Goal: Contribute content: Contribute content

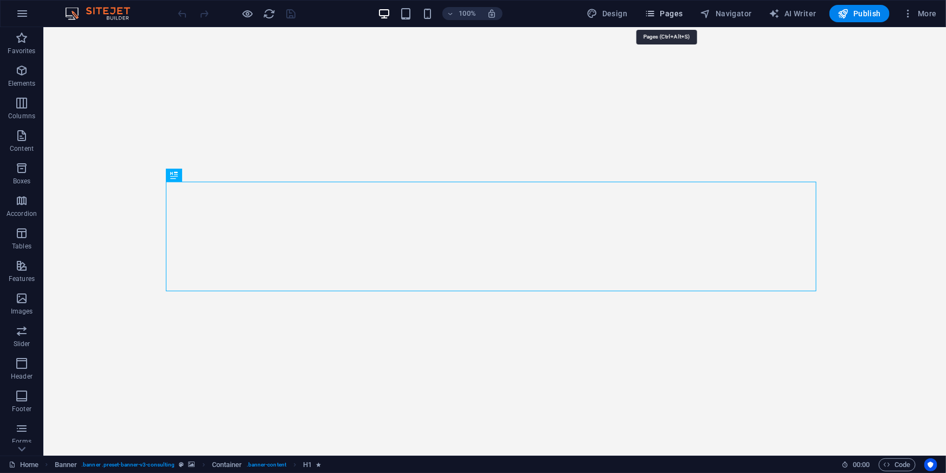
click at [678, 14] on span "Pages" at bounding box center [664, 13] width 38 height 11
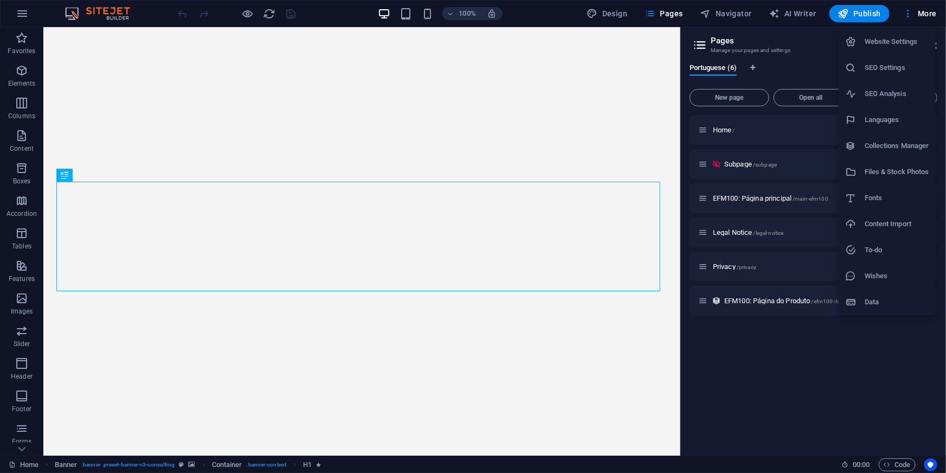
click at [867, 147] on h6 "Collections Manager" at bounding box center [897, 145] width 65 height 13
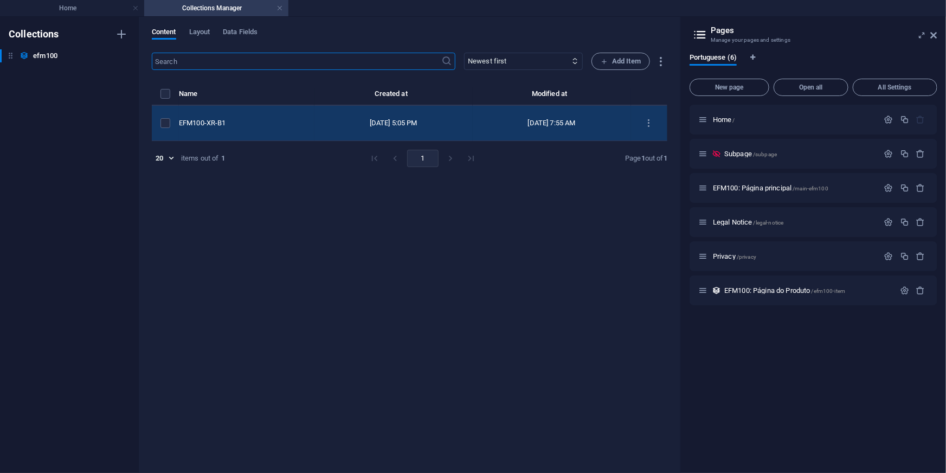
click at [258, 124] on div "EFM100-XR-B1" at bounding box center [242, 123] width 127 height 10
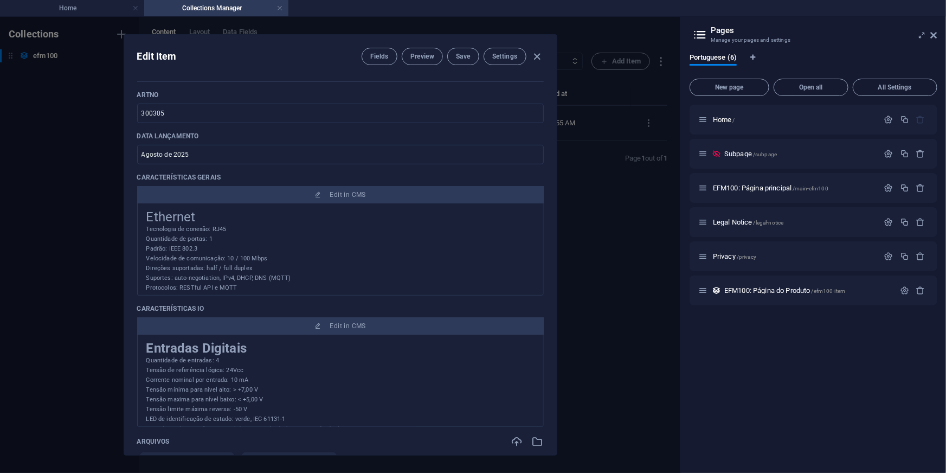
scroll to position [197, 0]
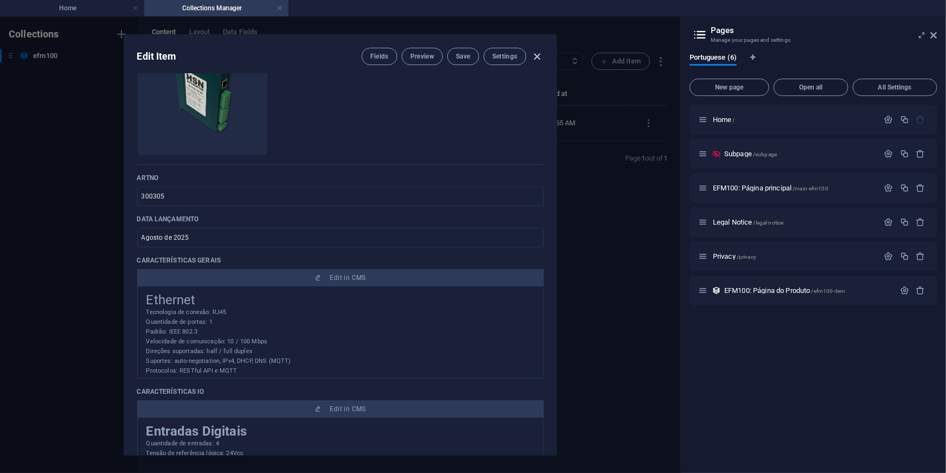
click at [539, 54] on icon "button" at bounding box center [537, 56] width 12 height 12
type input "efm100-xr-b1"
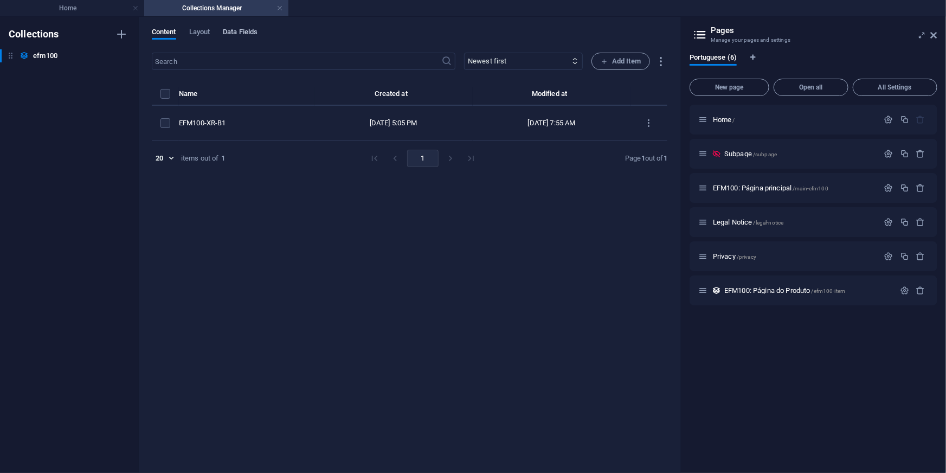
click at [238, 29] on span "Data Fields" at bounding box center [240, 32] width 35 height 15
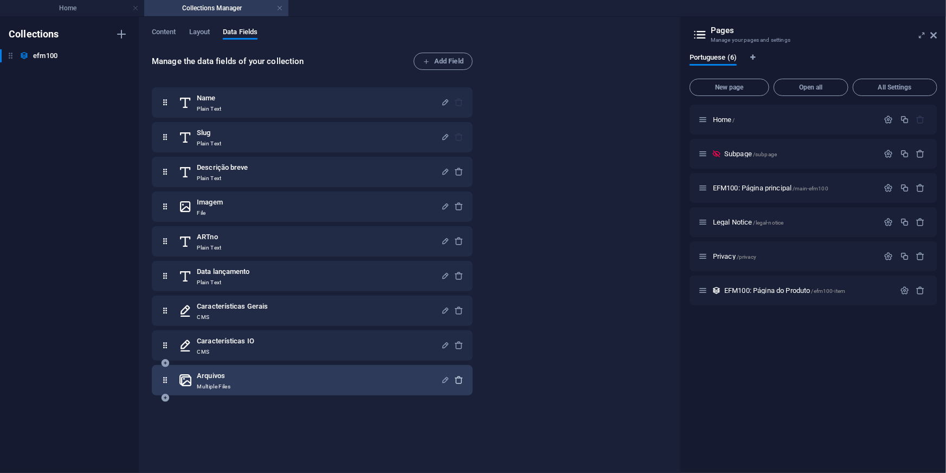
click at [455, 380] on icon "button" at bounding box center [459, 379] width 9 height 9
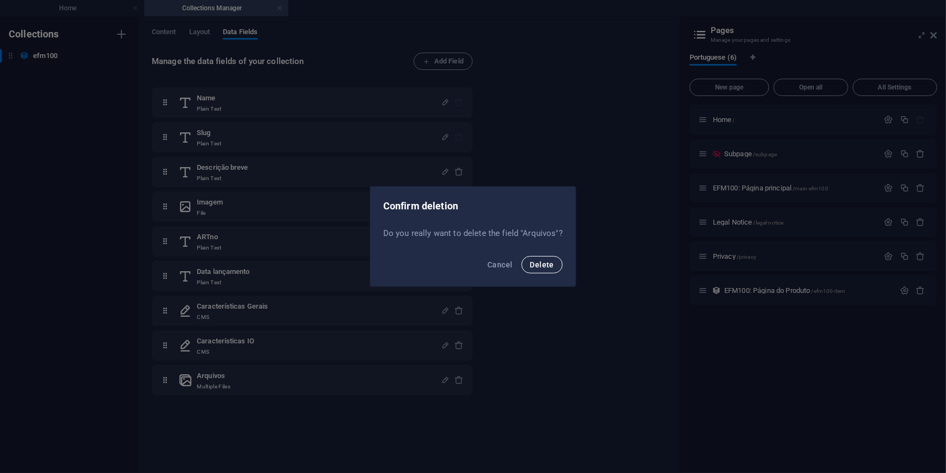
click at [545, 261] on span "Delete" at bounding box center [542, 264] width 24 height 9
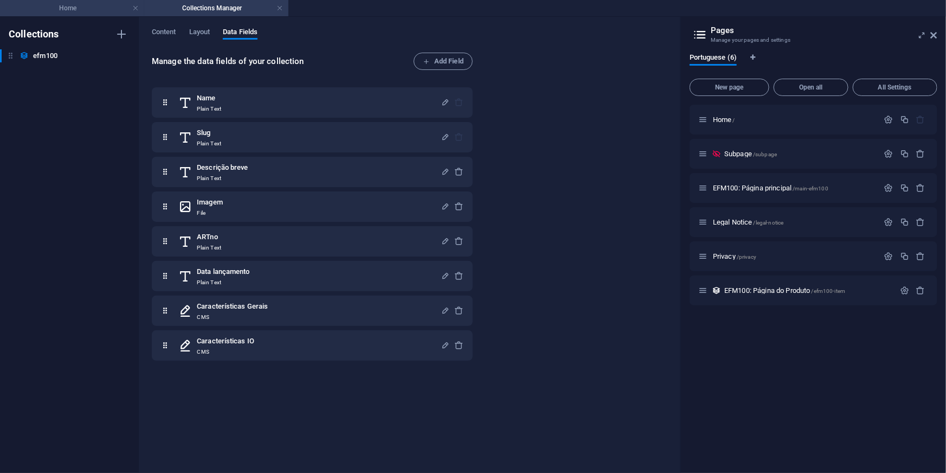
click at [87, 9] on h4 "Home" at bounding box center [72, 8] width 144 height 12
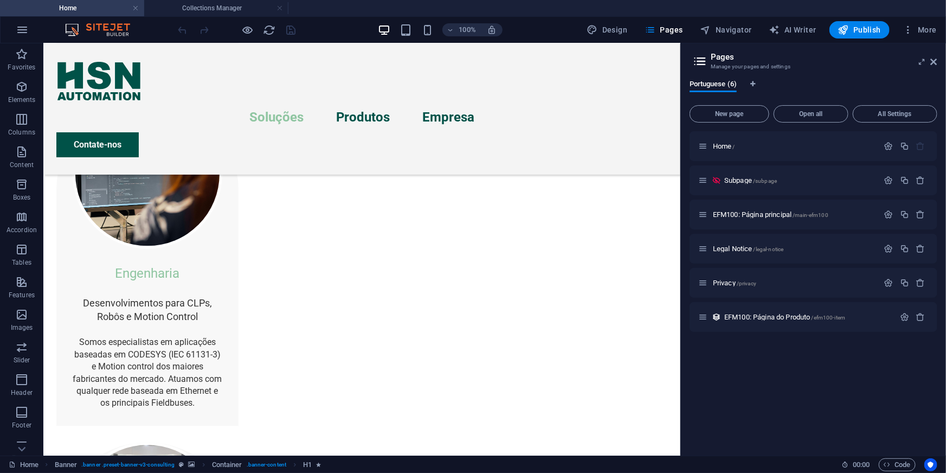
scroll to position [1211, 0]
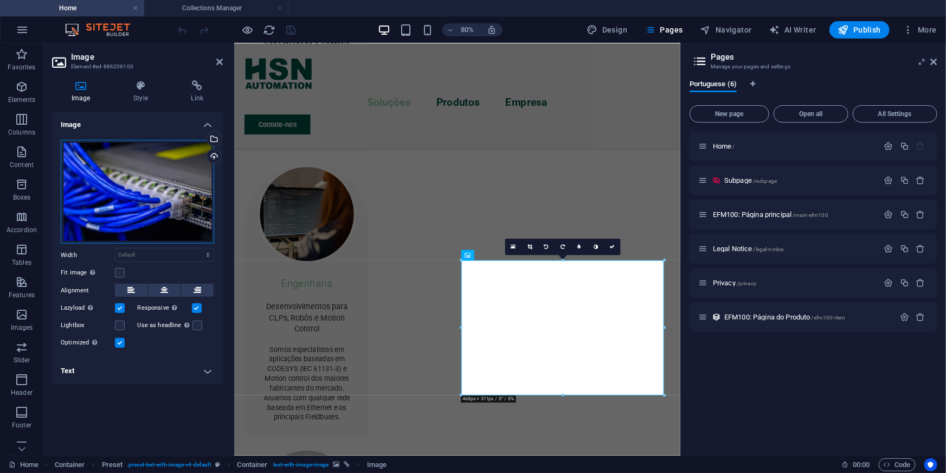
click at [175, 198] on div "Drag files here, click to choose files or select files from Files or our free s…" at bounding box center [137, 192] width 153 height 104
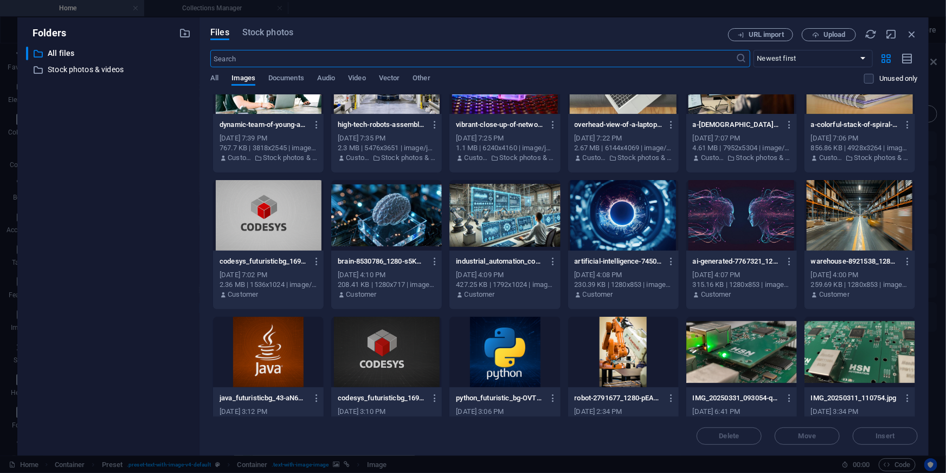
scroll to position [1380, 0]
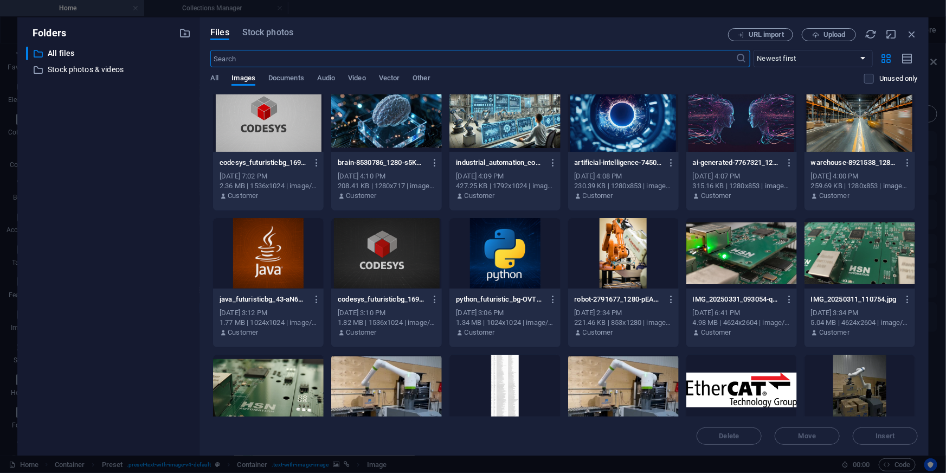
click at [728, 249] on div at bounding box center [741, 253] width 111 height 70
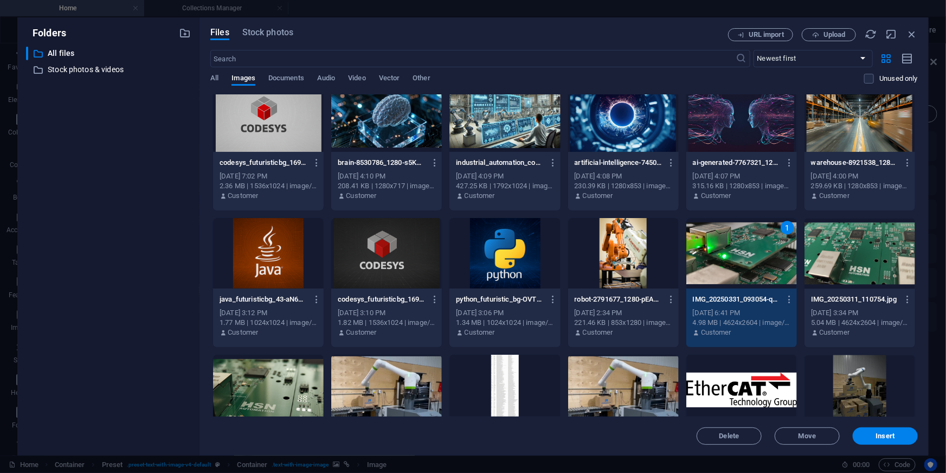
click at [832, 241] on div at bounding box center [860, 253] width 111 height 70
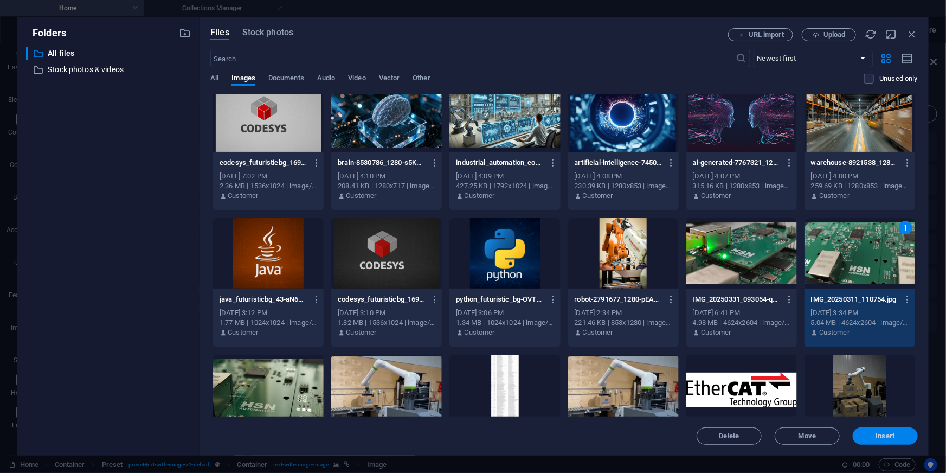
click at [878, 438] on span "Insert" at bounding box center [885, 436] width 19 height 7
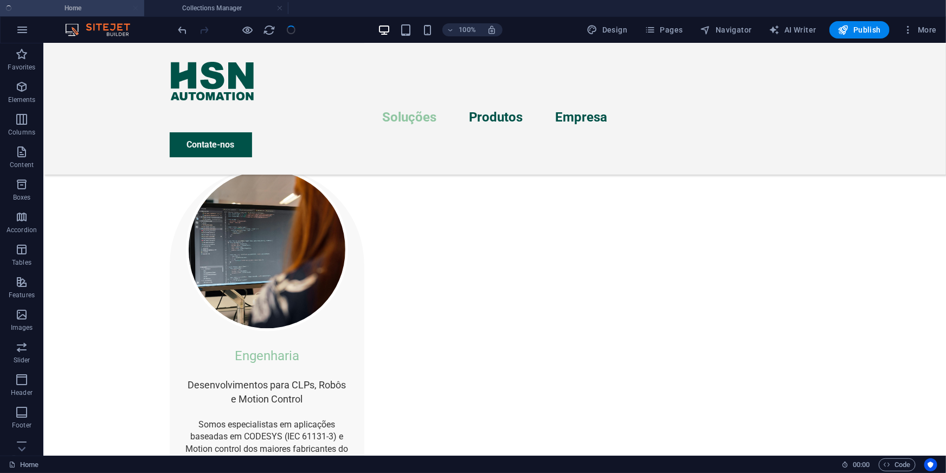
scroll to position [1214, 0]
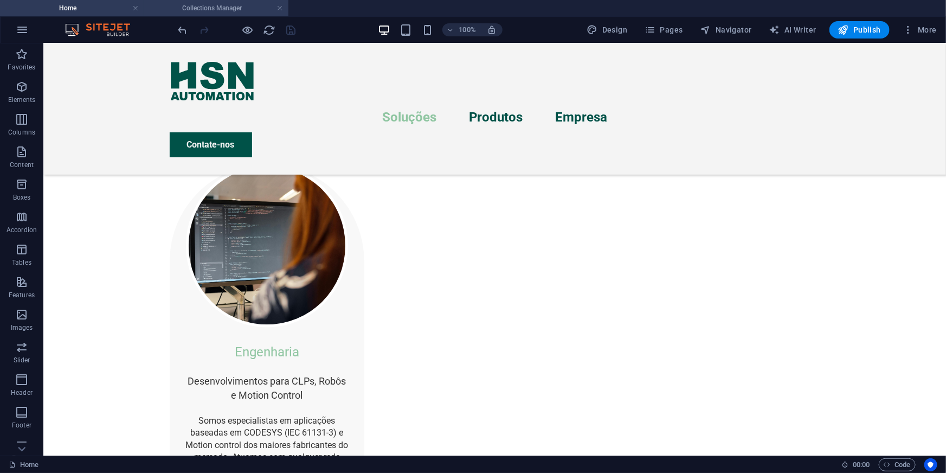
click at [204, 4] on h4 "Collections Manager" at bounding box center [216, 8] width 144 height 12
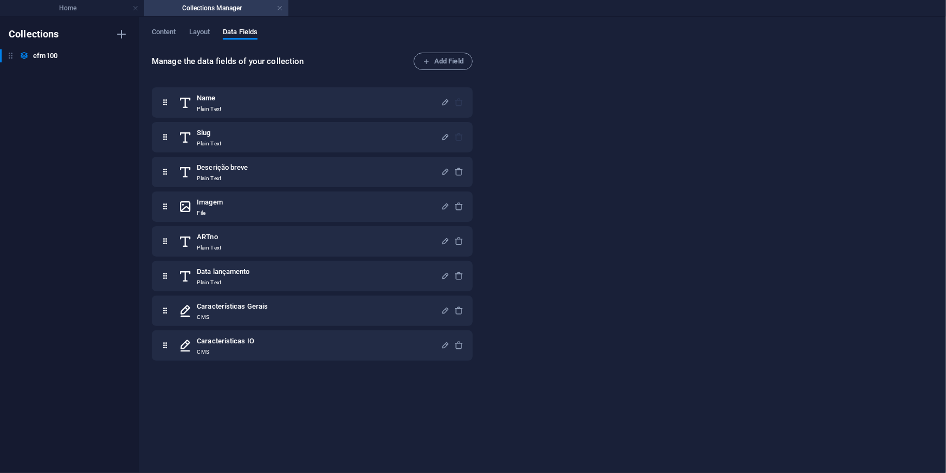
scroll to position [0, 0]
click at [280, 7] on link at bounding box center [280, 8] width 7 height 10
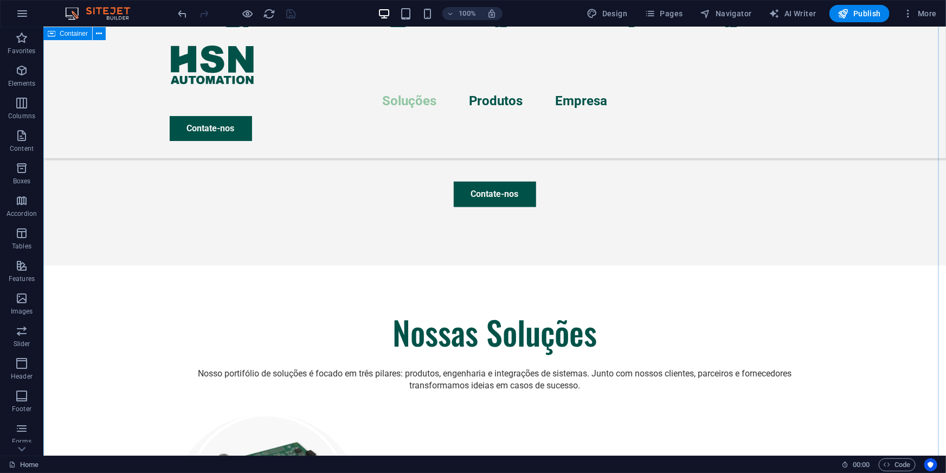
scroll to position [584, 0]
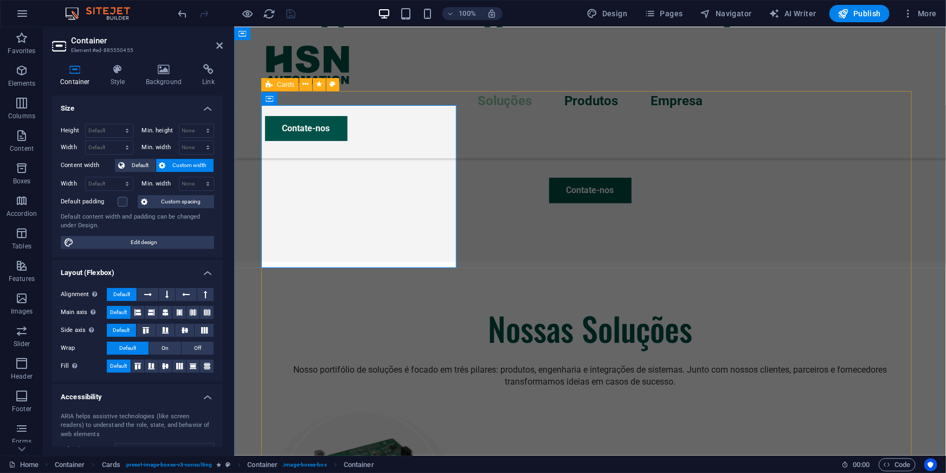
click at [274, 87] on div "Cards" at bounding box center [279, 84] width 37 height 13
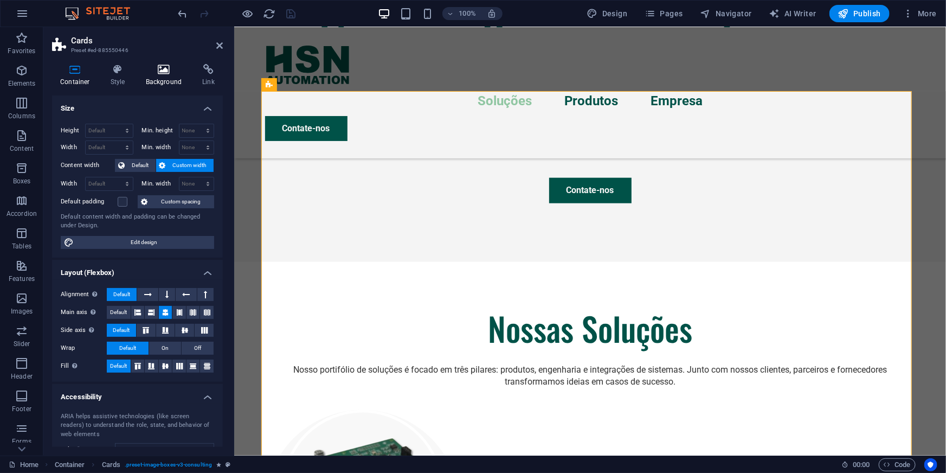
click at [159, 75] on h4 "Background" at bounding box center [166, 75] width 57 height 23
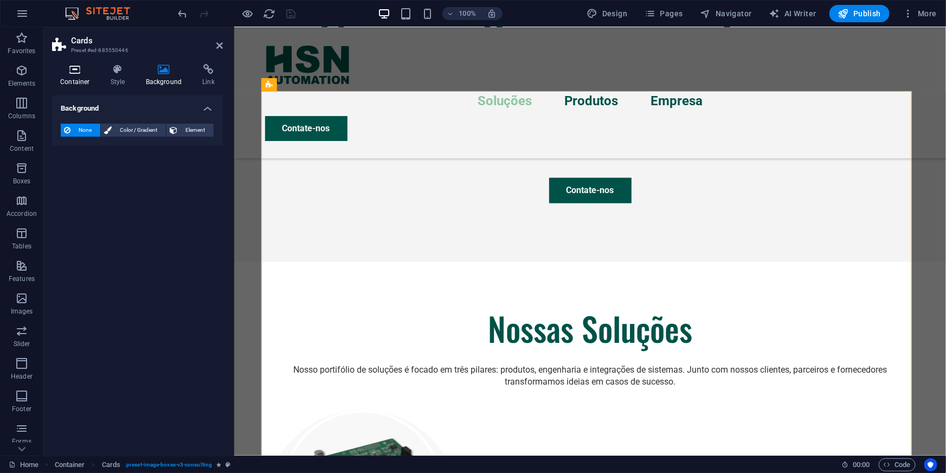
click at [73, 70] on icon at bounding box center [75, 69] width 46 height 11
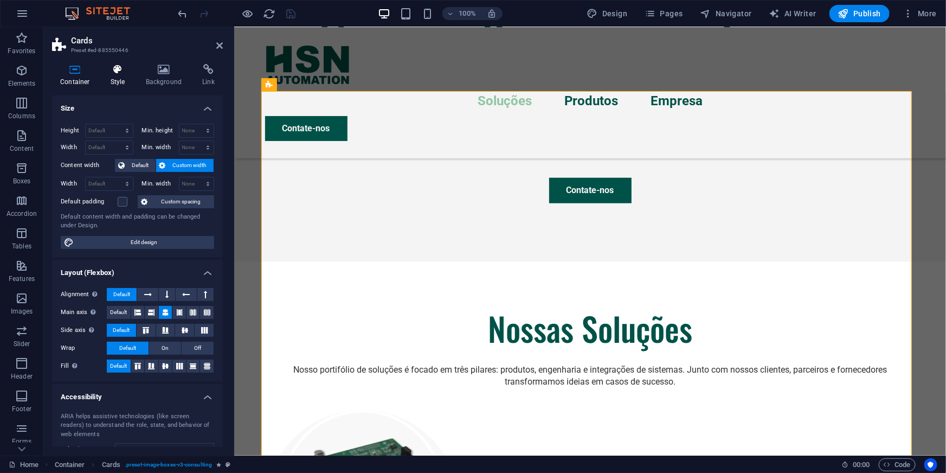
click at [123, 72] on icon at bounding box center [117, 69] width 31 height 11
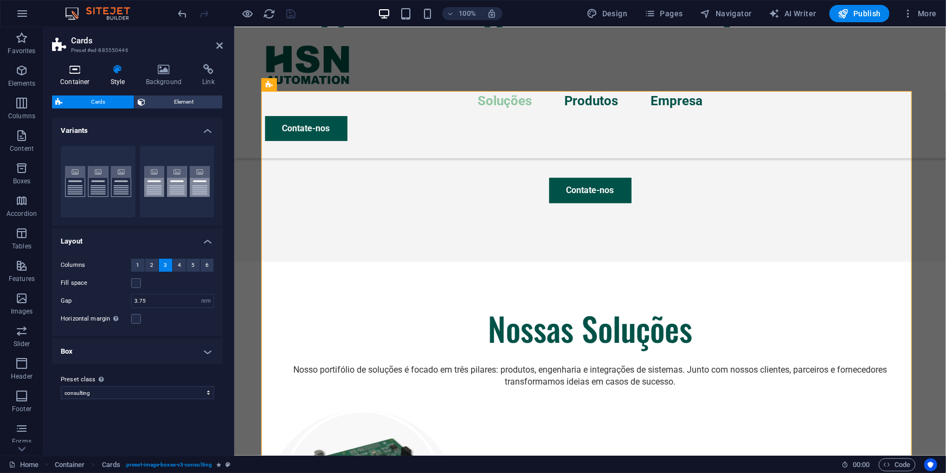
click at [65, 68] on icon at bounding box center [75, 69] width 46 height 11
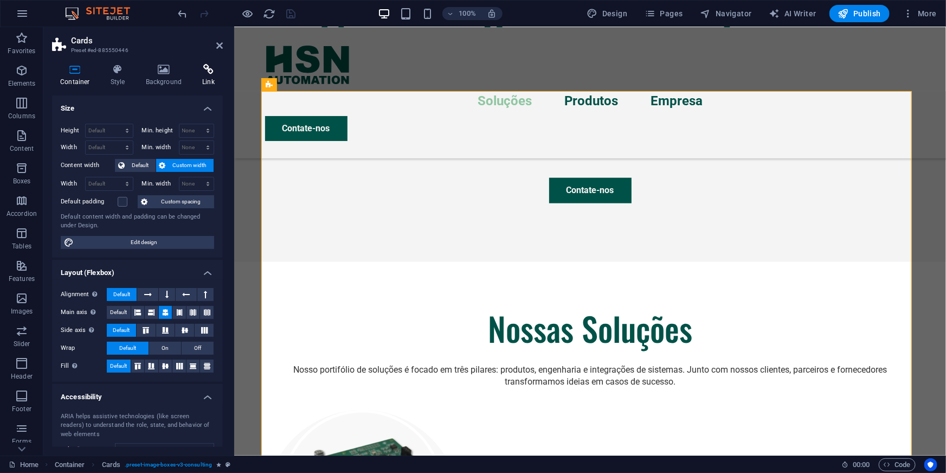
click at [215, 72] on icon at bounding box center [208, 69] width 29 height 11
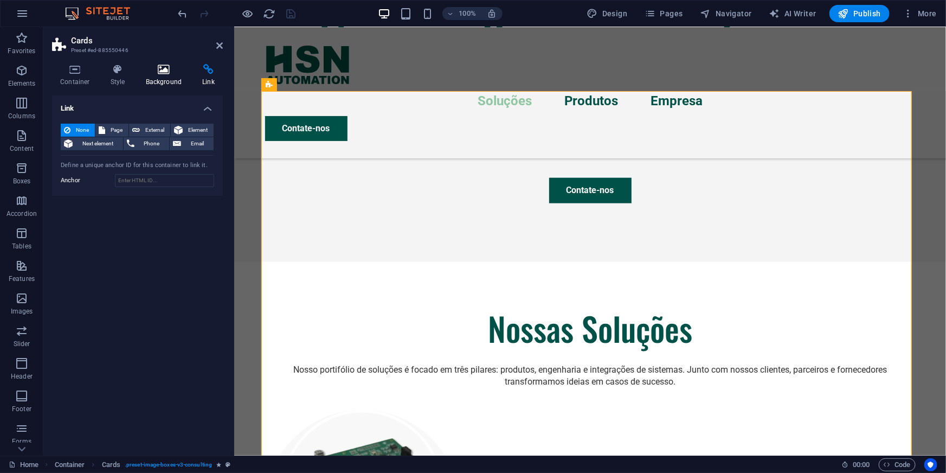
click at [143, 69] on icon at bounding box center [164, 69] width 53 height 11
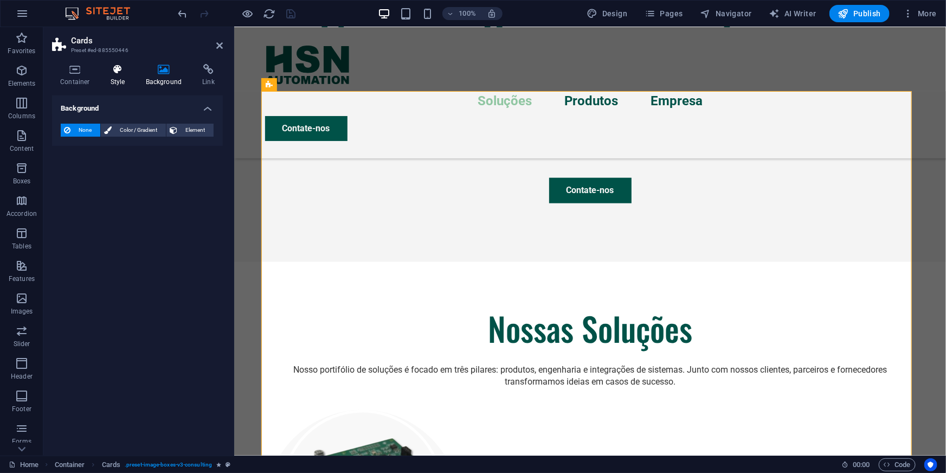
click at [115, 77] on h4 "Style" at bounding box center [119, 75] width 35 height 23
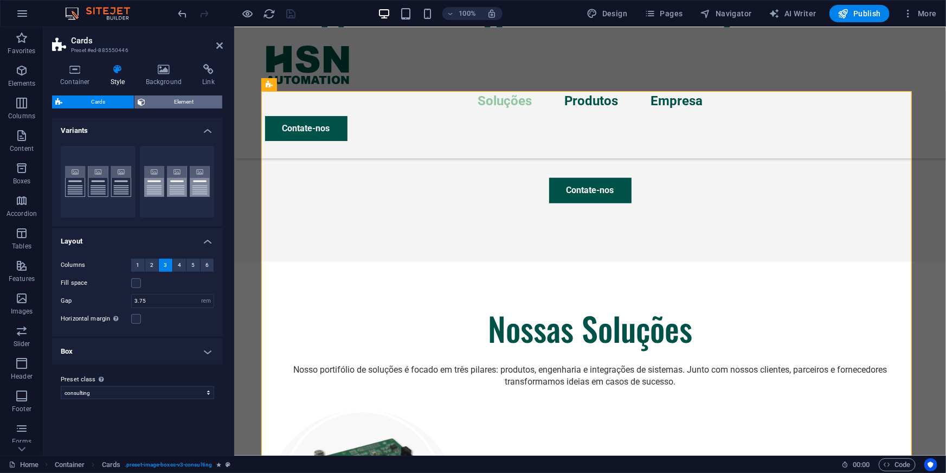
click at [177, 97] on span "Element" at bounding box center [184, 101] width 70 height 13
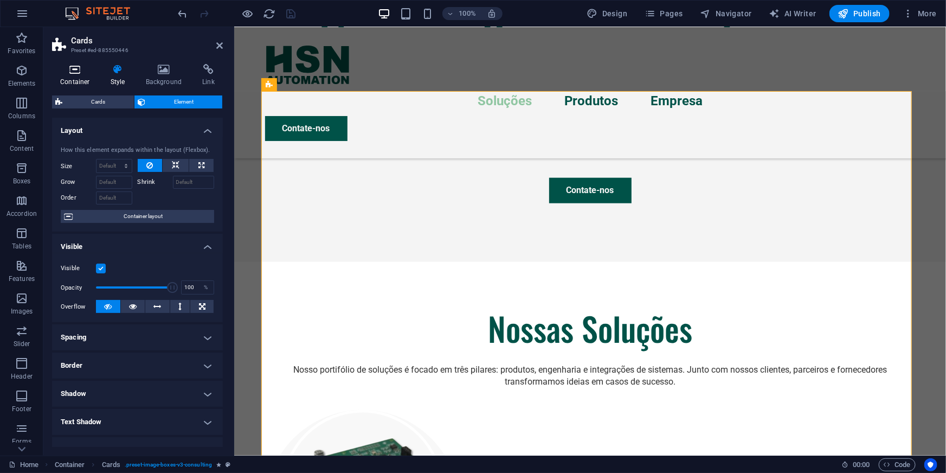
click at [74, 72] on icon at bounding box center [75, 69] width 46 height 11
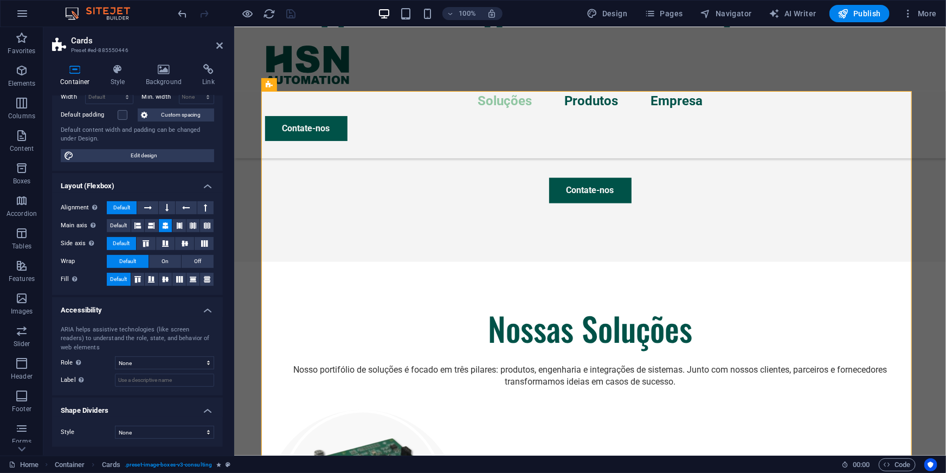
scroll to position [87, 0]
click at [320, 81] on icon at bounding box center [320, 84] width 6 height 11
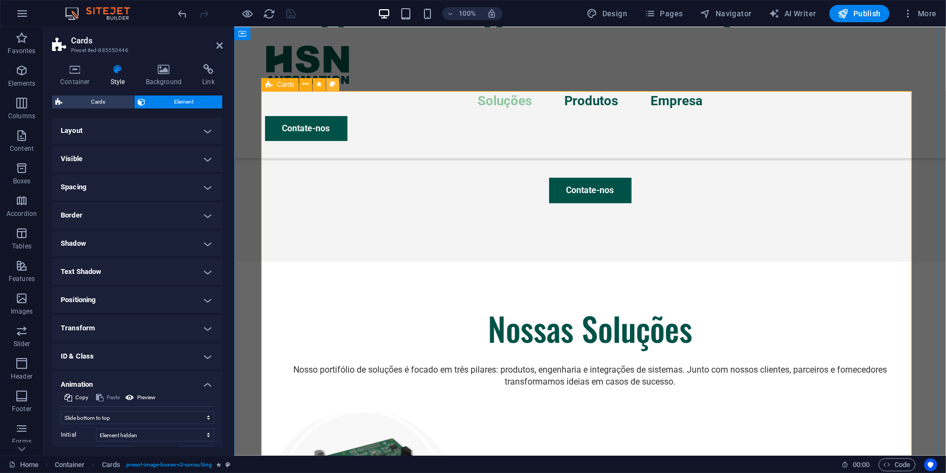
click at [329, 85] on button at bounding box center [332, 84] width 13 height 13
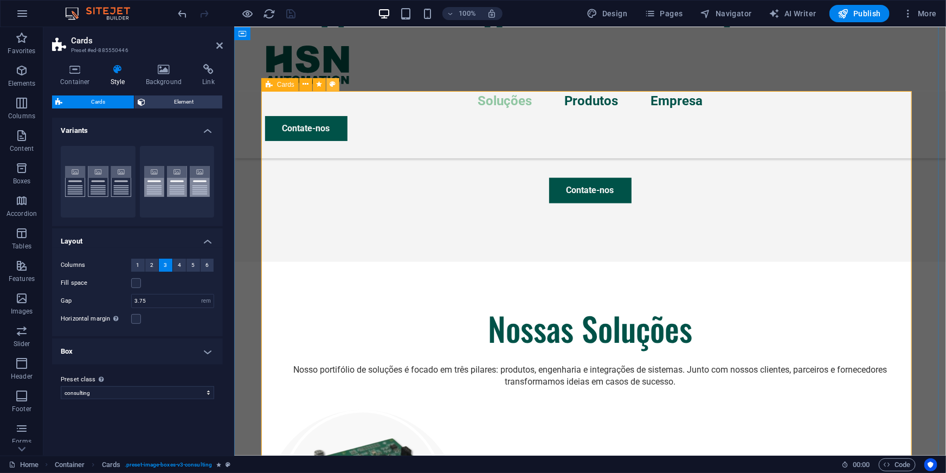
click at [329, 85] on button at bounding box center [332, 84] width 13 height 13
click at [729, 10] on span "Navigator" at bounding box center [726, 13] width 52 height 11
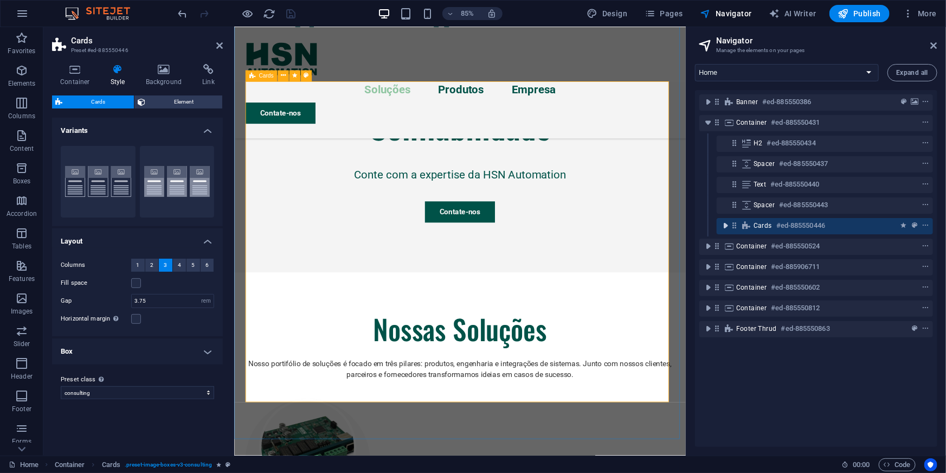
click at [724, 224] on icon "toggle-expand" at bounding box center [725, 225] width 11 height 11
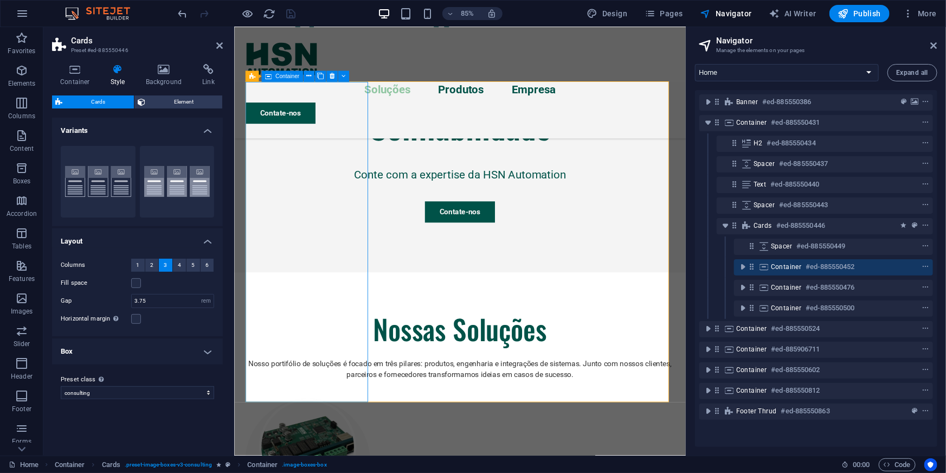
click at [756, 267] on icon at bounding box center [751, 266] width 9 height 9
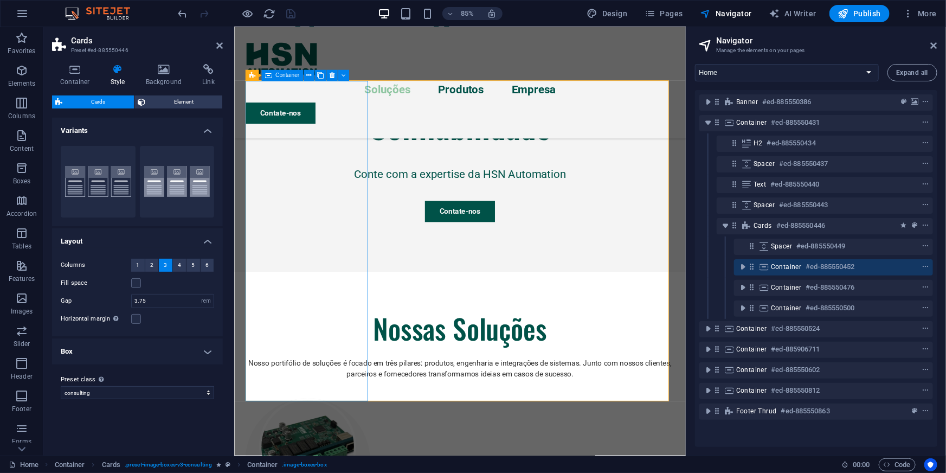
click at [756, 267] on icon at bounding box center [751, 266] width 9 height 9
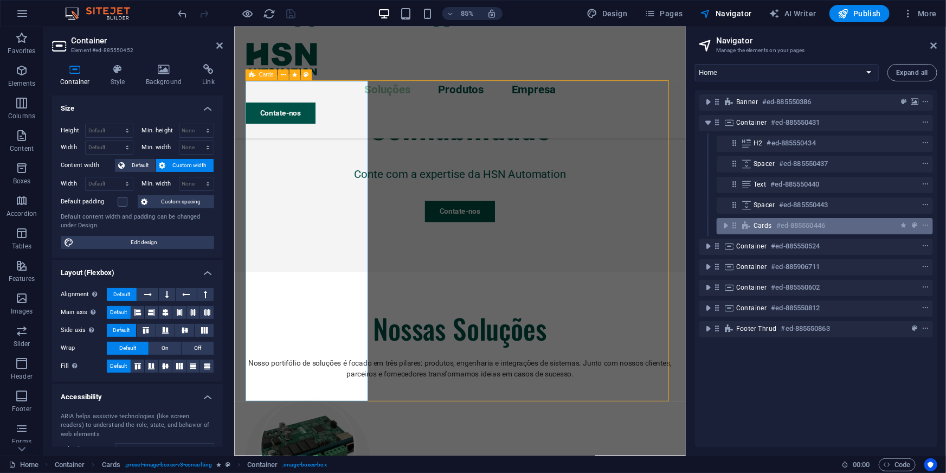
click at [738, 224] on icon at bounding box center [734, 225] width 9 height 9
select select "rem"
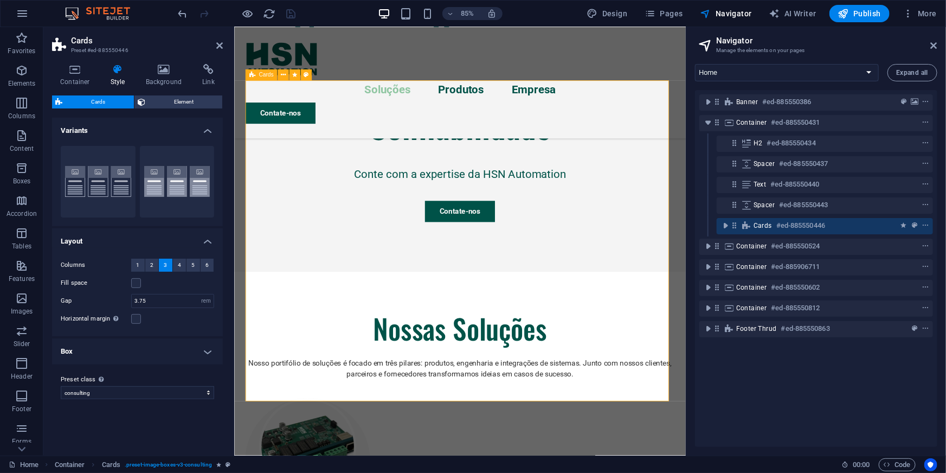
click at [734, 224] on icon at bounding box center [734, 225] width 9 height 9
click at [79, 80] on h4 "Container" at bounding box center [77, 75] width 50 height 23
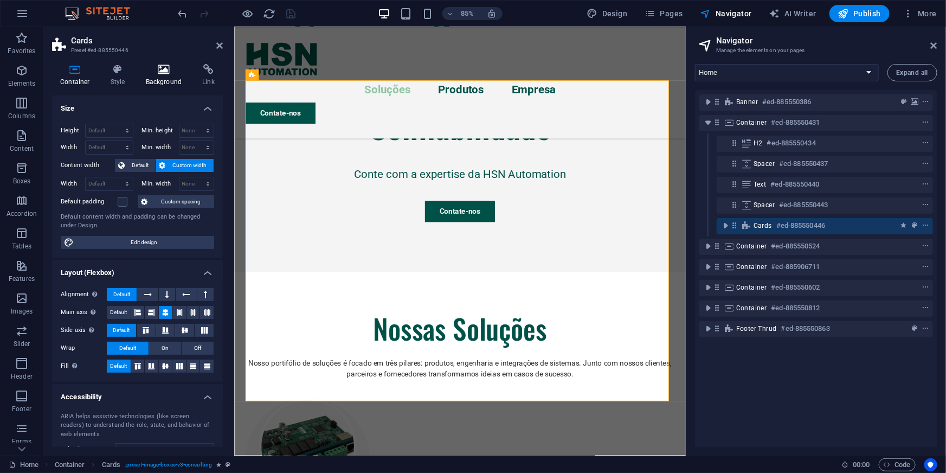
click at [181, 73] on icon at bounding box center [164, 69] width 53 height 11
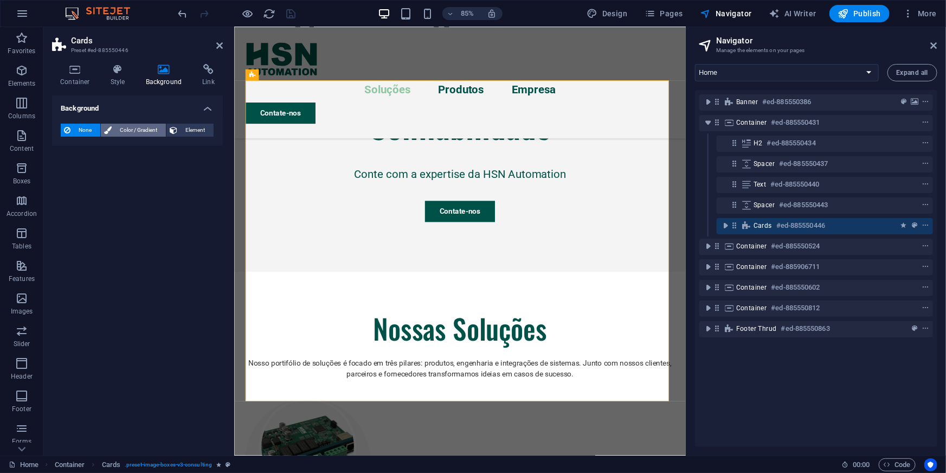
click at [143, 132] on span "Color / Gradient" at bounding box center [139, 130] width 48 height 13
click at [63, 168] on span at bounding box center [68, 174] width 12 height 12
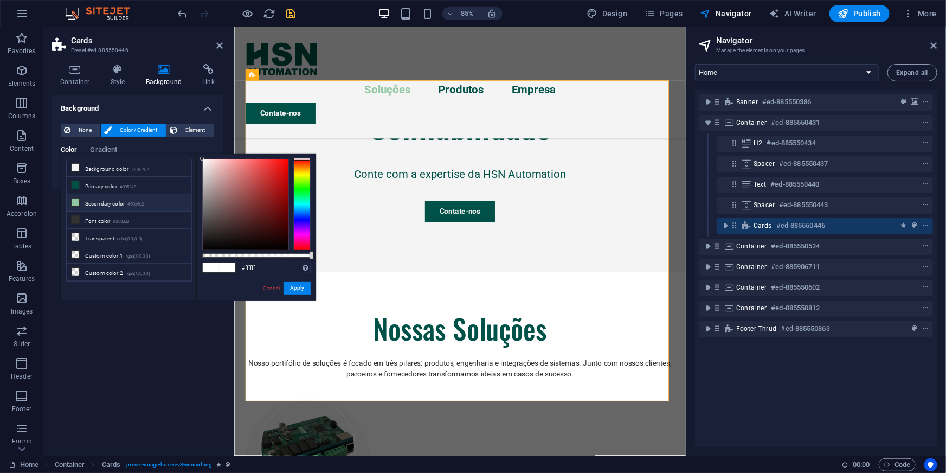
click at [77, 201] on icon at bounding box center [76, 202] width 8 height 8
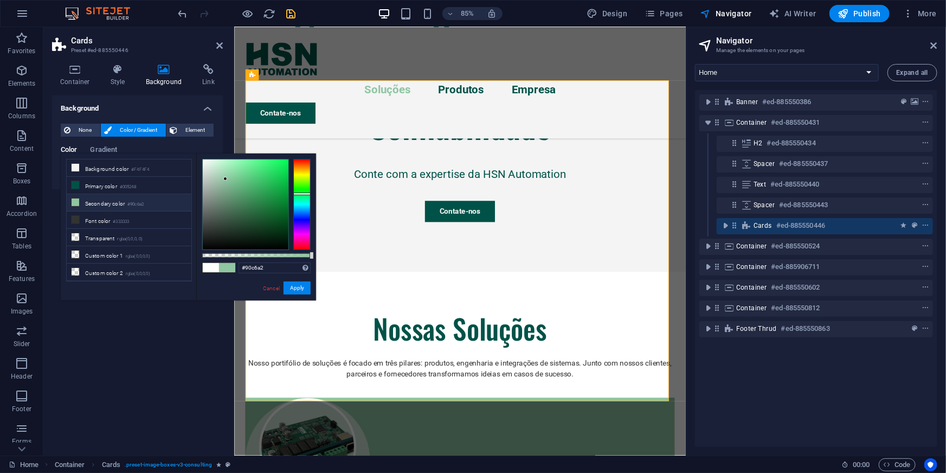
click at [77, 201] on icon at bounding box center [76, 202] width 8 height 8
click at [79, 185] on icon at bounding box center [76, 185] width 8 height 8
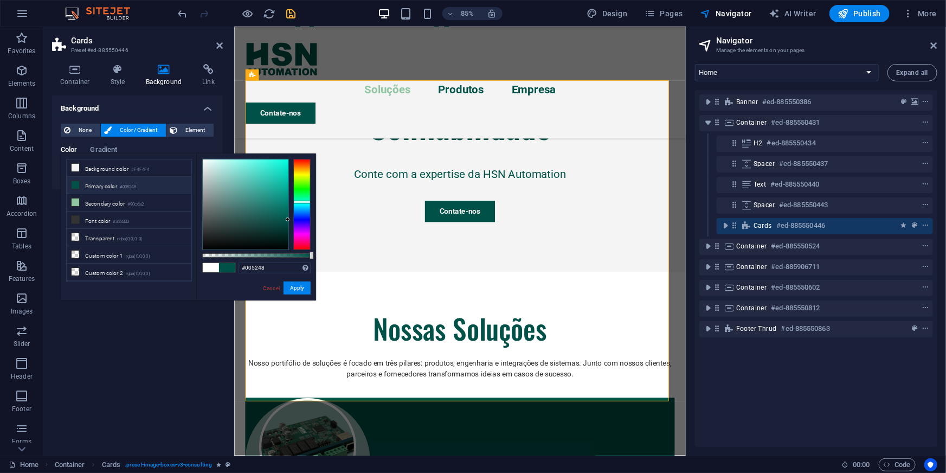
click at [79, 185] on icon at bounding box center [76, 185] width 8 height 8
click at [74, 166] on icon at bounding box center [76, 168] width 8 height 8
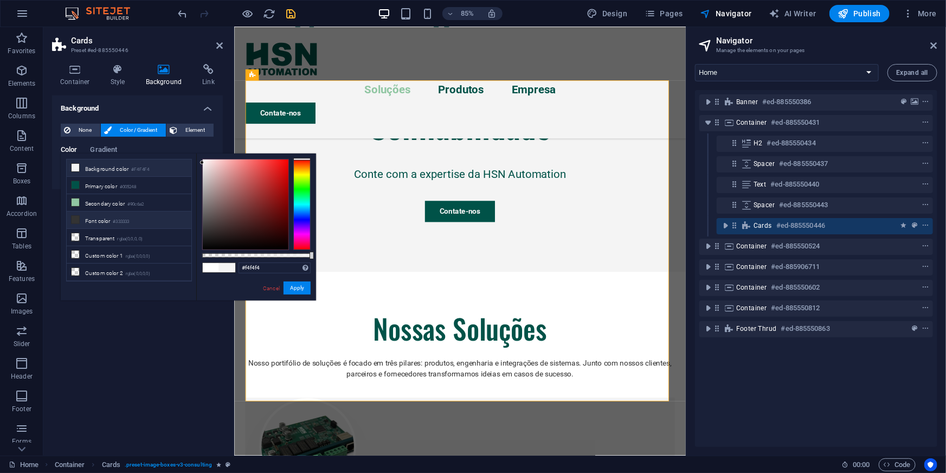
click at [74, 220] on icon at bounding box center [76, 220] width 8 height 8
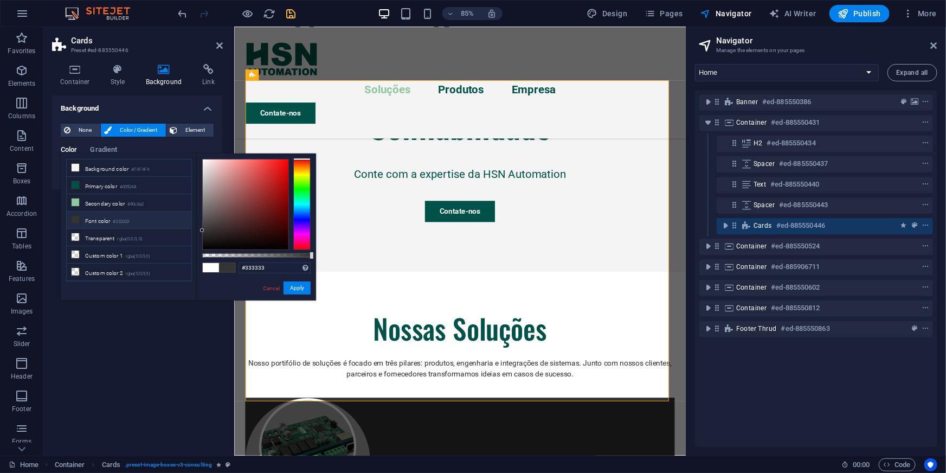
click at [74, 220] on icon at bounding box center [76, 220] width 8 height 8
click at [74, 207] on li "Secondary color #90c6a2" at bounding box center [129, 202] width 125 height 17
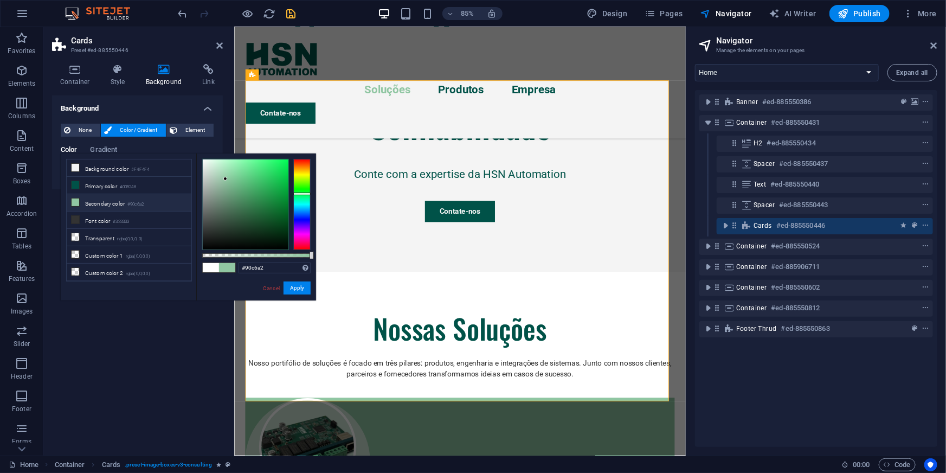
click at [74, 207] on li "Secondary color #90c6a2" at bounding box center [129, 202] width 125 height 17
click at [74, 199] on icon at bounding box center [76, 202] width 8 height 8
click at [76, 192] on li "Primary color #005248" at bounding box center [129, 185] width 125 height 17
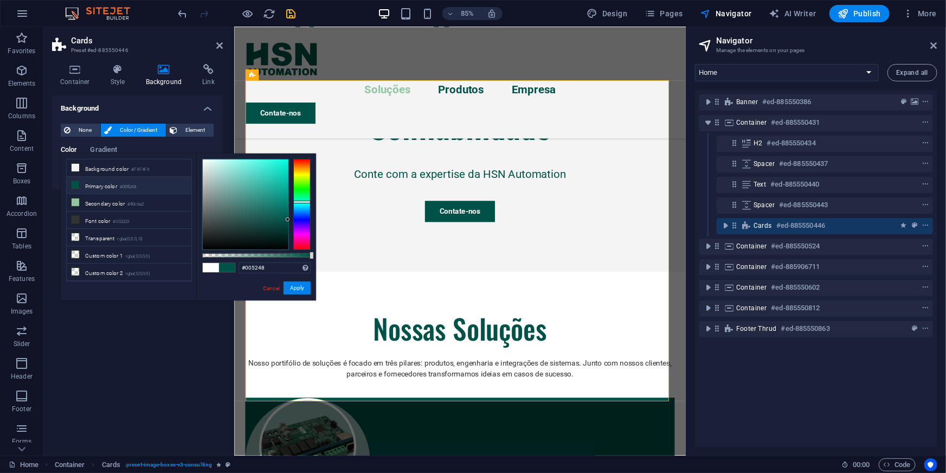
click at [76, 192] on li "Primary color #005248" at bounding box center [129, 185] width 125 height 17
click at [74, 200] on icon at bounding box center [76, 202] width 8 height 8
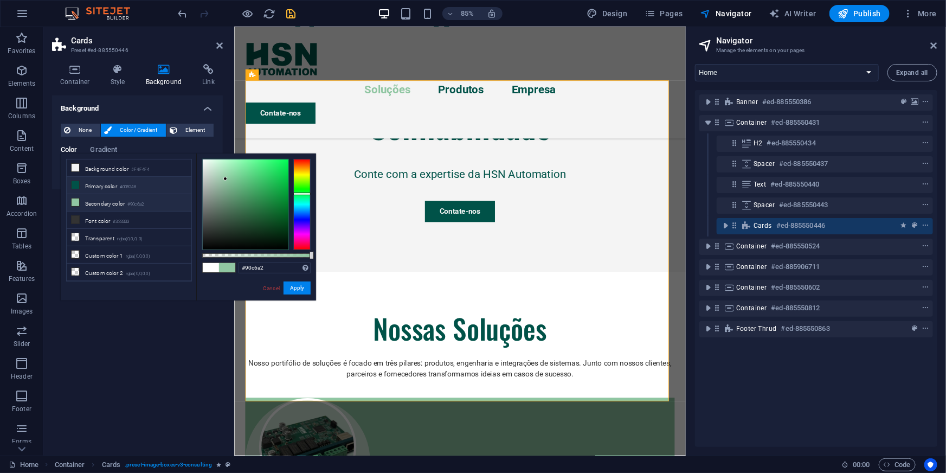
click at [81, 179] on li "Primary color #005248" at bounding box center [129, 185] width 125 height 17
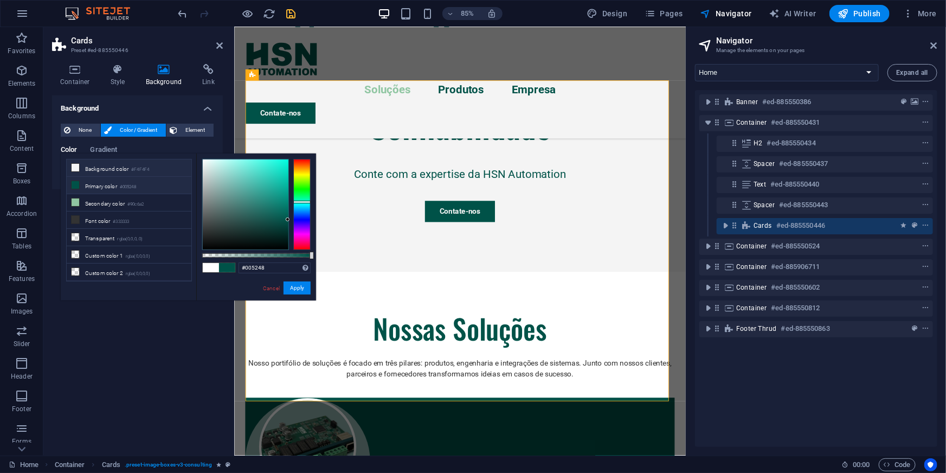
click at [81, 170] on li "Background color #F4F4F4" at bounding box center [129, 167] width 125 height 17
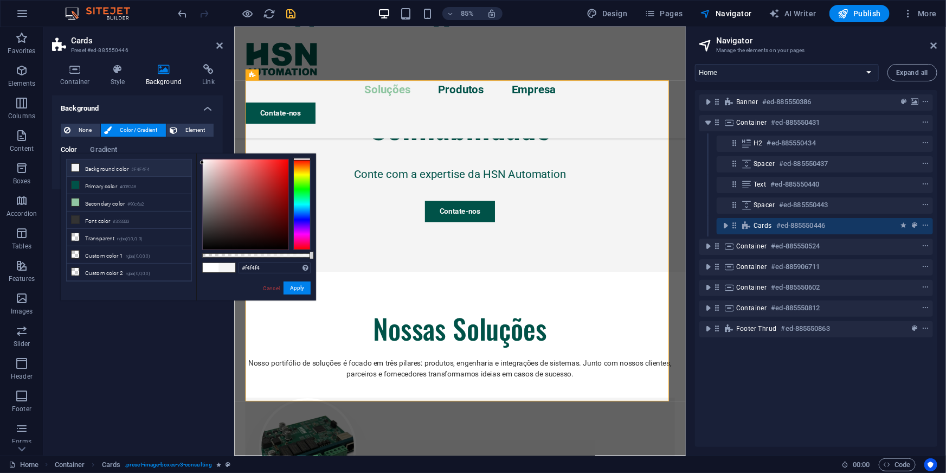
click at [207, 267] on span at bounding box center [211, 267] width 16 height 9
click at [83, 221] on li "Font color #333333" at bounding box center [129, 219] width 125 height 17
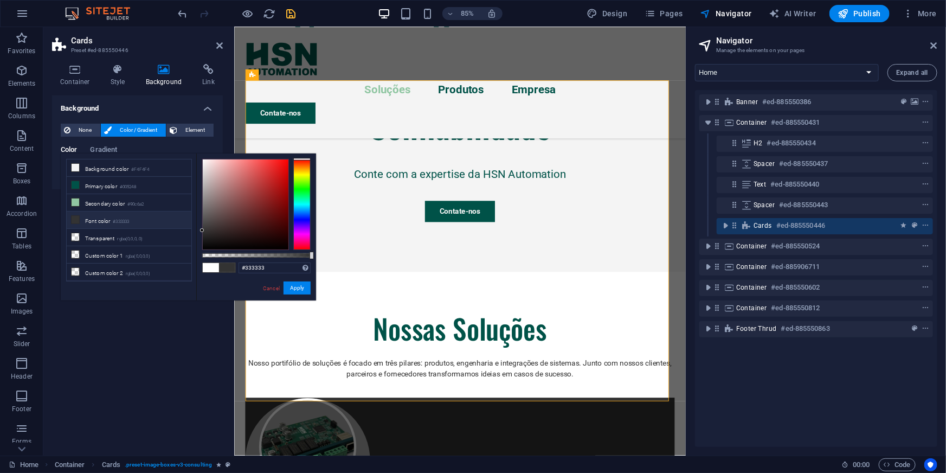
click at [205, 268] on span at bounding box center [211, 267] width 16 height 9
type input "#ffffff"
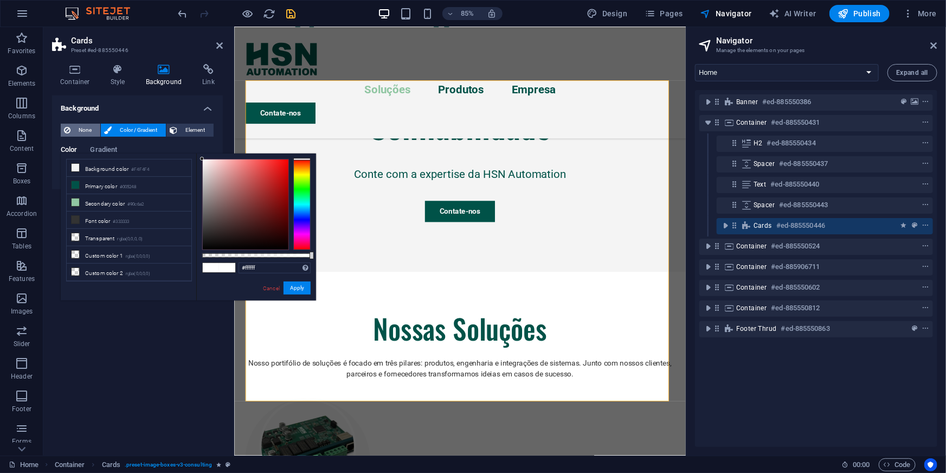
click at [78, 130] on span "None" at bounding box center [85, 130] width 23 height 13
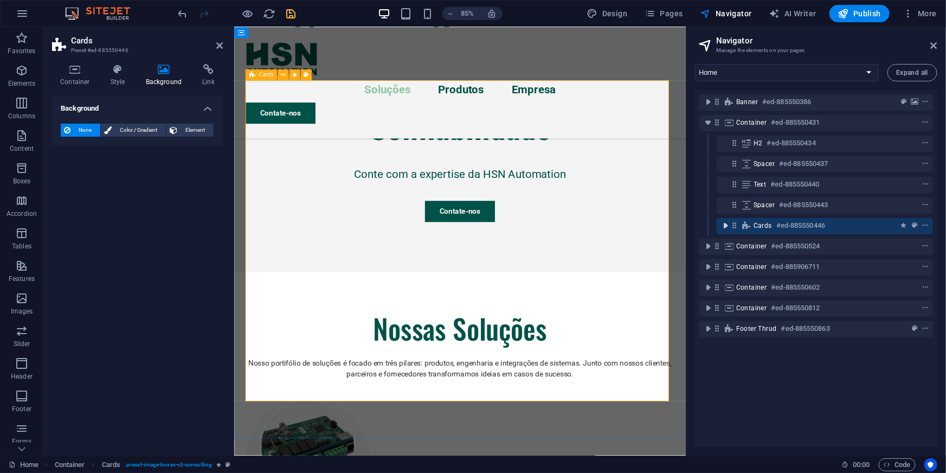
click at [723, 222] on icon "toggle-expand" at bounding box center [725, 225] width 11 height 11
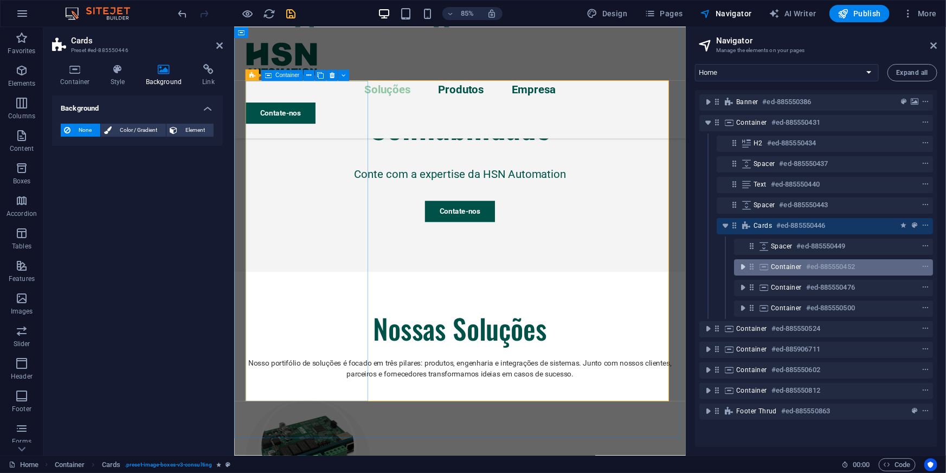
click at [745, 271] on icon "toggle-expand" at bounding box center [742, 266] width 11 height 11
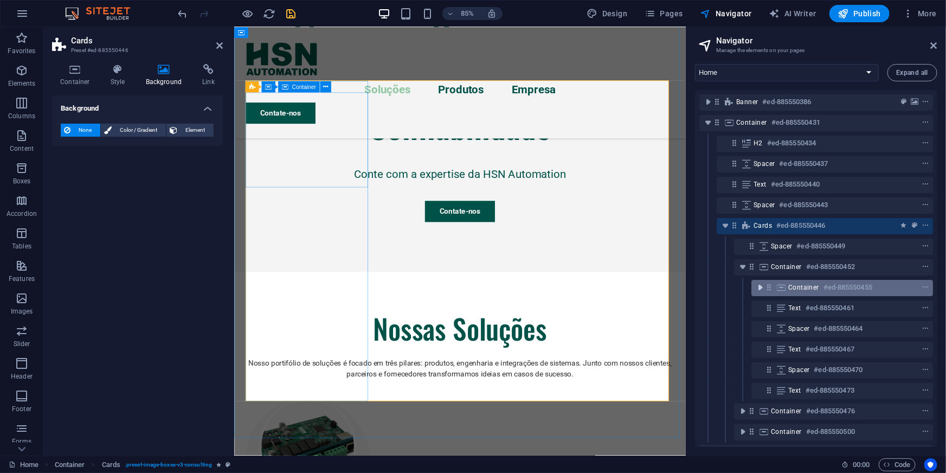
click at [756, 287] on icon "toggle-expand" at bounding box center [760, 287] width 11 height 11
click at [758, 288] on icon "toggle-expand" at bounding box center [760, 287] width 11 height 11
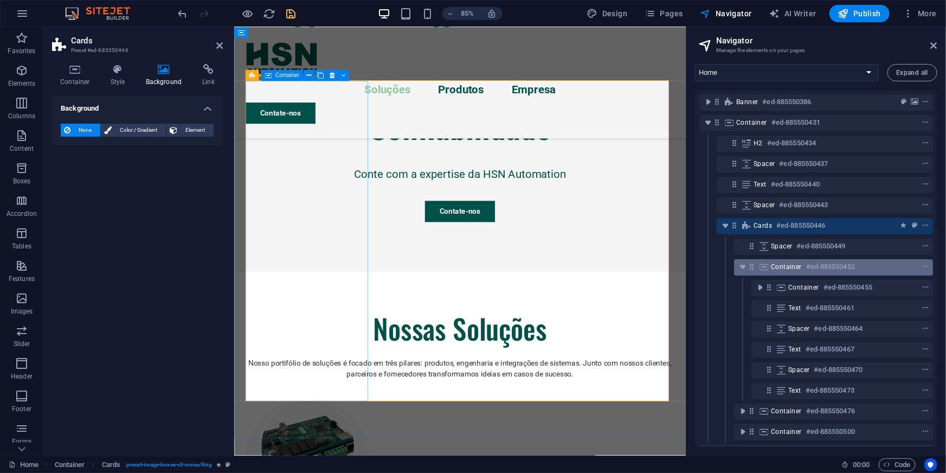
click at [754, 268] on icon at bounding box center [751, 266] width 9 height 9
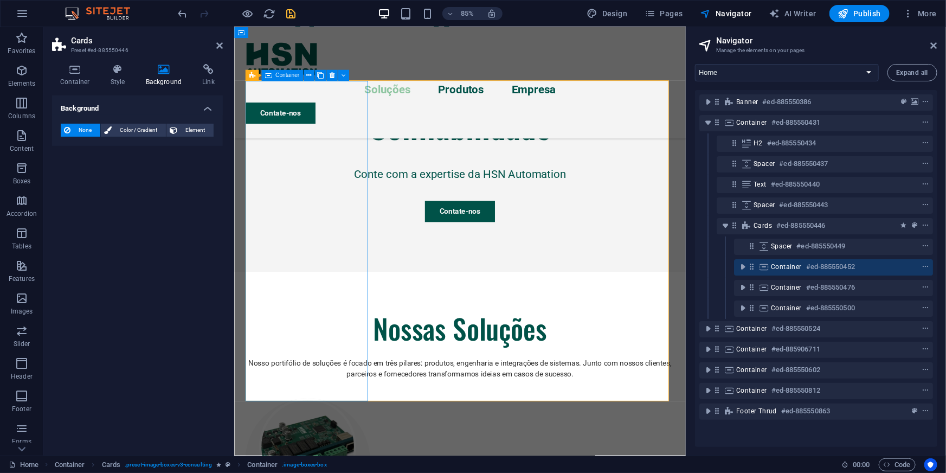
click at [754, 268] on icon at bounding box center [751, 266] width 9 height 9
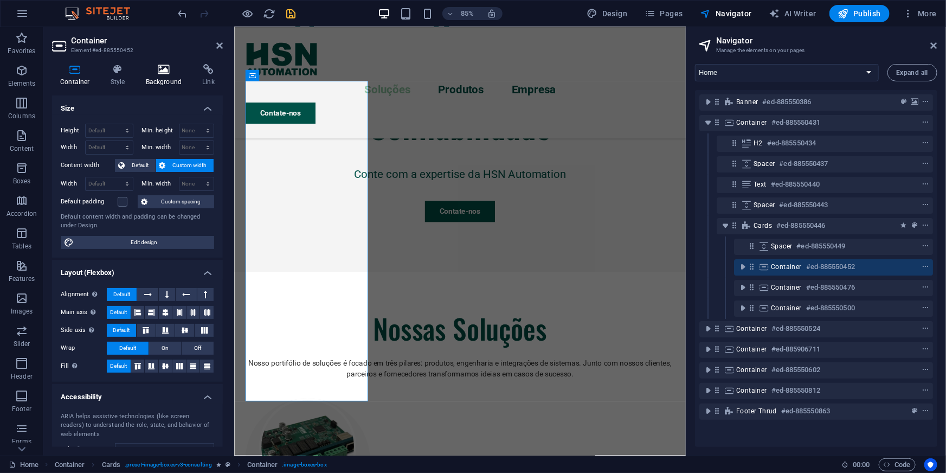
drag, startPoint x: 165, startPoint y: 75, endPoint x: 165, endPoint y: 69, distance: 6.0
click at [165, 73] on h4 "Background" at bounding box center [166, 75] width 57 height 23
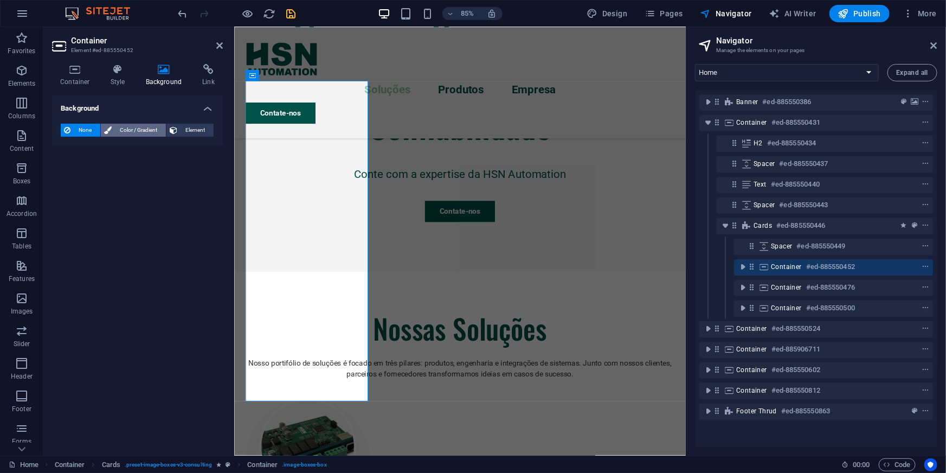
click at [137, 121] on div "None Color / Gradient Element Stretch background to full-width Color overlay Pl…" at bounding box center [137, 130] width 171 height 31
click at [137, 125] on span "Color / Gradient" at bounding box center [139, 130] width 48 height 13
click at [74, 169] on div at bounding box center [67, 173] width 13 height 13
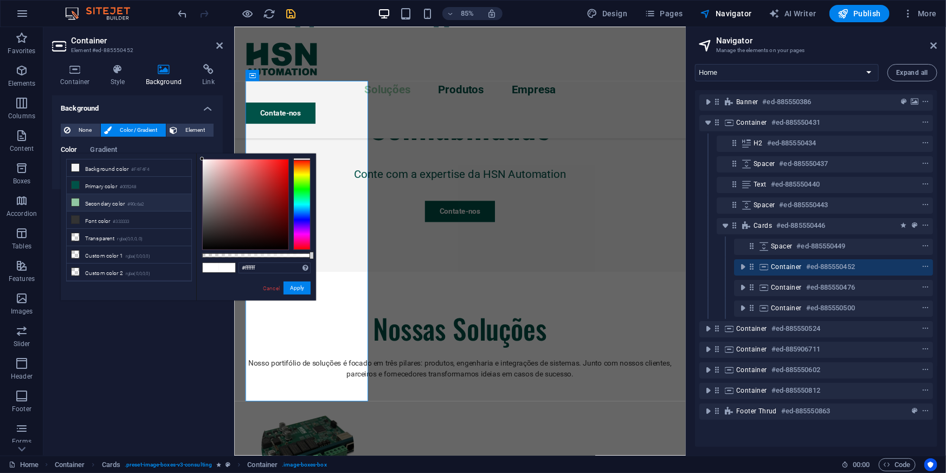
click at [102, 203] on li "Secondary color #90c6a2" at bounding box center [129, 202] width 125 height 17
type input "#90c6a2"
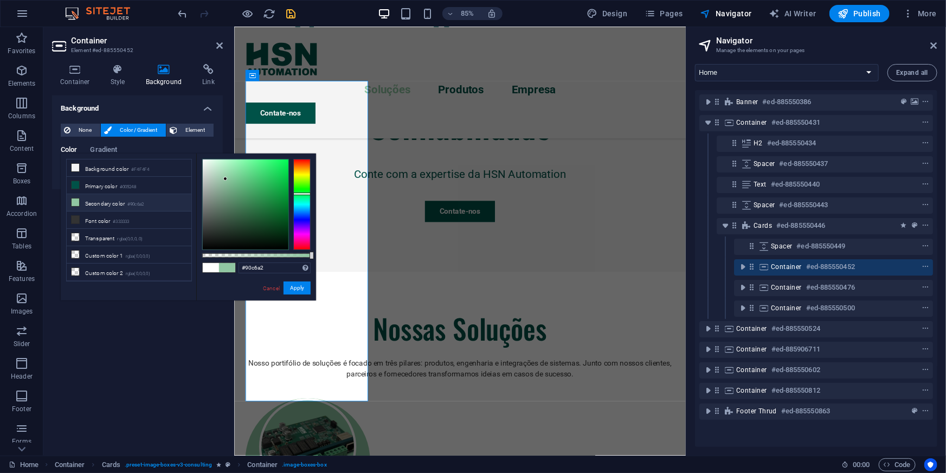
click at [139, 369] on div "Background None Color / Gradient Element Stretch background to full-width Color…" at bounding box center [137, 270] width 171 height 351
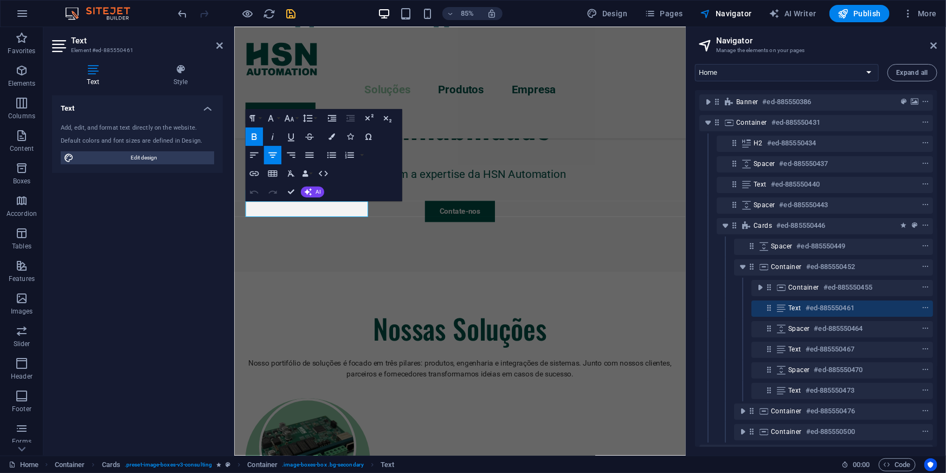
click at [167, 253] on div "Text Add, edit, and format text directly on the website. Default colors and fon…" at bounding box center [137, 270] width 171 height 351
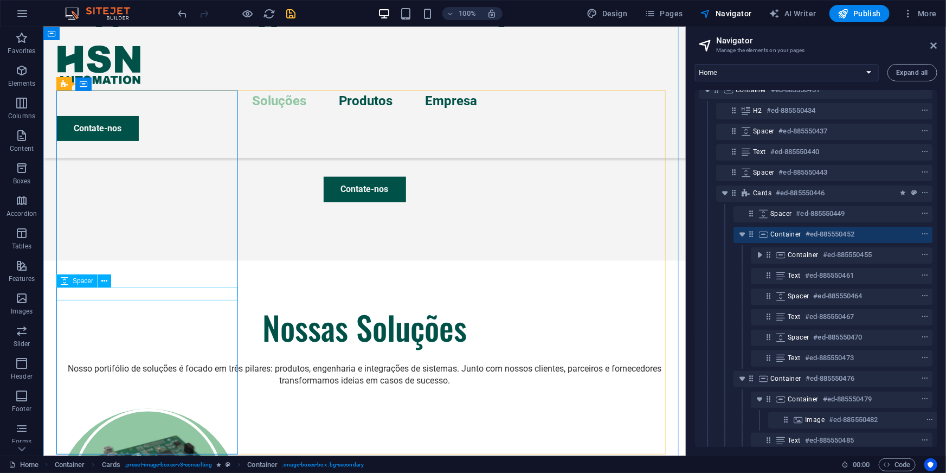
scroll to position [2, 2]
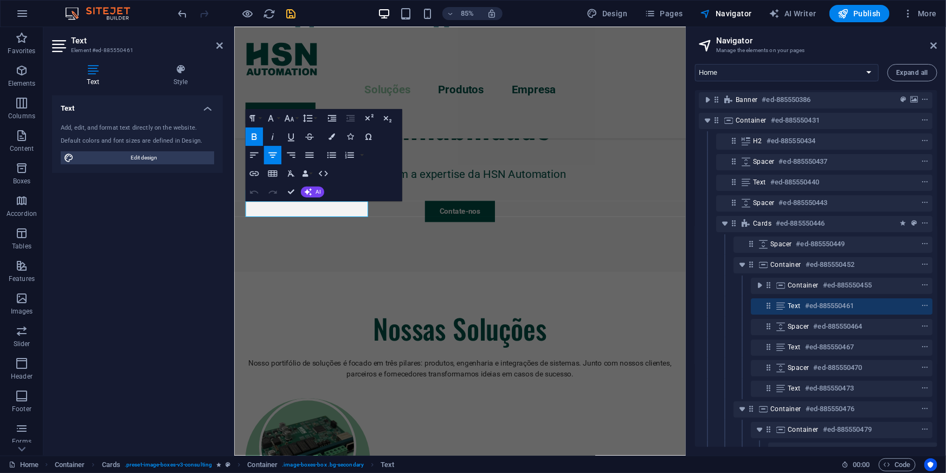
drag, startPoint x: 208, startPoint y: 297, endPoint x: 224, endPoint y: 280, distance: 24.2
click at [207, 297] on div "Text Add, edit, and format text directly on the website. Default colors and fon…" at bounding box center [137, 270] width 171 height 351
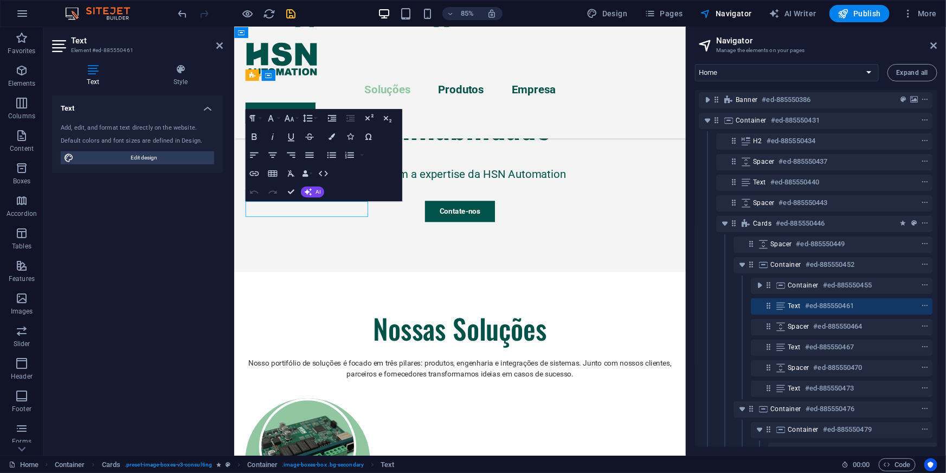
drag, startPoint x: 375, startPoint y: 239, endPoint x: 297, endPoint y: 237, distance: 77.5
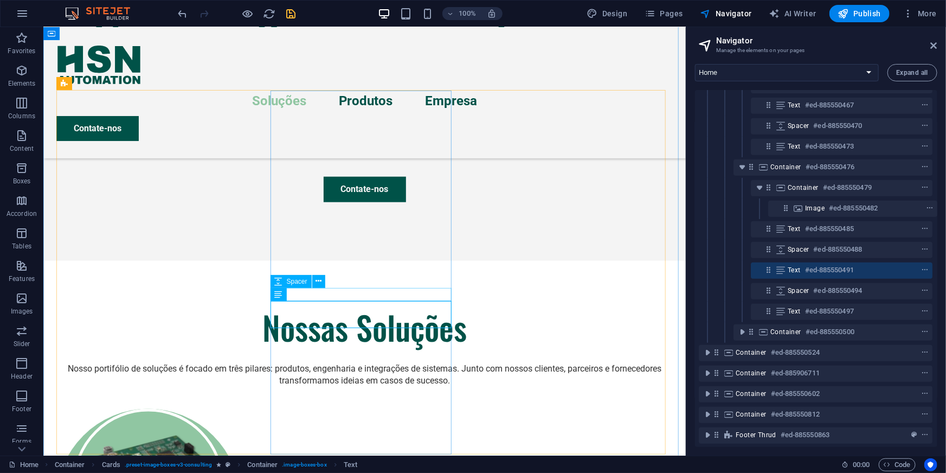
scroll to position [249, 2]
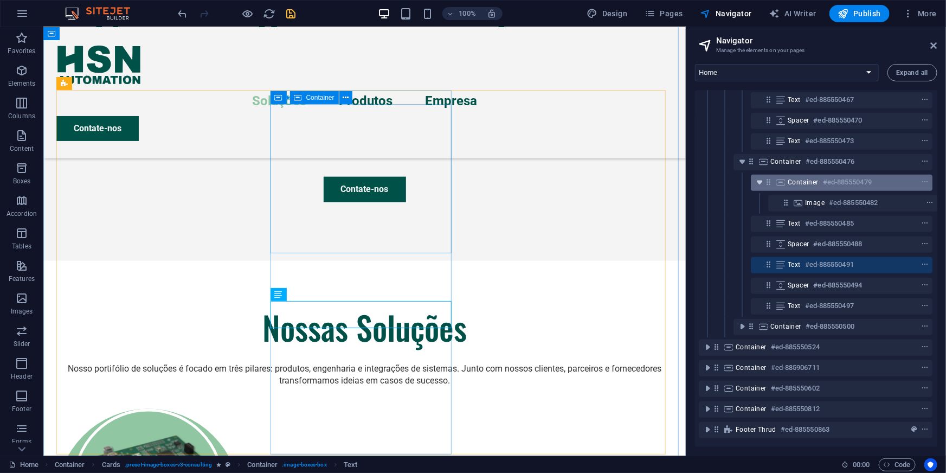
click at [755, 179] on icon "toggle-expand" at bounding box center [759, 182] width 11 height 11
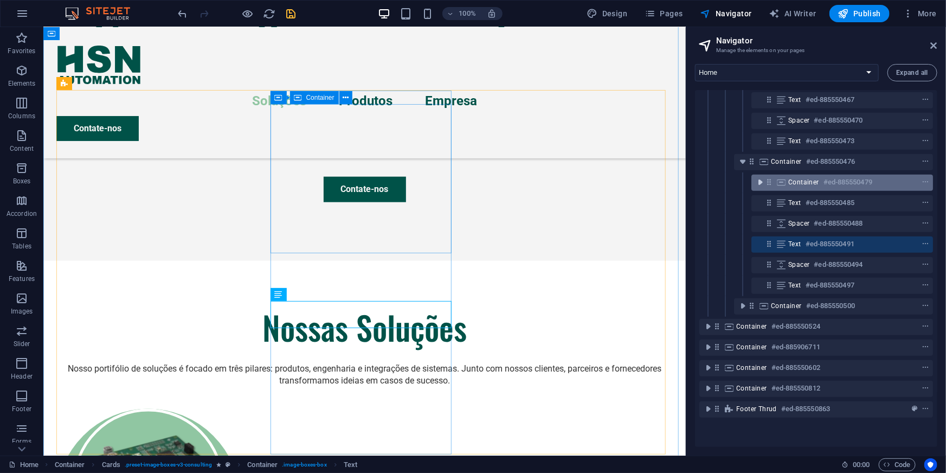
scroll to position [249, 0]
click at [767, 179] on icon at bounding box center [768, 181] width 9 height 9
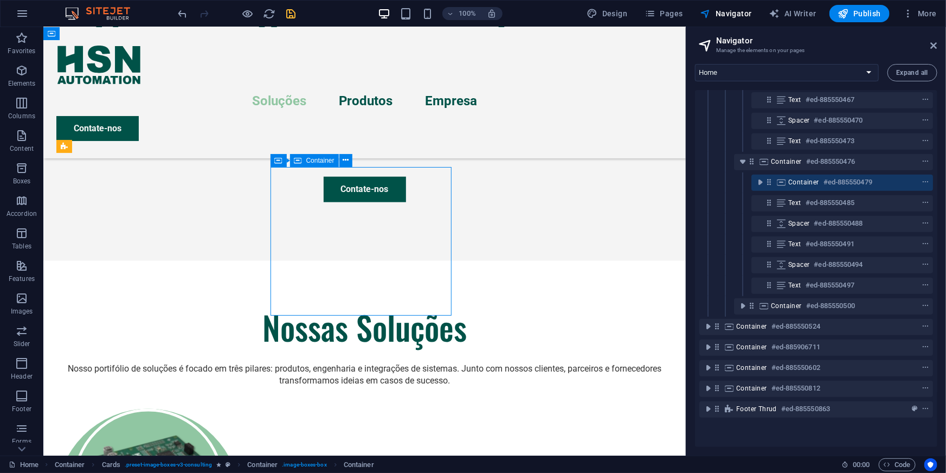
scroll to position [522, 0]
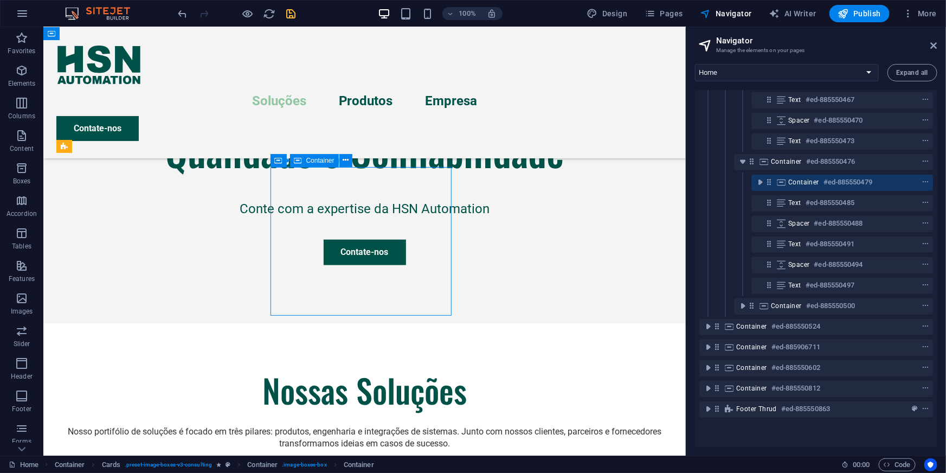
click at [767, 179] on icon at bounding box center [768, 181] width 9 height 9
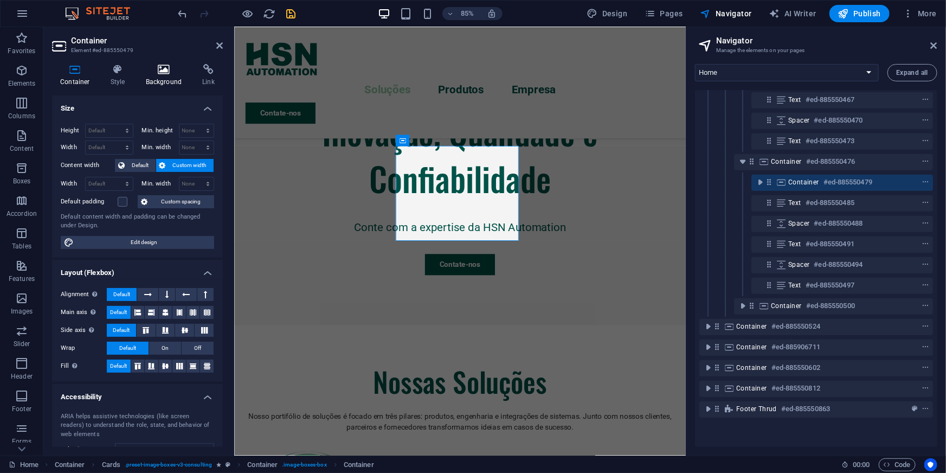
click at [169, 80] on h4 "Background" at bounding box center [166, 75] width 57 height 23
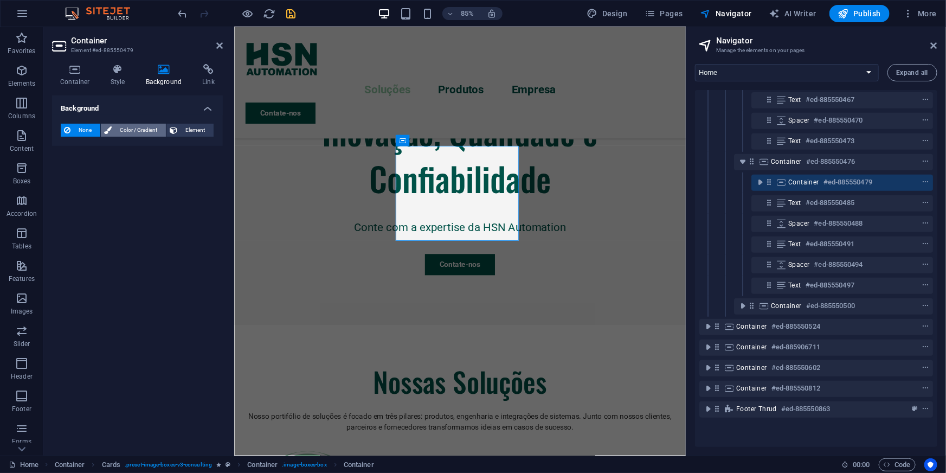
drag, startPoint x: 139, startPoint y: 118, endPoint x: 135, endPoint y: 127, distance: 10.2
click at [138, 120] on div "None Color / Gradient Element Stretch background to full-width Color overlay Pl…" at bounding box center [137, 130] width 171 height 31
click at [135, 128] on span "Color / Gradient" at bounding box center [139, 130] width 48 height 13
click at [66, 173] on span at bounding box center [68, 174] width 12 height 12
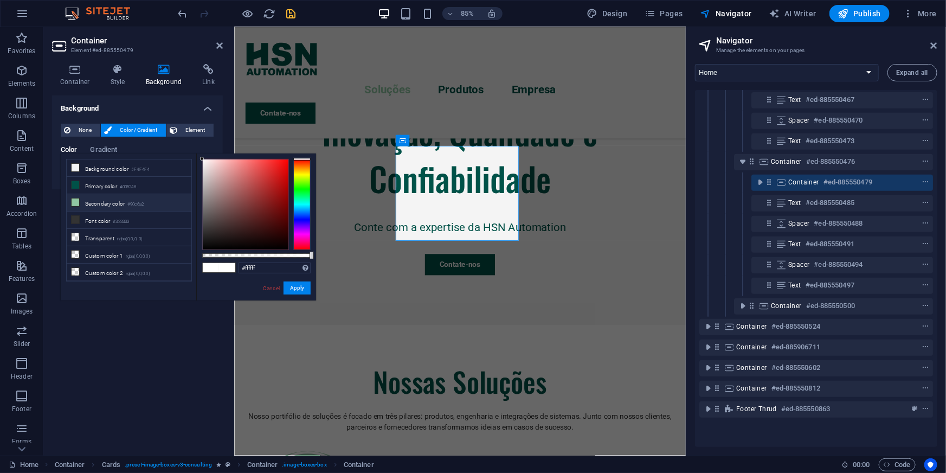
click at [74, 204] on icon at bounding box center [76, 202] width 8 height 8
type input "#90c6a2"
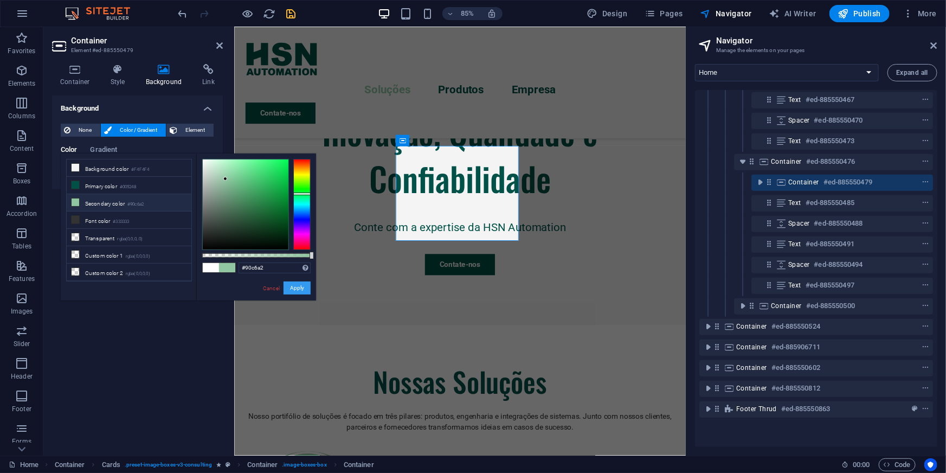
click at [294, 290] on button "Apply" at bounding box center [297, 287] width 27 height 13
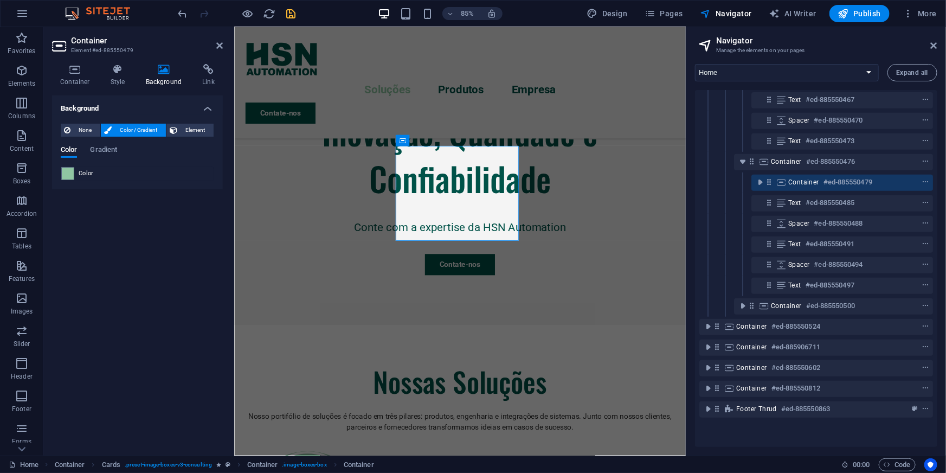
click at [173, 280] on div "Background None Color / Gradient Element Stretch background to full-width Color…" at bounding box center [137, 270] width 171 height 351
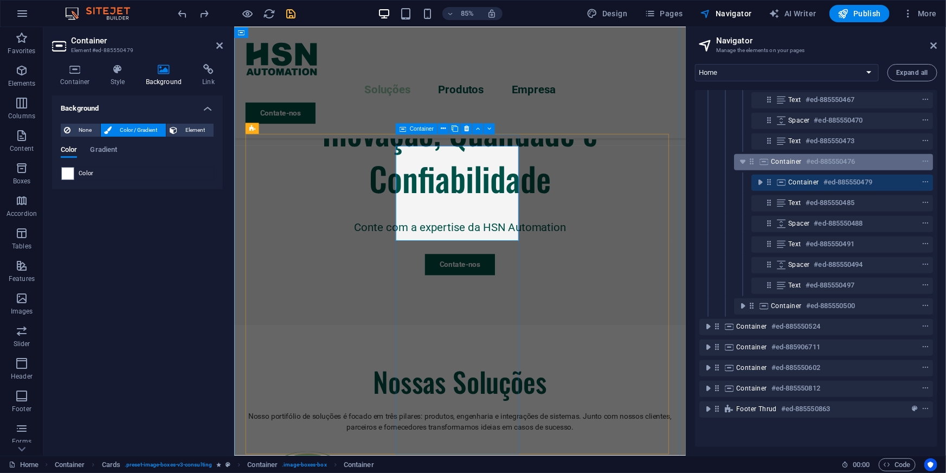
click at [750, 159] on div "Banner #ed-885550386 Container #ed-885550431 H2 #ed-885550434 Spacer #ed-885550…" at bounding box center [816, 268] width 242 height 357
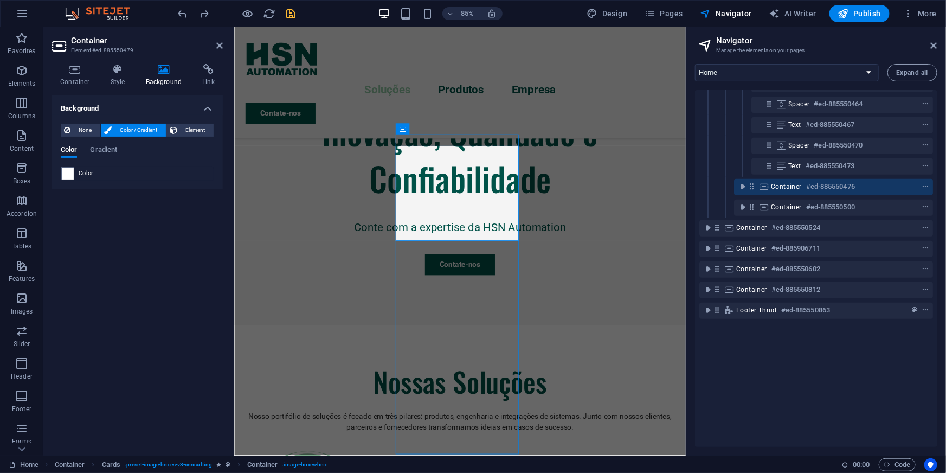
click at [750, 159] on div "Text #ed-885550473" at bounding box center [816, 166] width 234 height 21
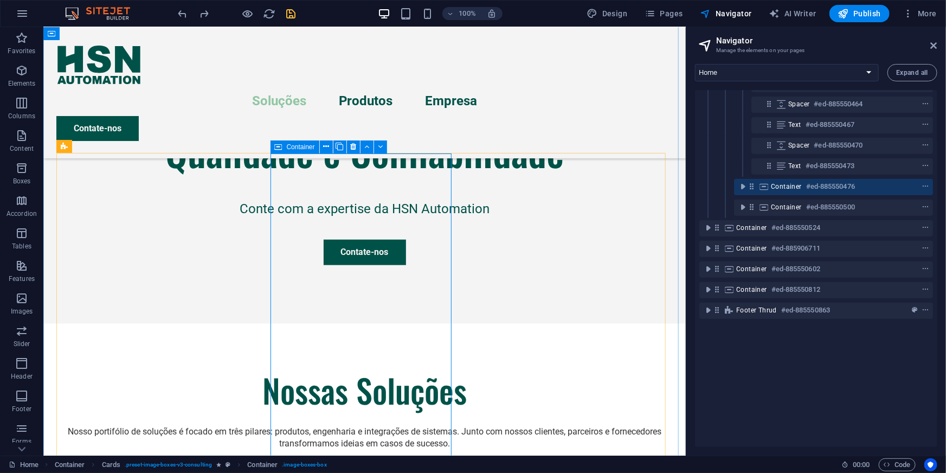
click at [753, 183] on icon at bounding box center [751, 186] width 9 height 9
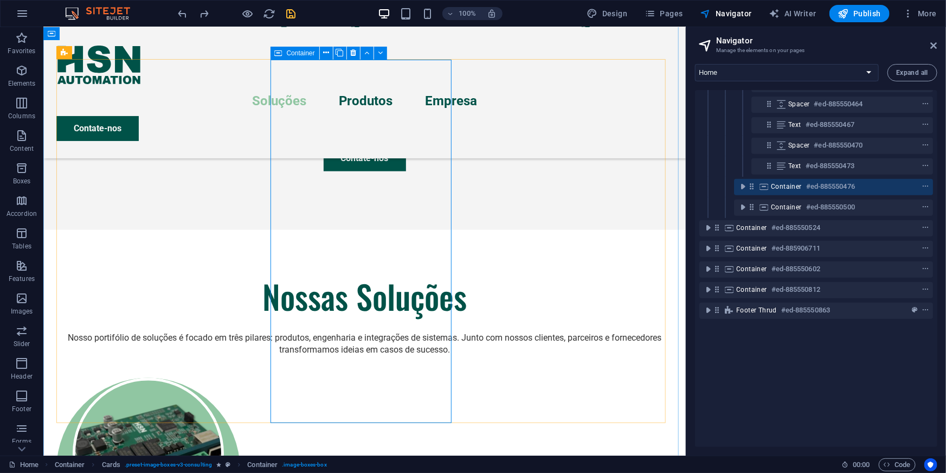
click at [753, 183] on icon at bounding box center [751, 186] width 9 height 9
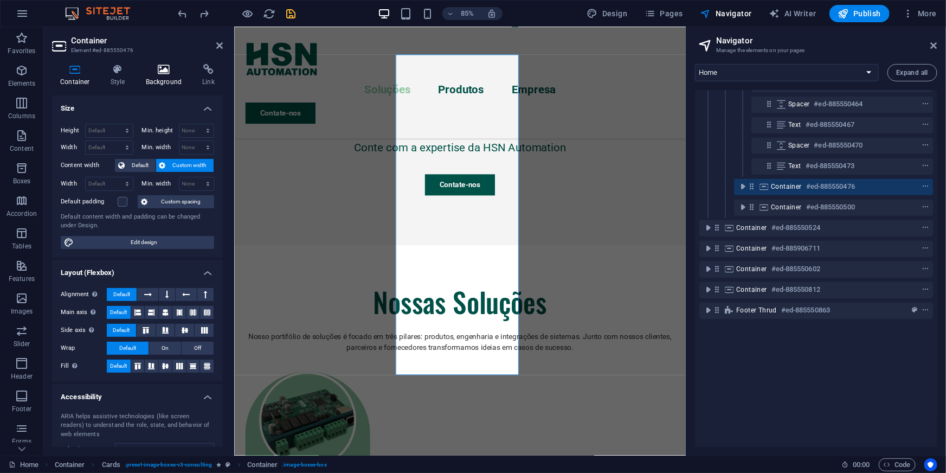
click at [156, 82] on h4 "Background" at bounding box center [166, 75] width 57 height 23
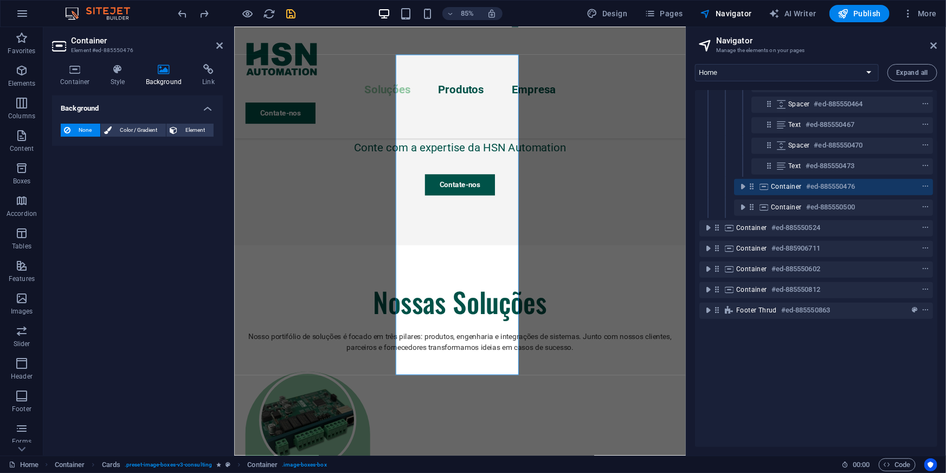
click at [76, 123] on div "None Color / Gradient Element Stretch background to full-width Color overlay Pl…" at bounding box center [137, 130] width 171 height 31
click at [128, 132] on span "Color / Gradient" at bounding box center [139, 130] width 48 height 13
click at [67, 173] on span at bounding box center [68, 174] width 12 height 12
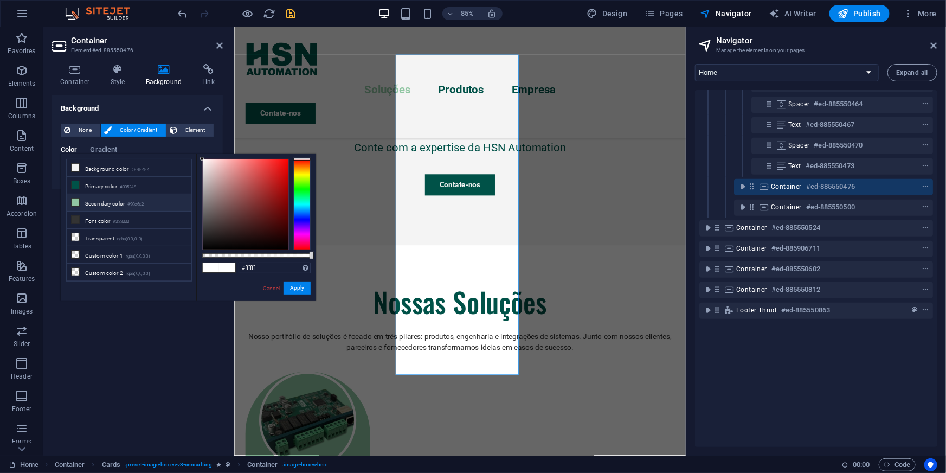
click at [76, 201] on icon at bounding box center [76, 202] width 8 height 8
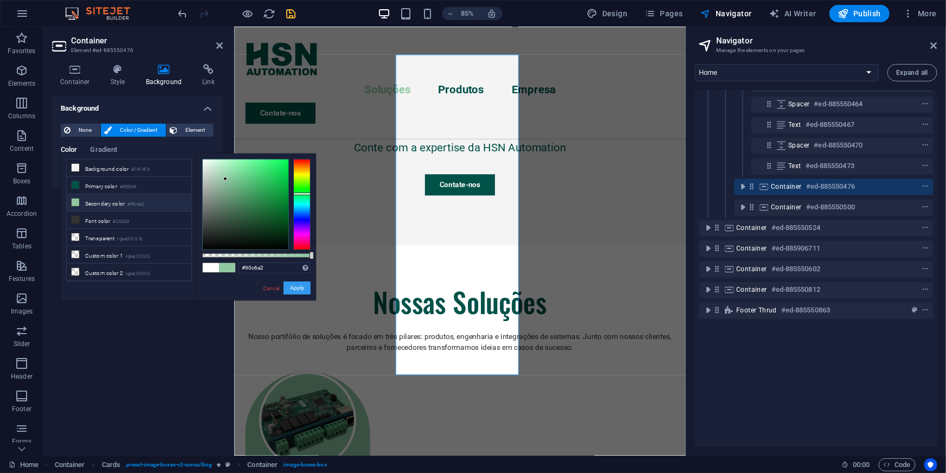
click at [294, 289] on button "Apply" at bounding box center [297, 287] width 27 height 13
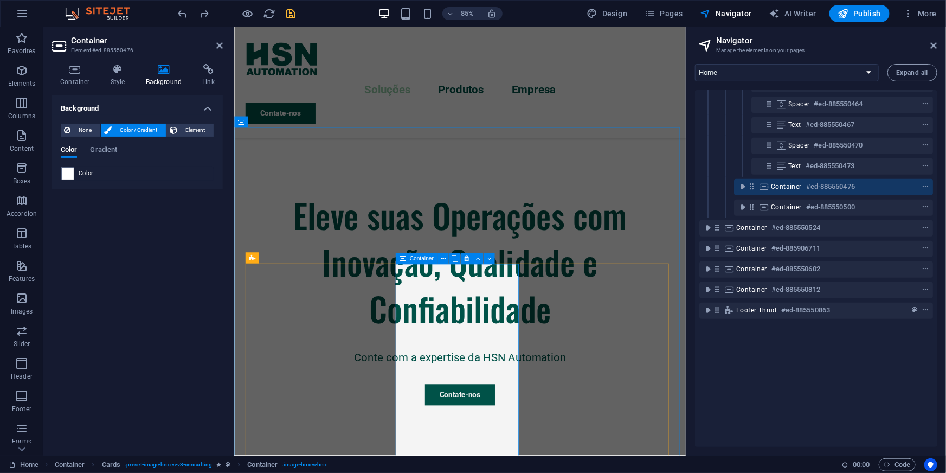
click at [777, 182] on span "Container" at bounding box center [786, 186] width 31 height 9
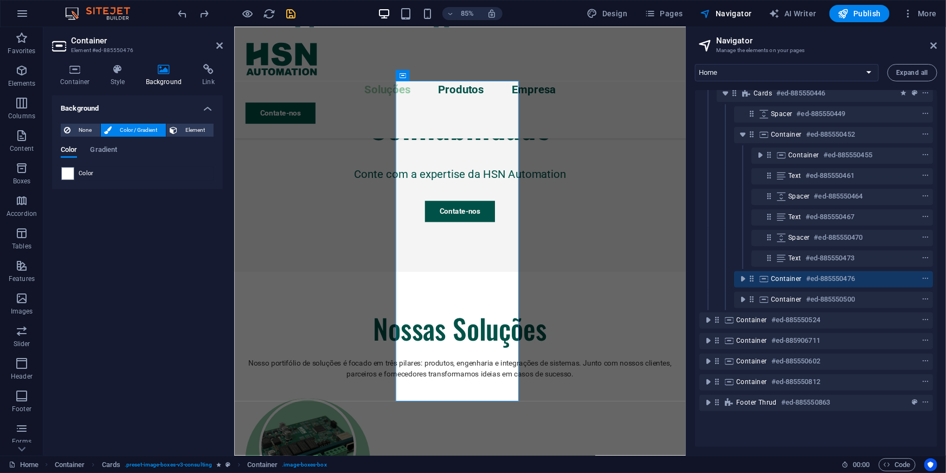
scroll to position [83, 0]
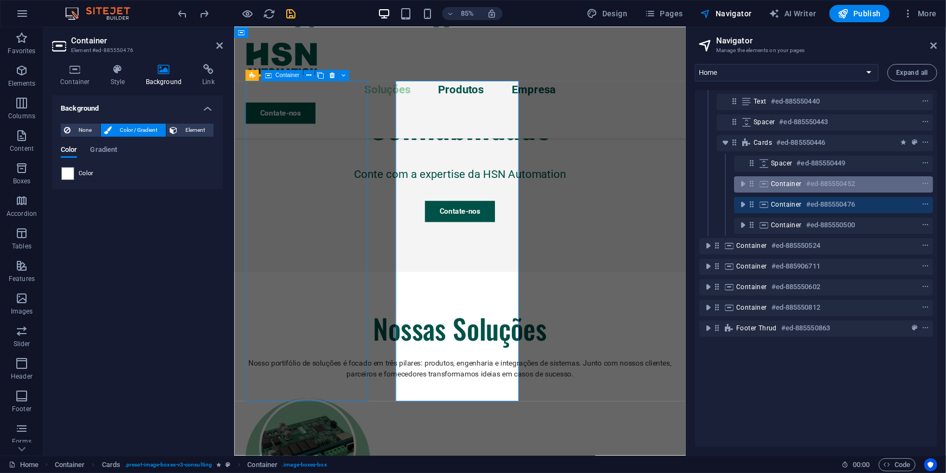
click at [749, 182] on icon at bounding box center [751, 183] width 9 height 9
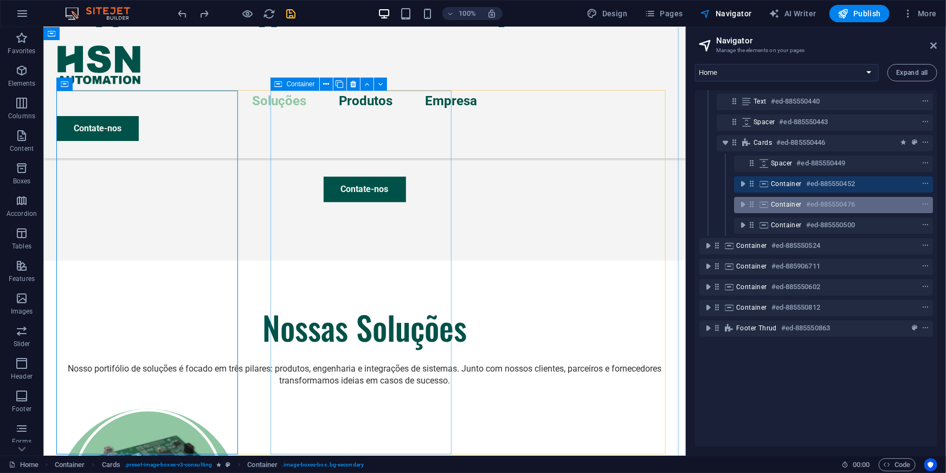
click at [750, 205] on icon at bounding box center [751, 204] width 9 height 9
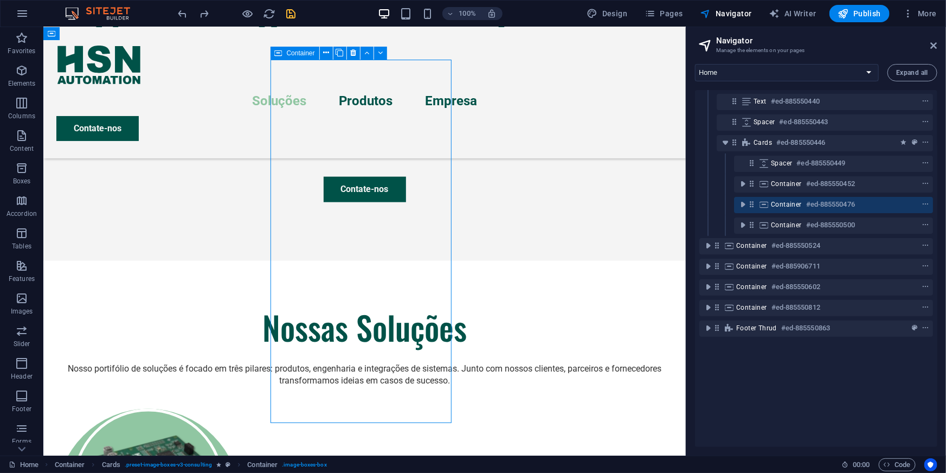
scroll to position [616, 0]
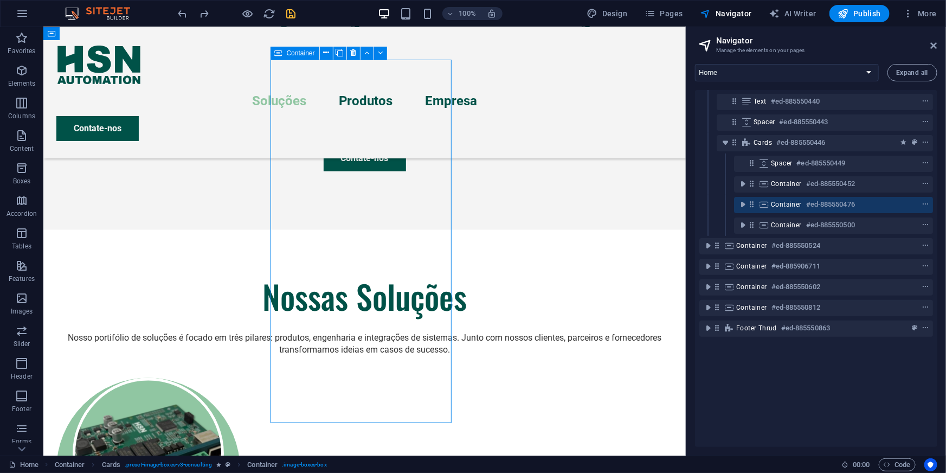
click at [750, 205] on icon at bounding box center [751, 204] width 9 height 9
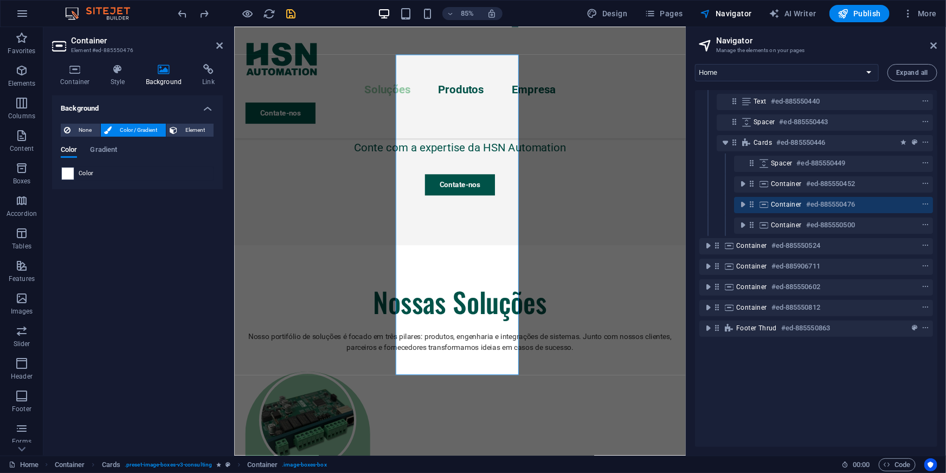
click at [65, 173] on span at bounding box center [68, 174] width 12 height 12
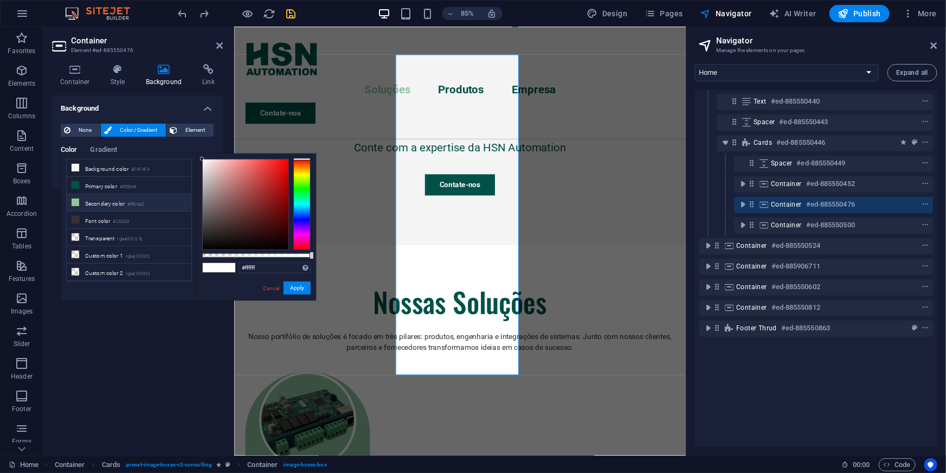
click at [75, 206] on li "Secondary color #90c6a2" at bounding box center [129, 202] width 125 height 17
type input "#90c6a2"
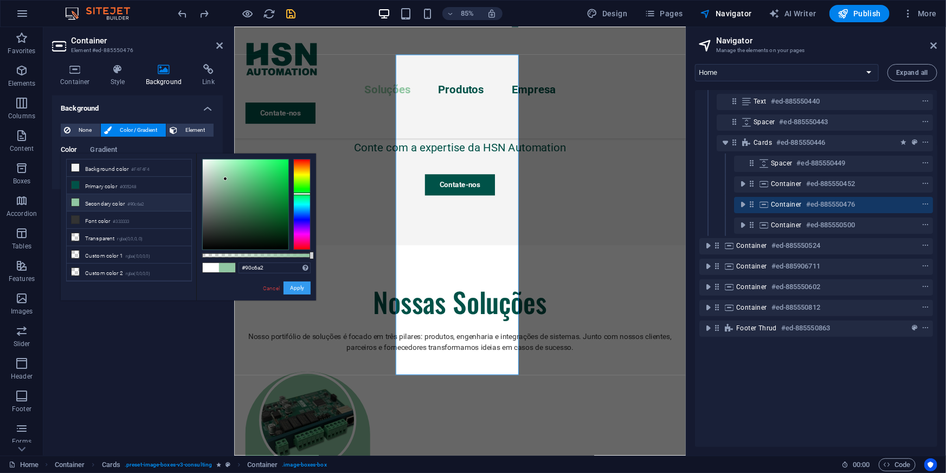
click at [292, 282] on button "Apply" at bounding box center [297, 287] width 27 height 13
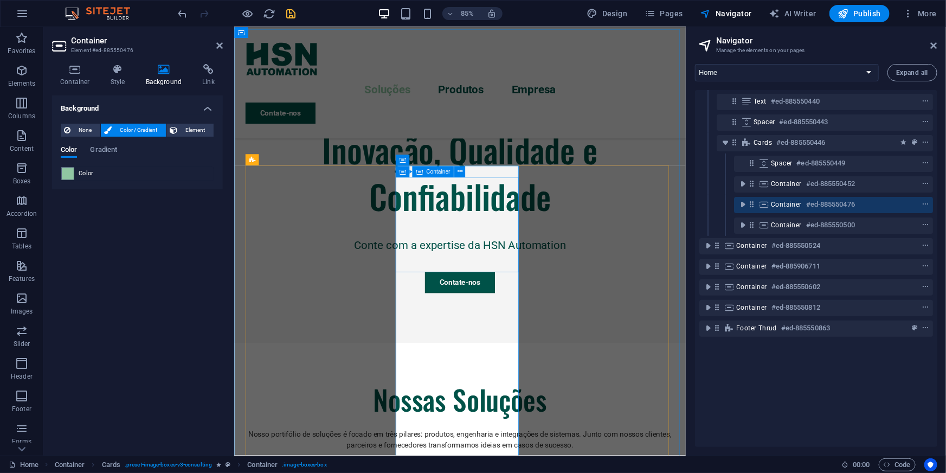
scroll to position [468, 0]
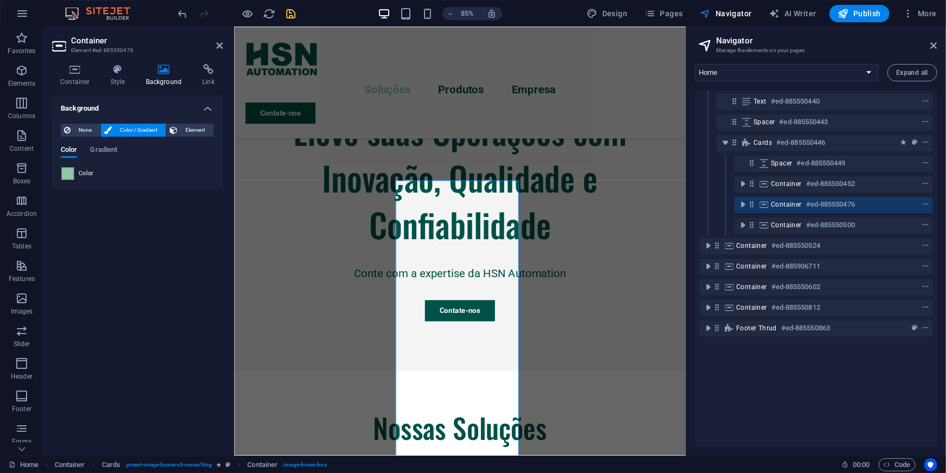
click at [130, 205] on div "Background None Color / Gradient Element Stretch background to full-width Color…" at bounding box center [137, 270] width 171 height 351
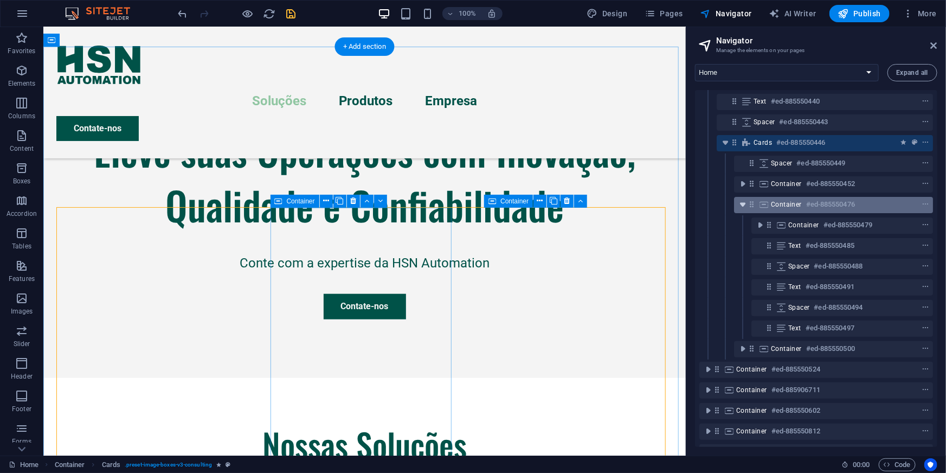
click at [742, 204] on icon "toggle-expand" at bounding box center [742, 204] width 11 height 11
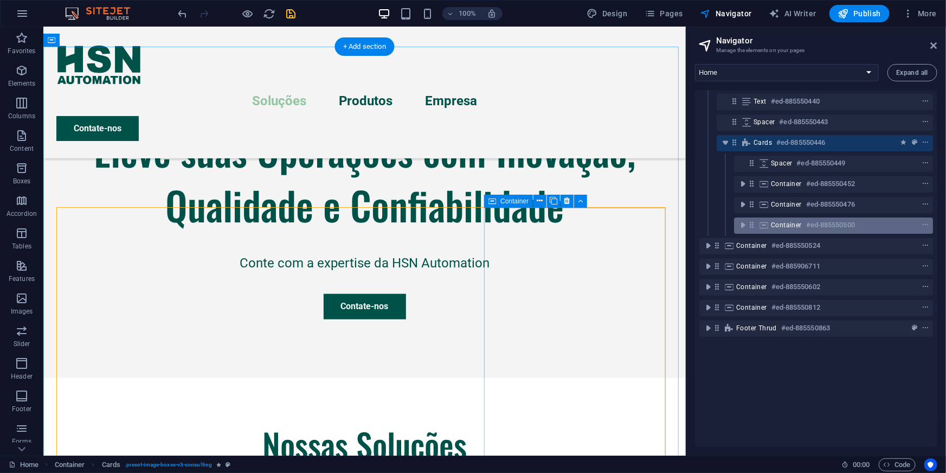
click at [752, 226] on icon at bounding box center [751, 224] width 9 height 9
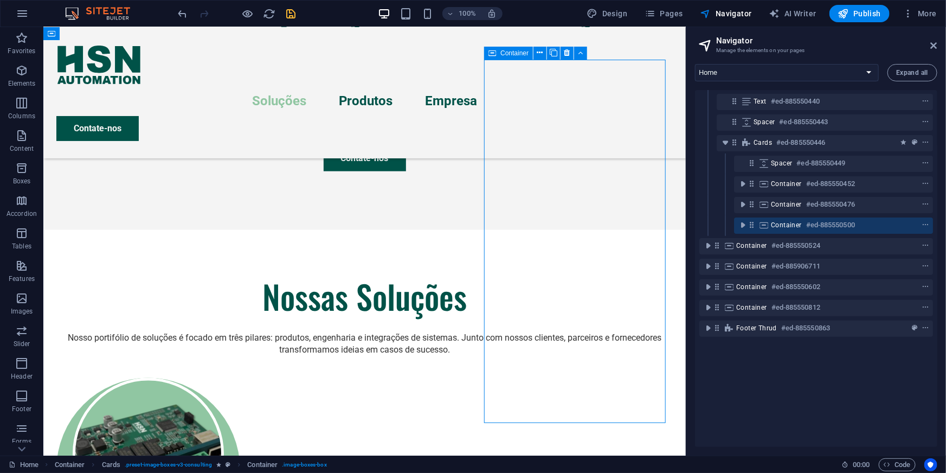
click at [752, 226] on icon at bounding box center [751, 224] width 9 height 9
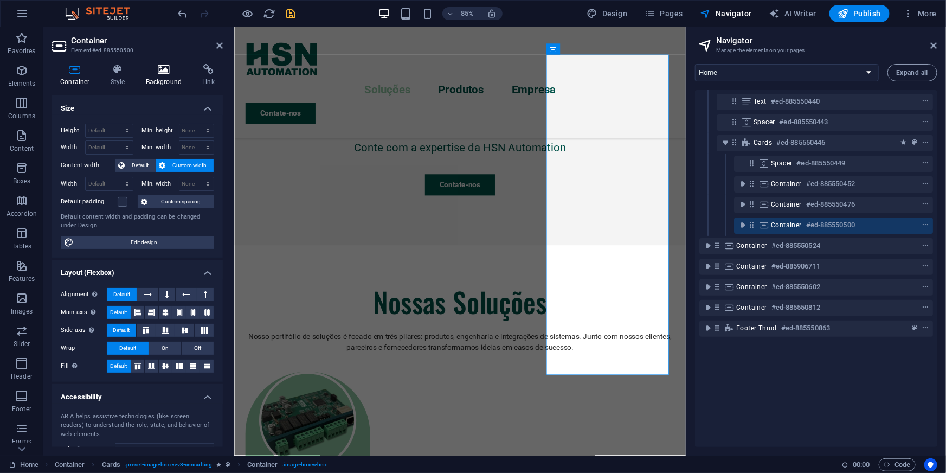
click at [146, 86] on h4 "Background" at bounding box center [166, 75] width 57 height 23
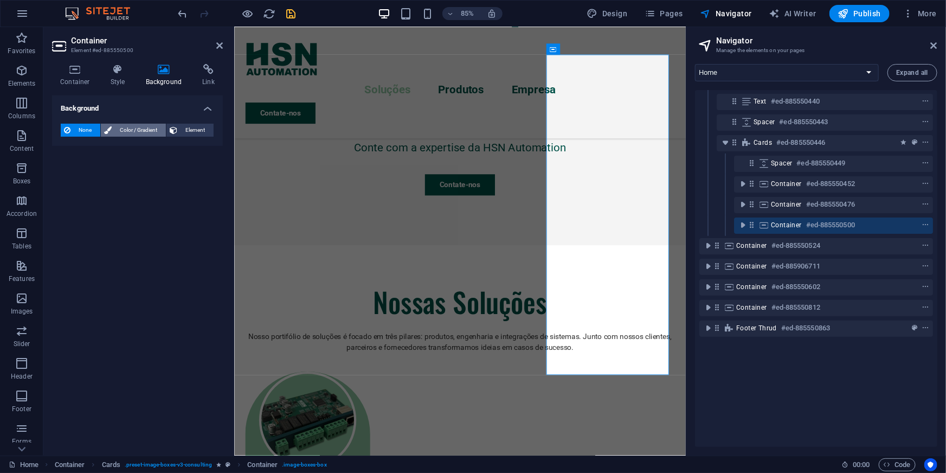
click at [124, 125] on span "Color / Gradient" at bounding box center [139, 130] width 48 height 13
click at [68, 171] on span at bounding box center [68, 174] width 12 height 12
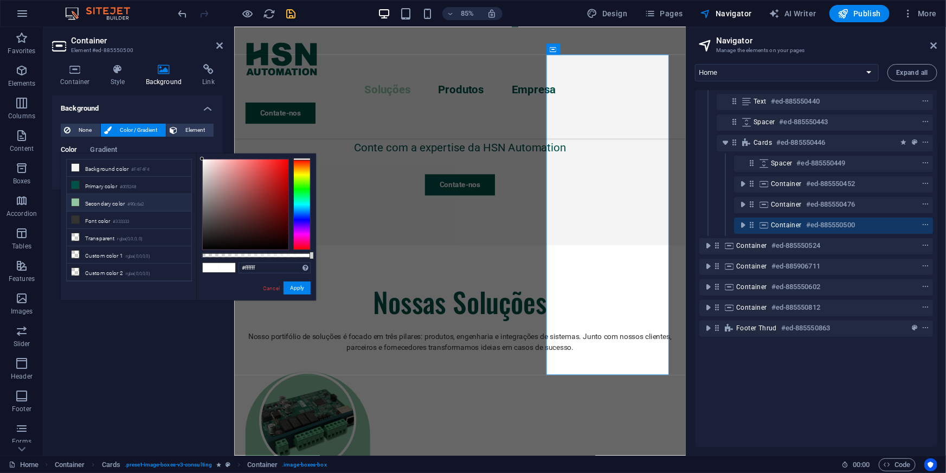
click at [95, 205] on li "Secondary color #90c6a2" at bounding box center [129, 202] width 125 height 17
type input "#90c6a2"
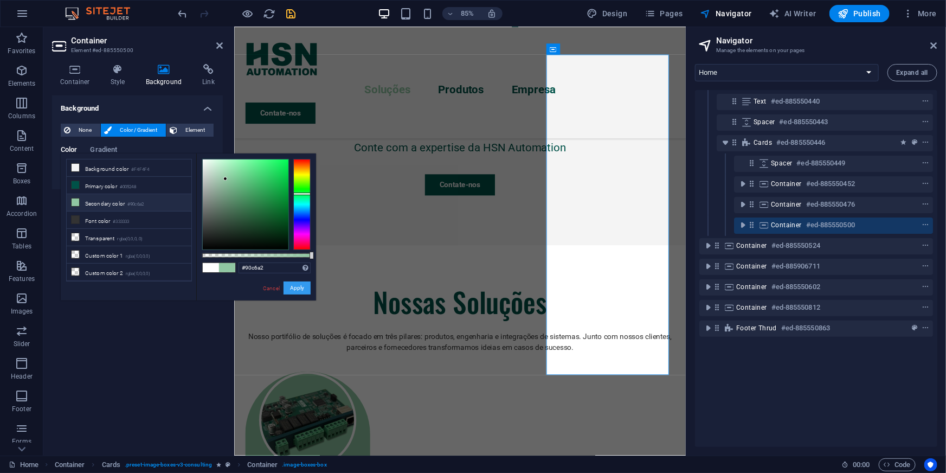
click at [293, 287] on button "Apply" at bounding box center [297, 287] width 27 height 13
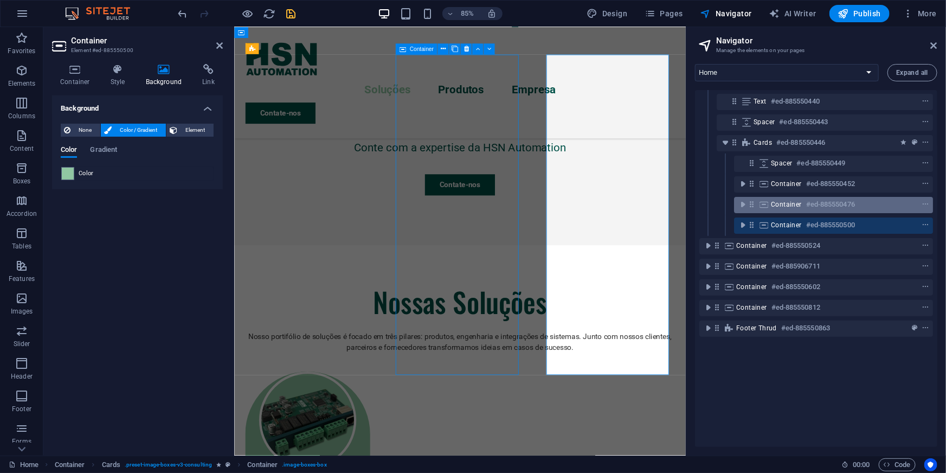
click at [750, 204] on icon at bounding box center [751, 204] width 9 height 9
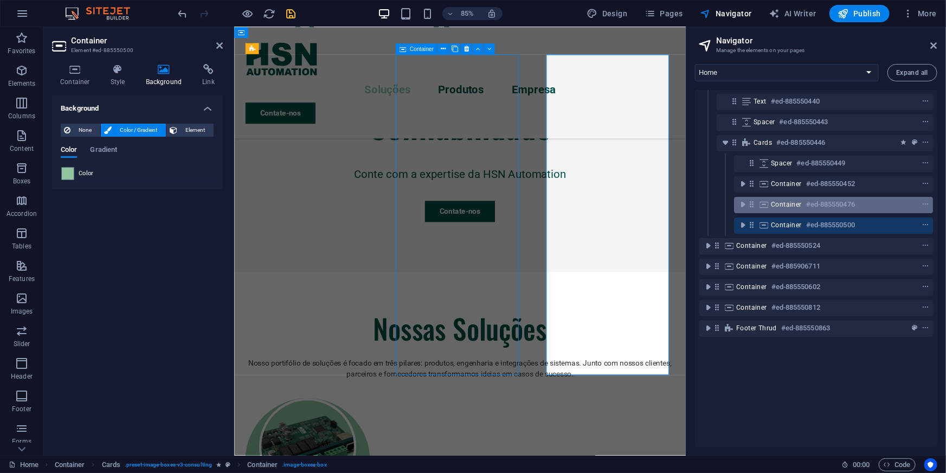
click at [750, 204] on icon at bounding box center [751, 204] width 9 height 9
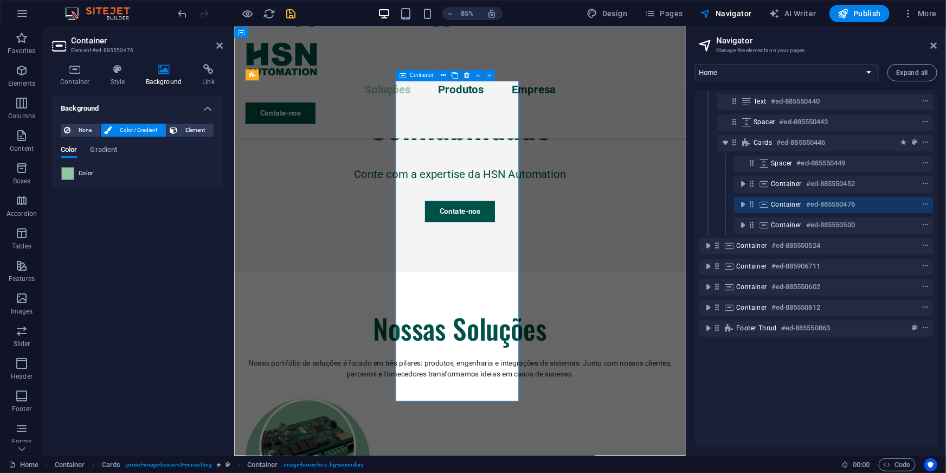
click at [750, 204] on icon at bounding box center [751, 204] width 9 height 9
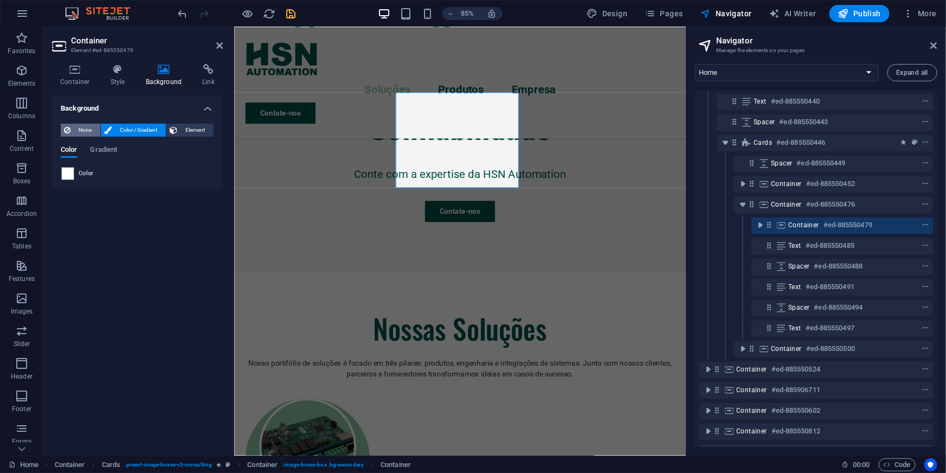
click at [78, 132] on span "None" at bounding box center [85, 130] width 23 height 13
click at [137, 264] on div "Background None Color / Gradient Element Stretch background to full-width Color…" at bounding box center [137, 270] width 171 height 351
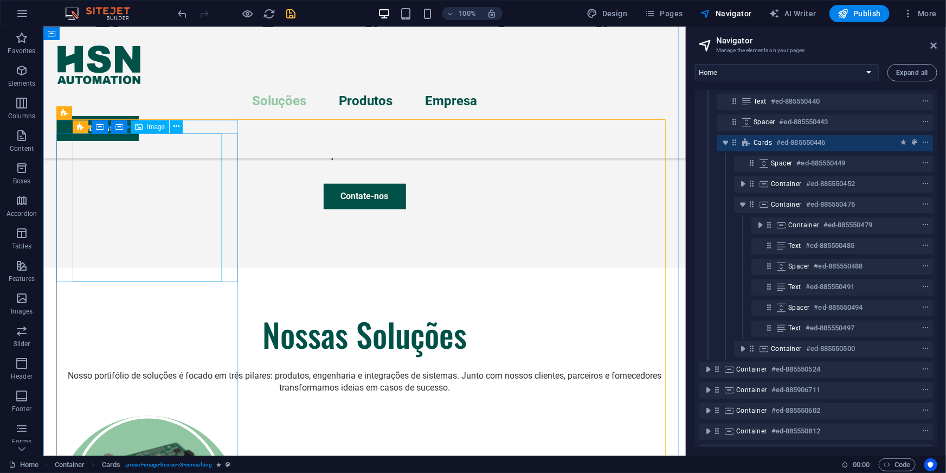
scroll to position [634, 0]
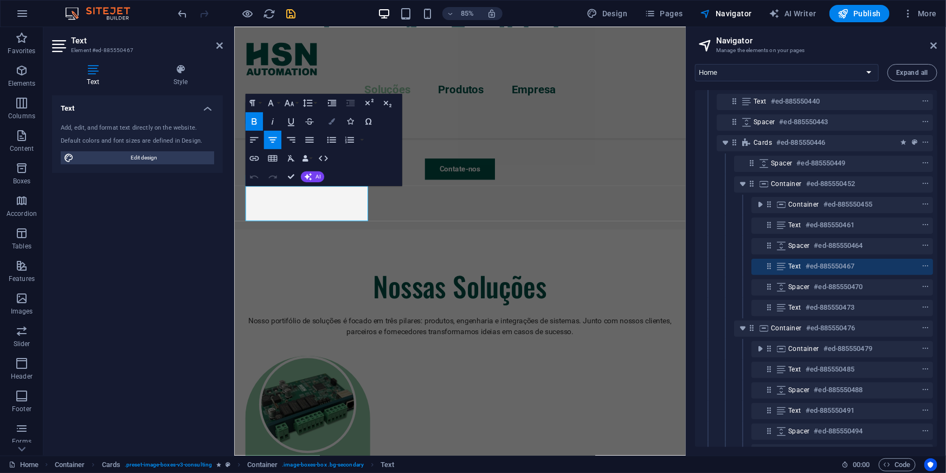
click at [332, 123] on icon "button" at bounding box center [331, 121] width 7 height 7
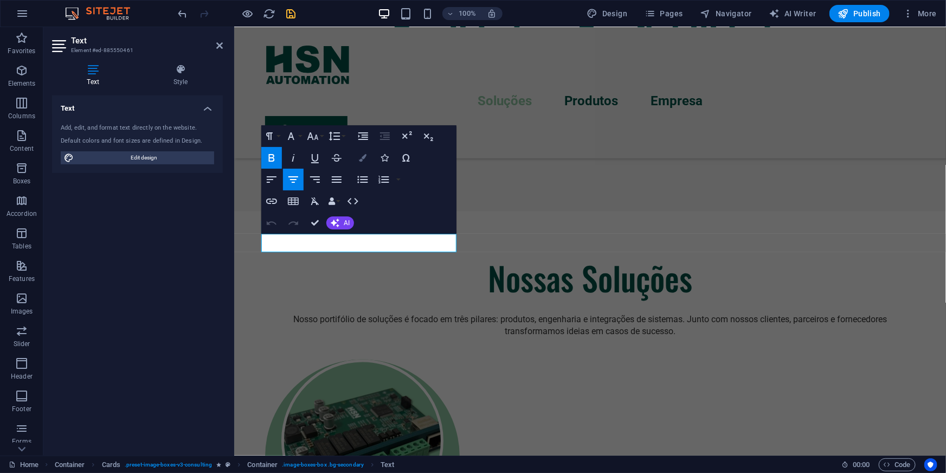
click at [363, 150] on button "Colors" at bounding box center [362, 158] width 21 height 22
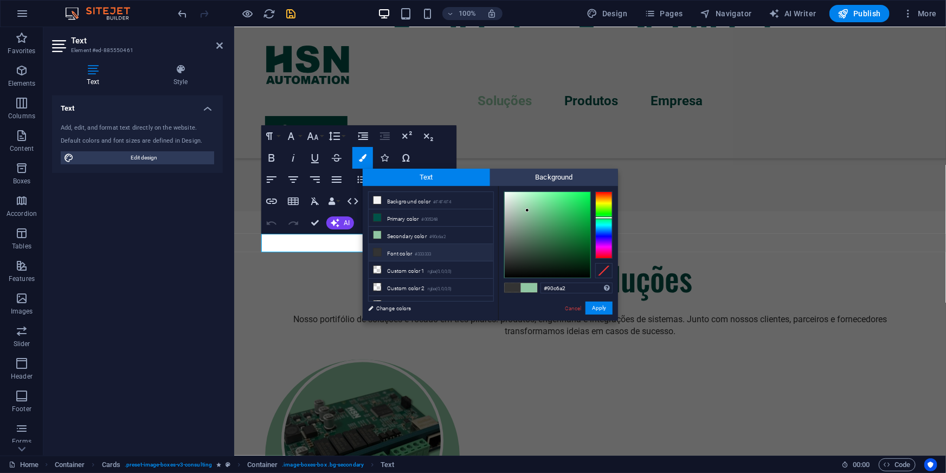
click at [406, 249] on li "Font color #333333" at bounding box center [431, 252] width 125 height 17
type input "#333333"
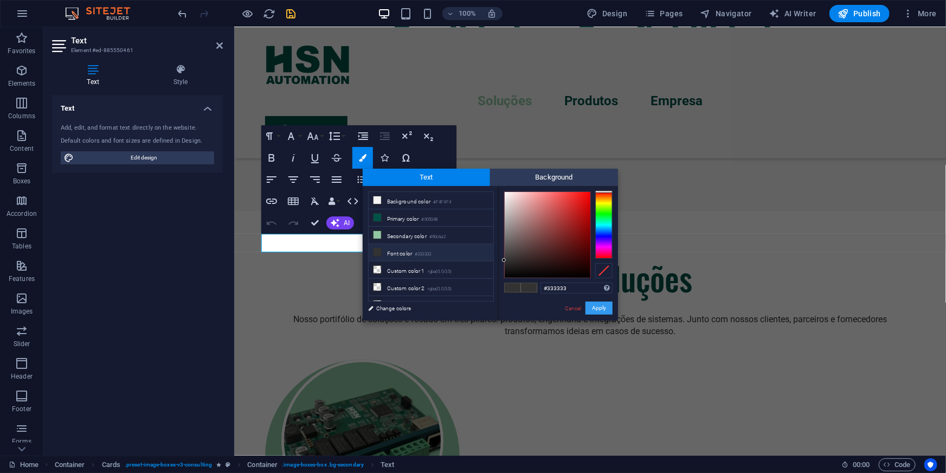
click at [602, 307] on button "Apply" at bounding box center [599, 307] width 27 height 13
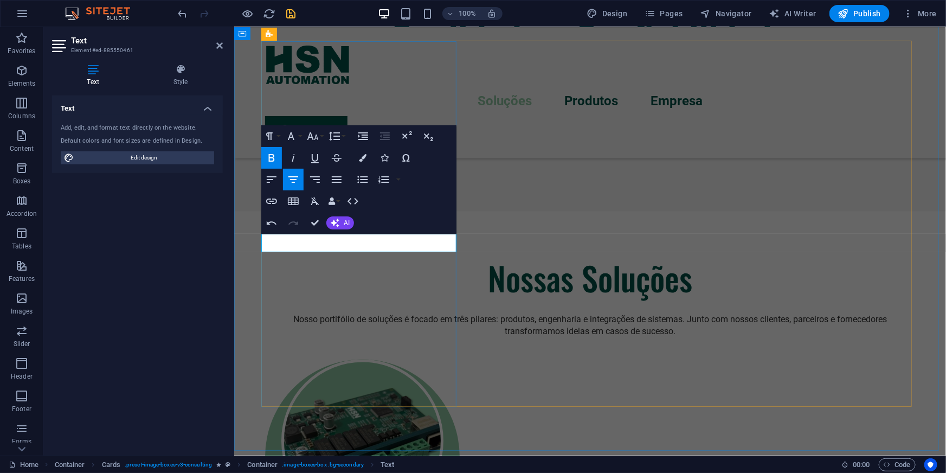
click at [359, 159] on icon "button" at bounding box center [363, 158] width 8 height 8
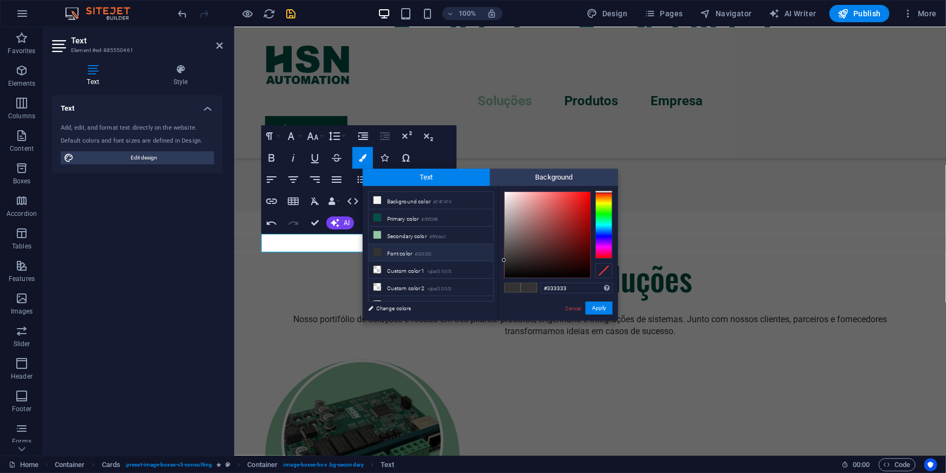
click at [396, 252] on li "Font color #333333" at bounding box center [431, 252] width 125 height 17
click at [596, 305] on button "Apply" at bounding box center [599, 307] width 27 height 13
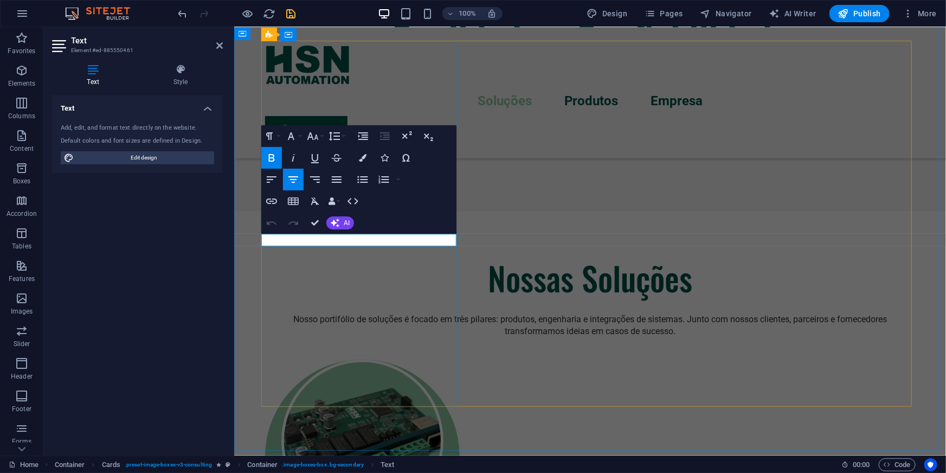
click at [367, 162] on button "Colors" at bounding box center [362, 158] width 21 height 22
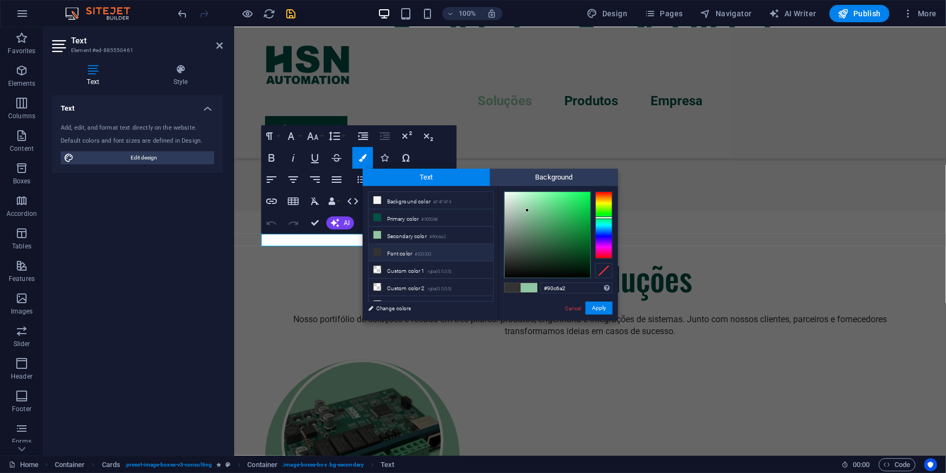
click at [395, 250] on li "Font color #333333" at bounding box center [431, 252] width 125 height 17
type input "#333333"
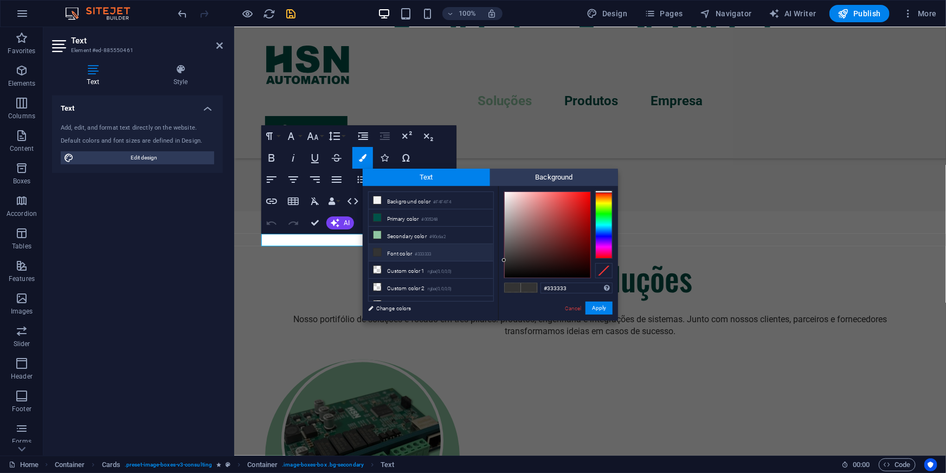
click at [395, 250] on li "Font color #333333" at bounding box center [431, 252] width 125 height 17
click at [605, 308] on button "Apply" at bounding box center [599, 307] width 27 height 13
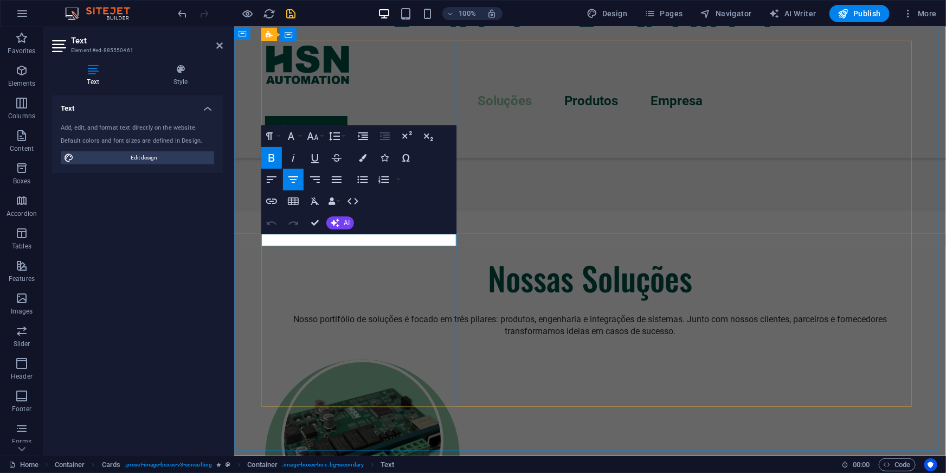
click at [311, 137] on icon "button" at bounding box center [312, 136] width 11 height 8
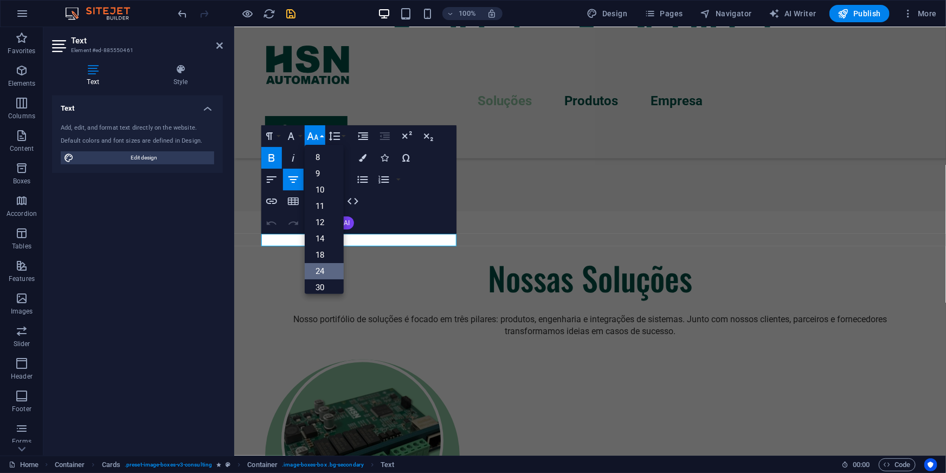
click at [326, 272] on link "24" at bounding box center [324, 271] width 39 height 16
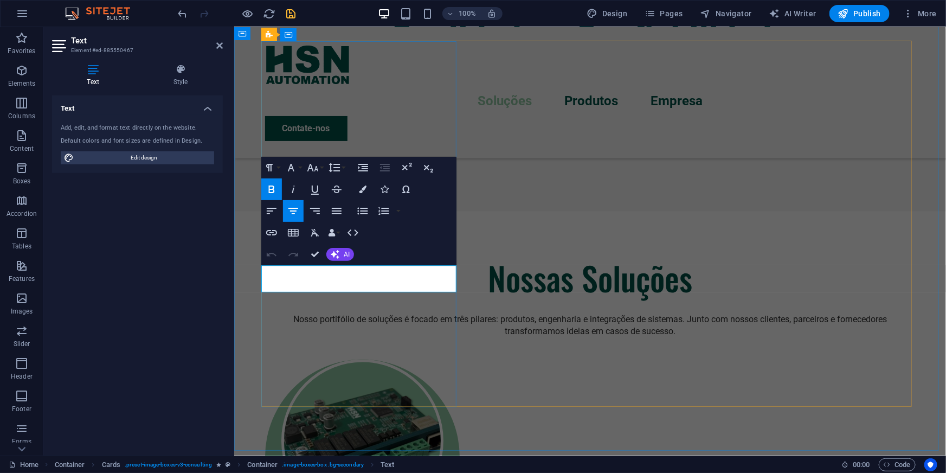
drag, startPoint x: 301, startPoint y: 271, endPoint x: 415, endPoint y: 272, distance: 114.4
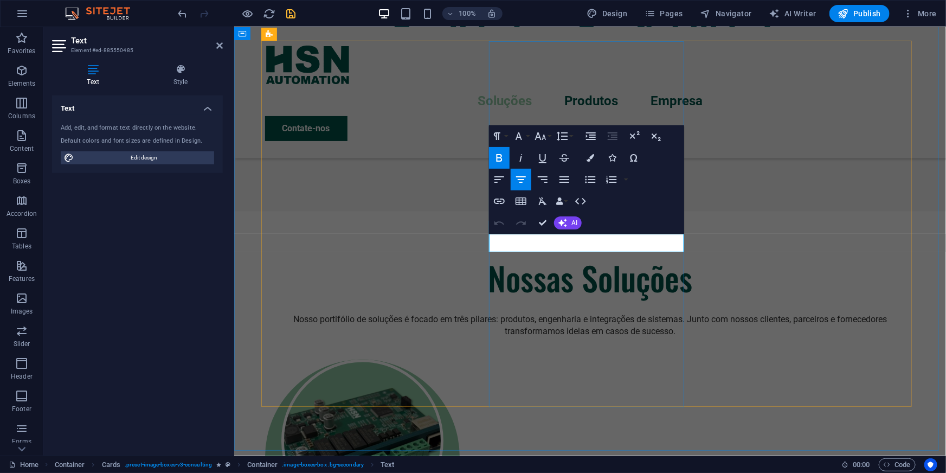
click at [591, 151] on button "Colors" at bounding box center [590, 158] width 21 height 22
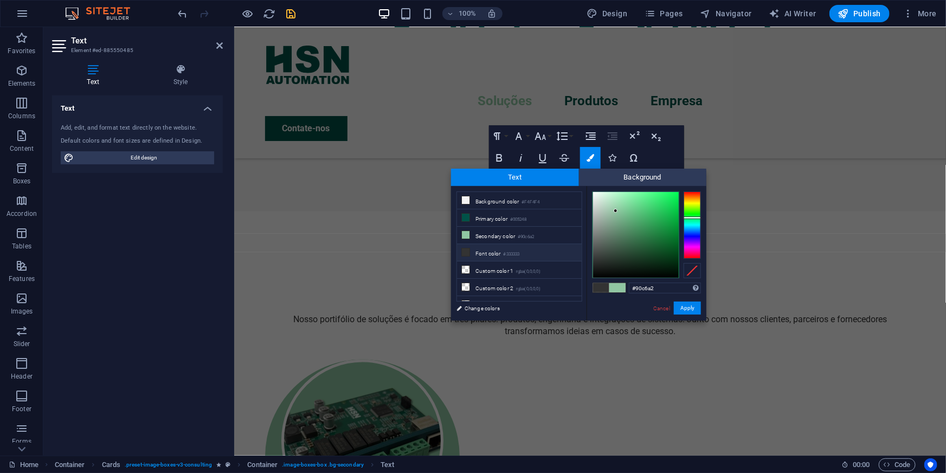
click at [492, 252] on li "Font color #333333" at bounding box center [519, 252] width 125 height 17
type input "#333333"
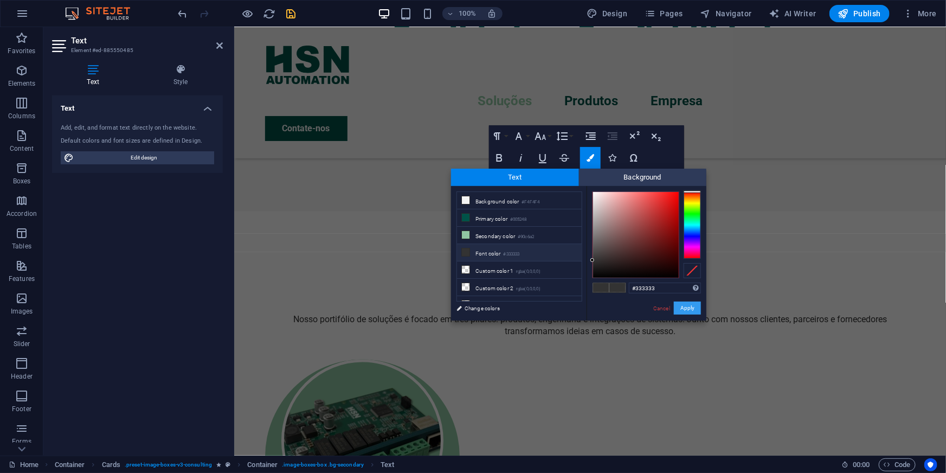
click at [679, 309] on button "Apply" at bounding box center [687, 307] width 27 height 13
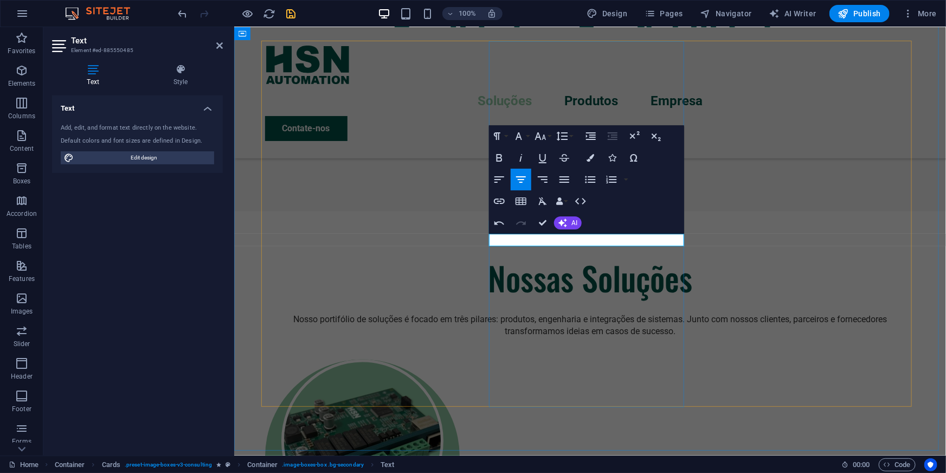
click at [542, 132] on icon "button" at bounding box center [540, 136] width 13 height 13
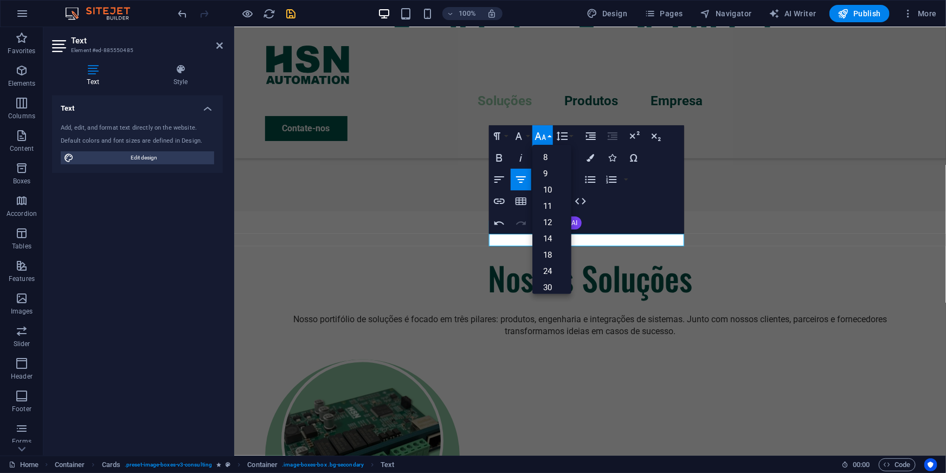
drag, startPoint x: 602, startPoint y: 216, endPoint x: 594, endPoint y: 230, distance: 16.7
click at [602, 217] on div "Paragraph Format Normal Heading 1 Heading 2 Heading 3 Heading 4 Heading 5 Headi…" at bounding box center [586, 179] width 195 height 108
click at [549, 273] on link "24" at bounding box center [551, 271] width 39 height 16
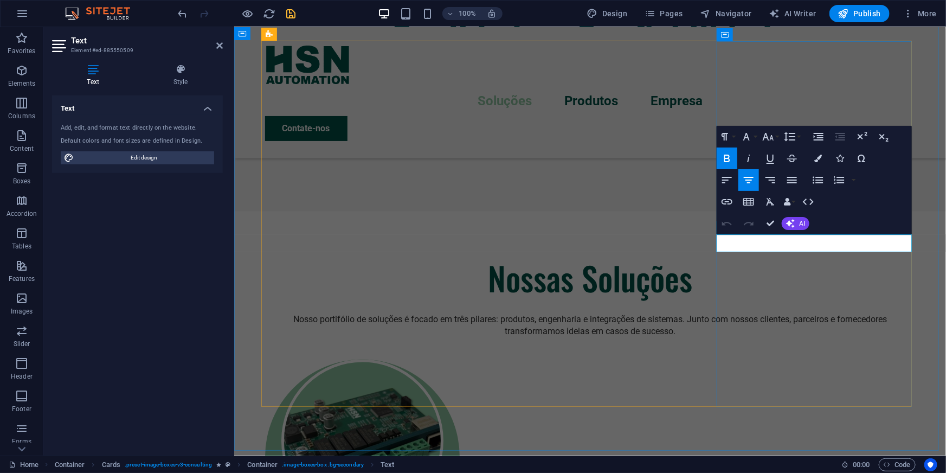
click at [815, 159] on icon "button" at bounding box center [818, 159] width 8 height 8
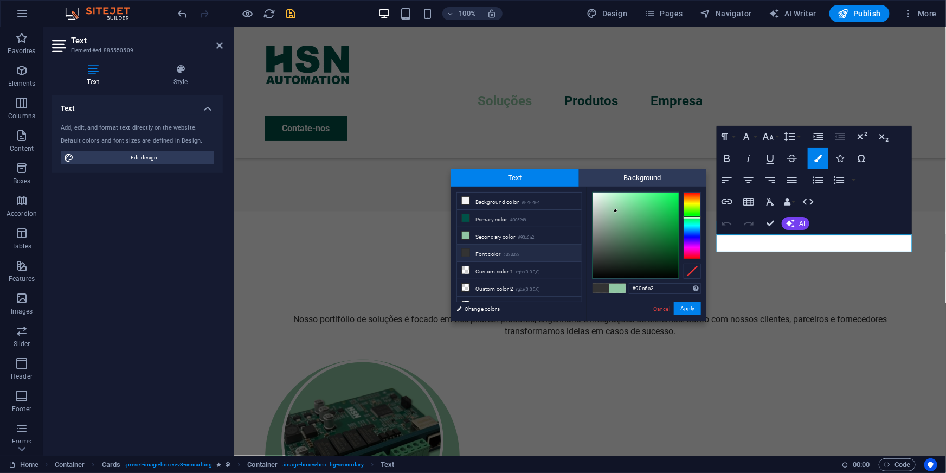
click at [491, 249] on li "Font color #333333" at bounding box center [519, 253] width 125 height 17
type input "#333333"
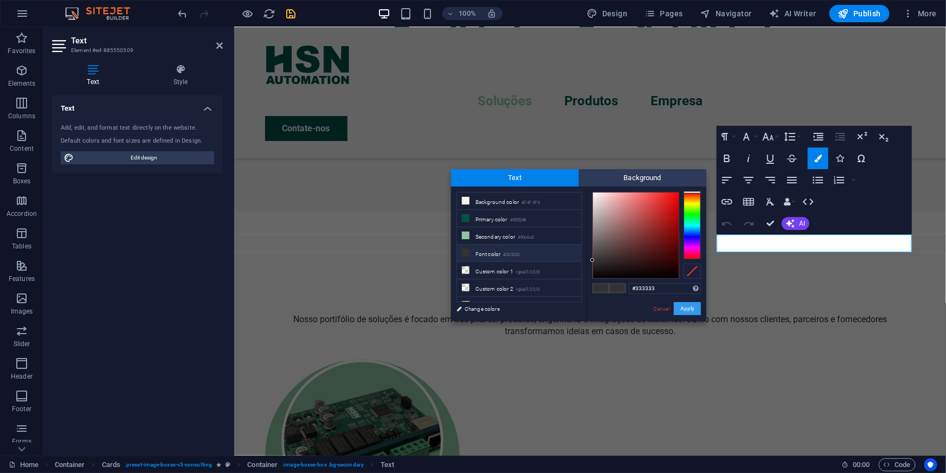
click at [688, 308] on button "Apply" at bounding box center [687, 308] width 27 height 13
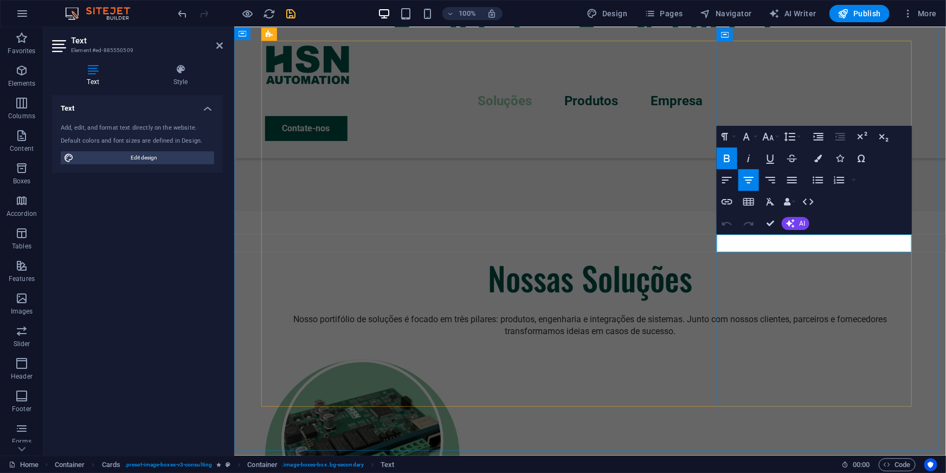
click at [769, 136] on icon "button" at bounding box center [768, 136] width 13 height 13
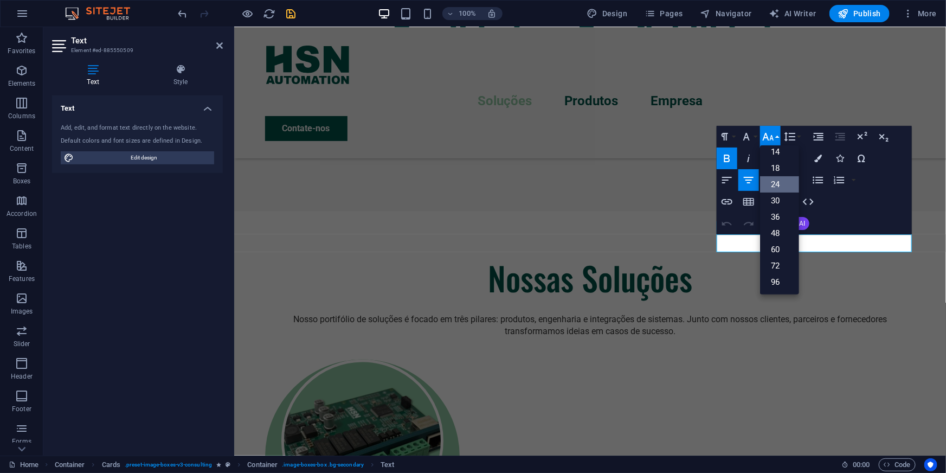
scroll to position [87, 0]
click at [769, 136] on icon "button" at bounding box center [768, 136] width 13 height 13
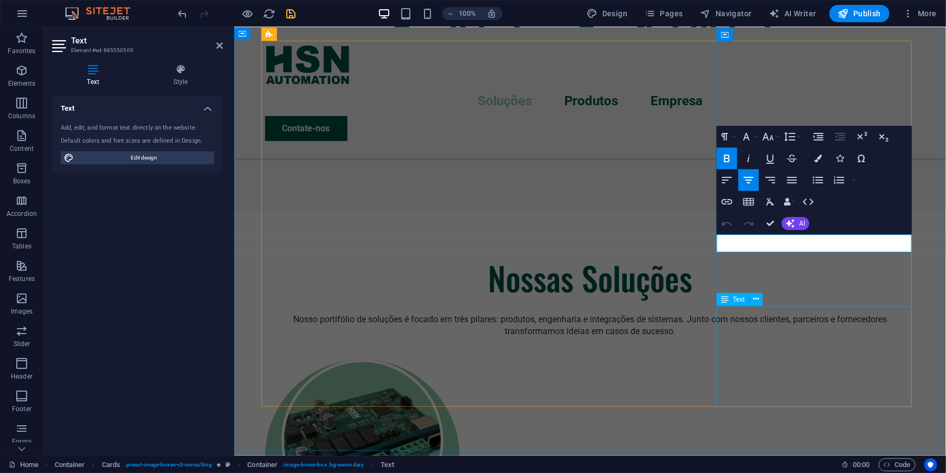
drag, startPoint x: 802, startPoint y: 311, endPoint x: 994, endPoint y: 311, distance: 191.9
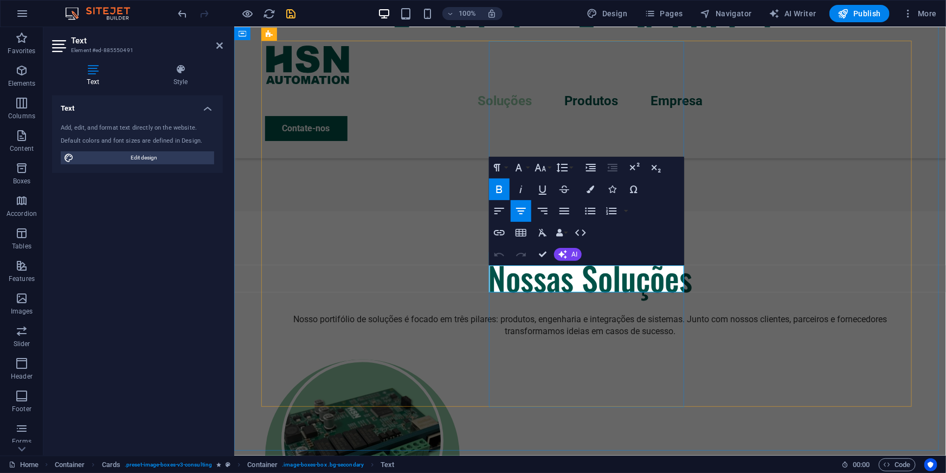
drag, startPoint x: 609, startPoint y: 272, endPoint x: 504, endPoint y: 272, distance: 105.7
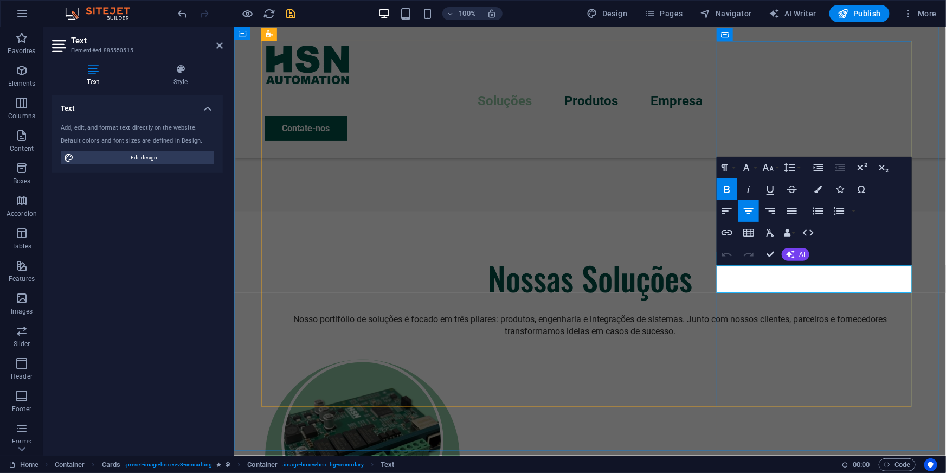
drag, startPoint x: 800, startPoint y: 270, endPoint x: 732, endPoint y: 266, distance: 67.4
drag, startPoint x: 839, startPoint y: 284, endPoint x: 790, endPoint y: 284, distance: 48.8
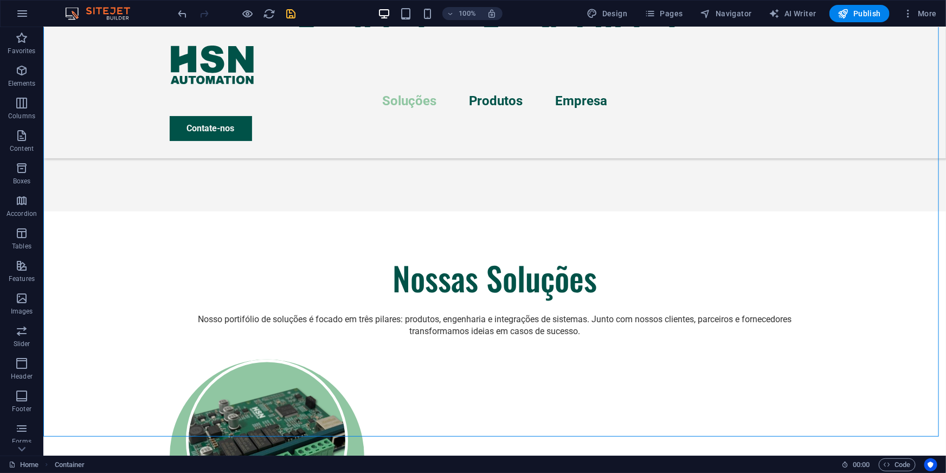
click at [291, 14] on icon "save" at bounding box center [291, 14] width 12 height 12
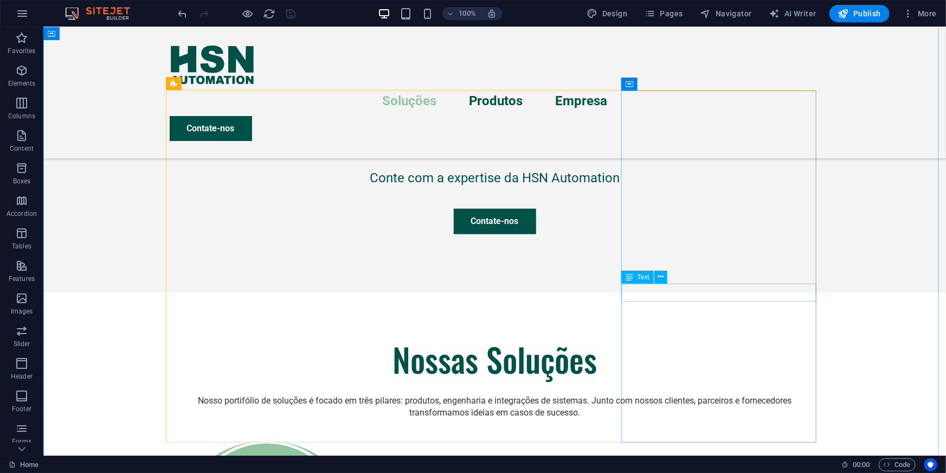
scroll to position [536, 0]
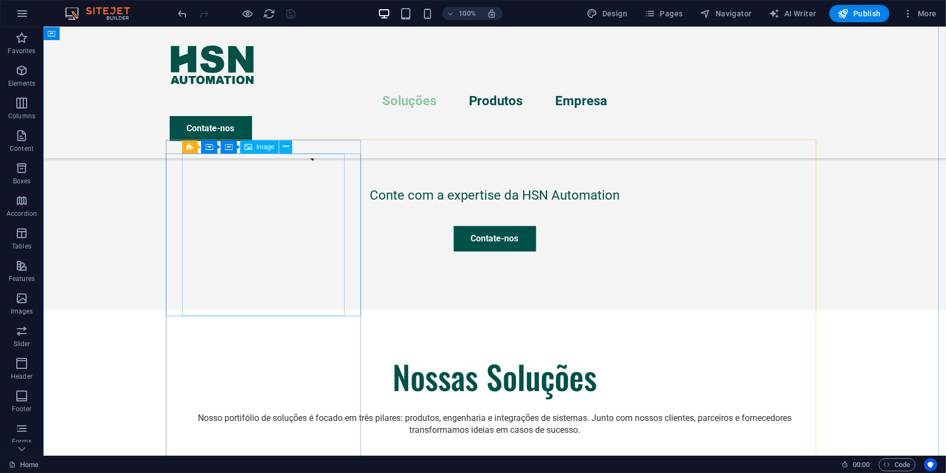
click at [273, 244] on figure at bounding box center [537, 268] width 903 height 428
select select "%"
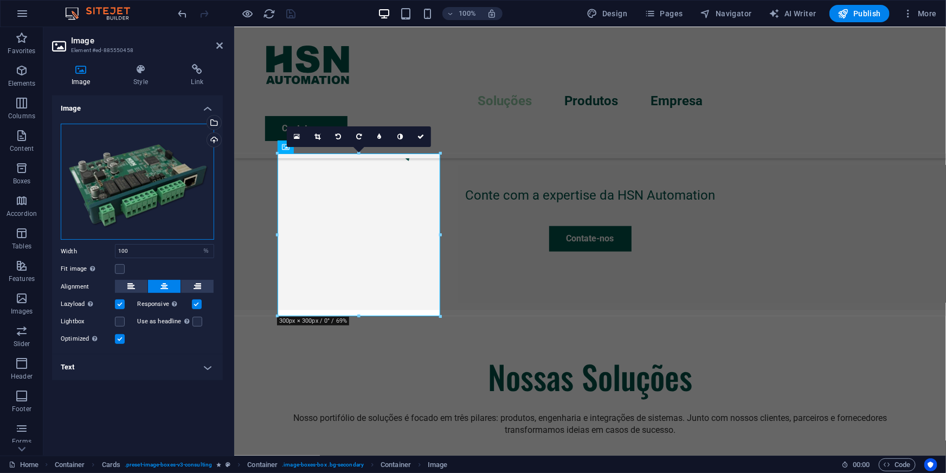
click at [168, 181] on div "Drag files here, click to choose files or select files from Files or our free s…" at bounding box center [137, 182] width 153 height 117
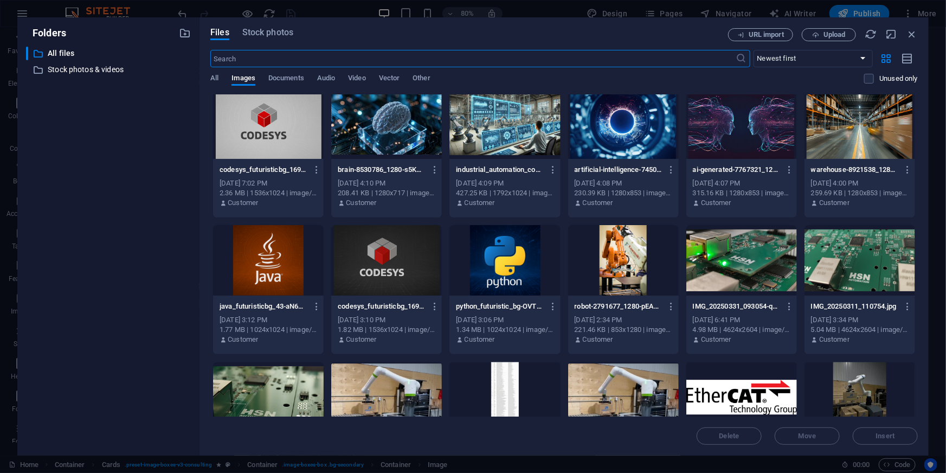
scroll to position [1380, 0]
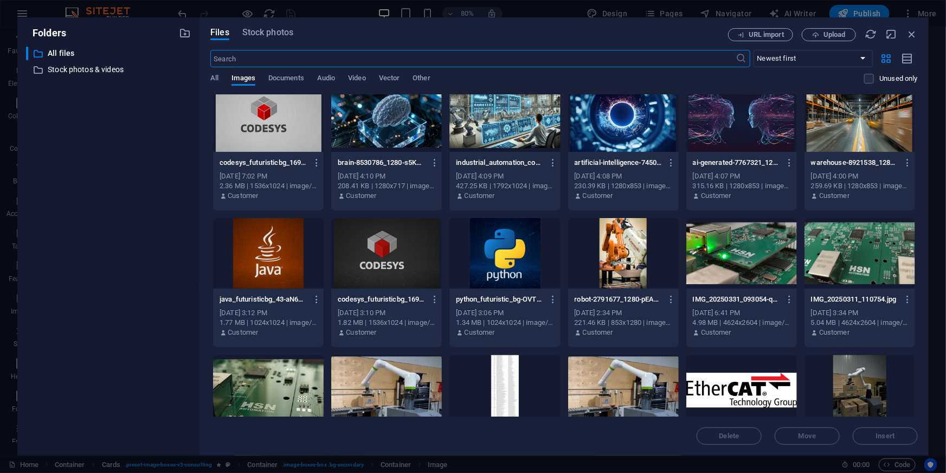
click at [846, 245] on div at bounding box center [860, 253] width 111 height 70
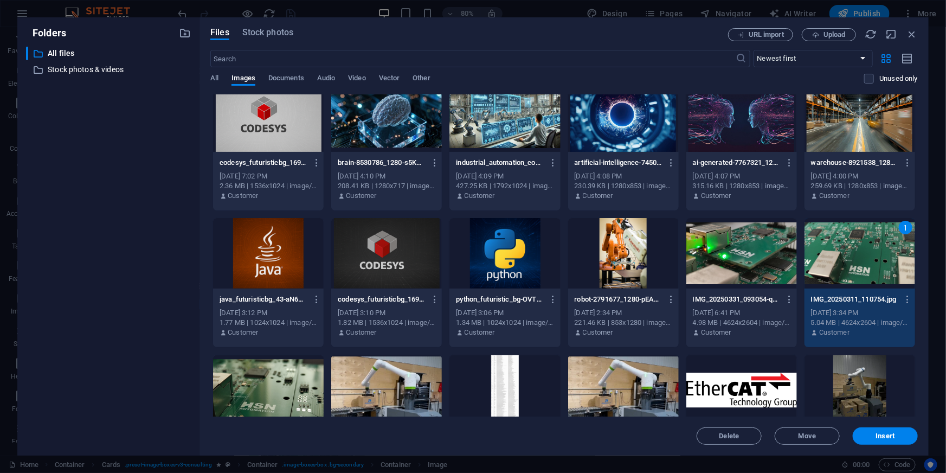
click at [846, 245] on div "1" at bounding box center [860, 253] width 111 height 70
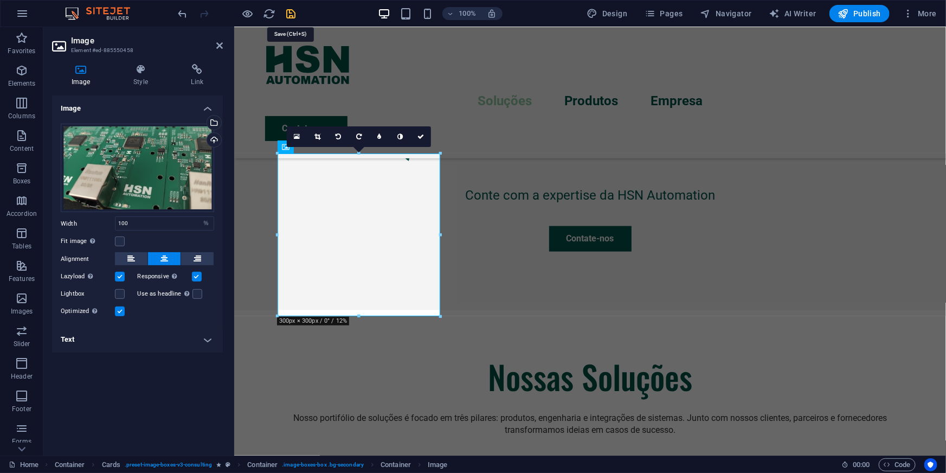
click at [287, 15] on icon "save" at bounding box center [291, 14] width 12 height 12
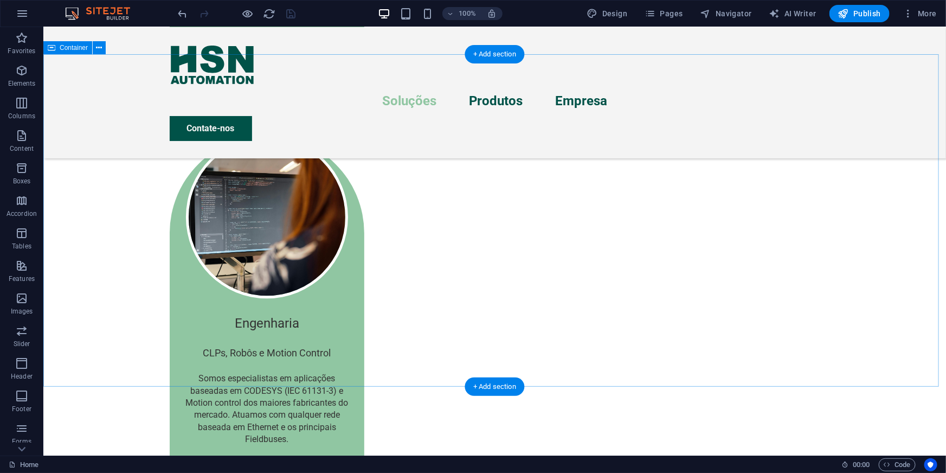
scroll to position [1324, 0]
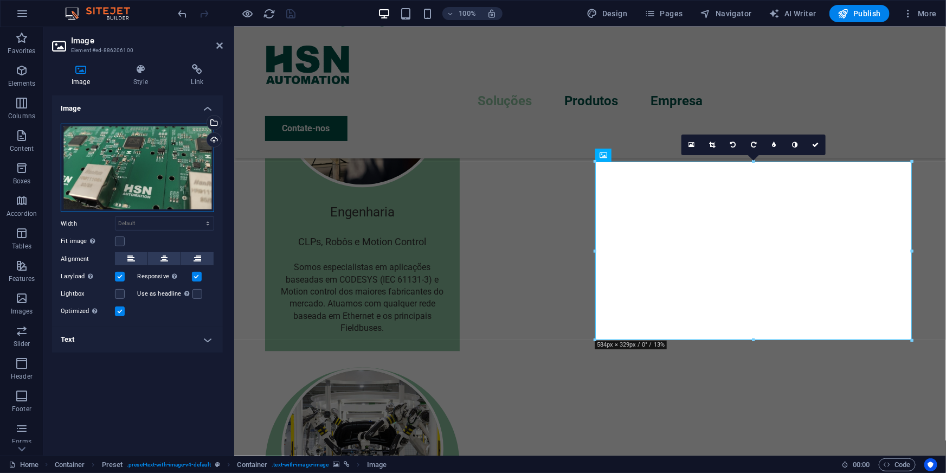
click at [157, 159] on div "Drag files here, click to choose files or select files from Files or our free s…" at bounding box center [137, 168] width 153 height 89
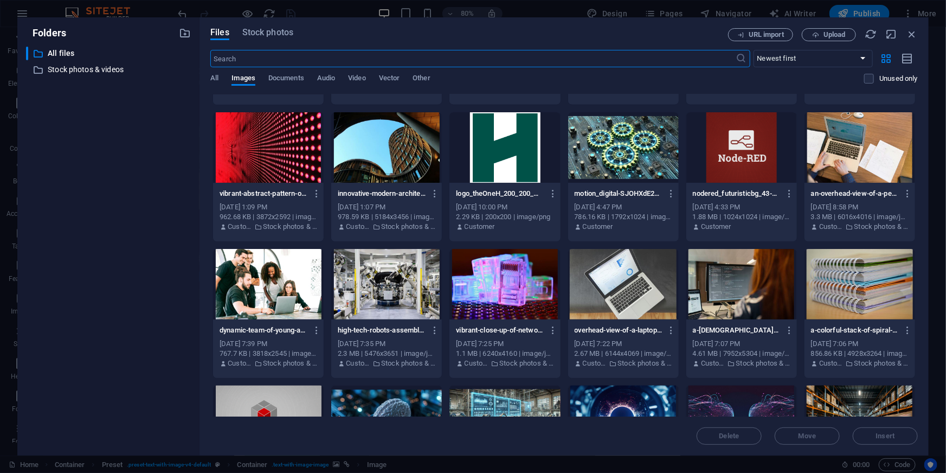
scroll to position [1084, 0]
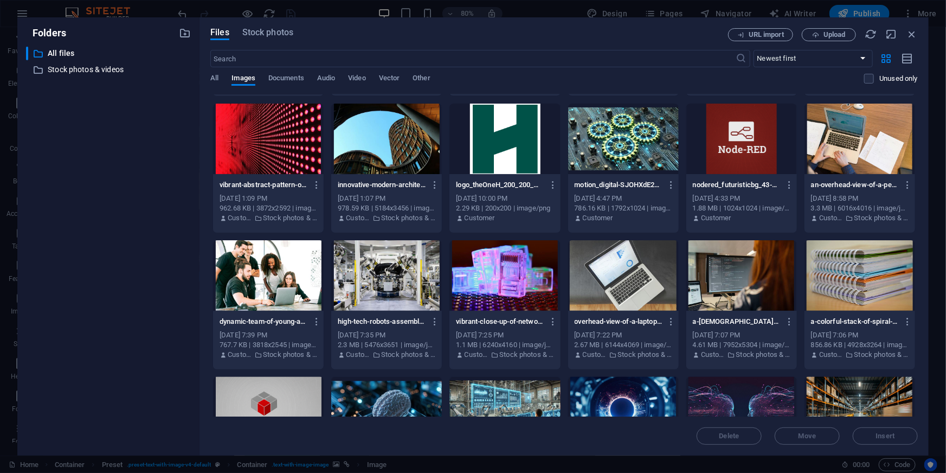
drag, startPoint x: 918, startPoint y: 288, endPoint x: 912, endPoint y: 340, distance: 51.8
click at [912, 340] on div "Files Stock photos URL import Upload ​ Newest first Oldest first Name (A-Z) Nam…" at bounding box center [564, 236] width 729 height 438
drag, startPoint x: 918, startPoint y: 297, endPoint x: 914, endPoint y: 244, distance: 52.8
click at [914, 244] on div "Files Stock photos URL import Upload ​ Newest first Oldest first Name (A-Z) Nam…" at bounding box center [564, 236] width 729 height 438
click at [911, 217] on div "an-overhead-view-of-a-person-working-on-a-laptop-at-a-desk-with-documents-and-p…" at bounding box center [860, 201] width 111 height 55
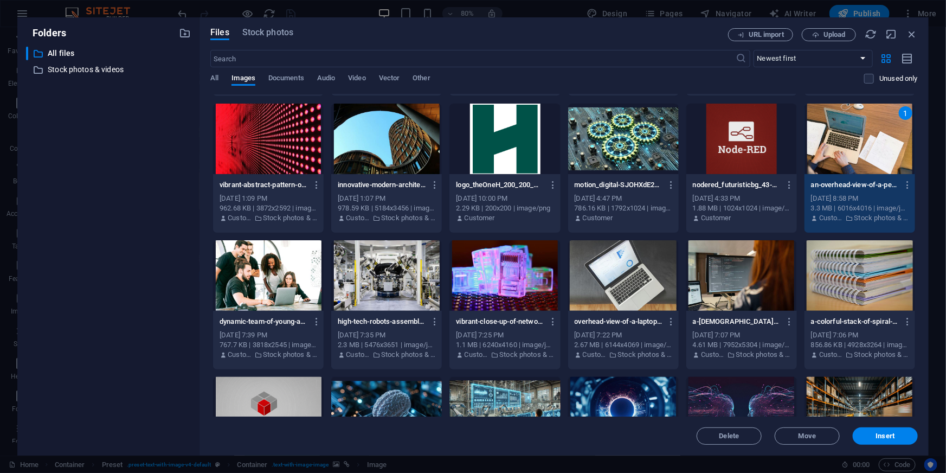
click at [917, 268] on div "Files Stock photos URL import Upload ​ Newest first Oldest first Name (A-Z) Nam…" at bounding box center [564, 236] width 729 height 438
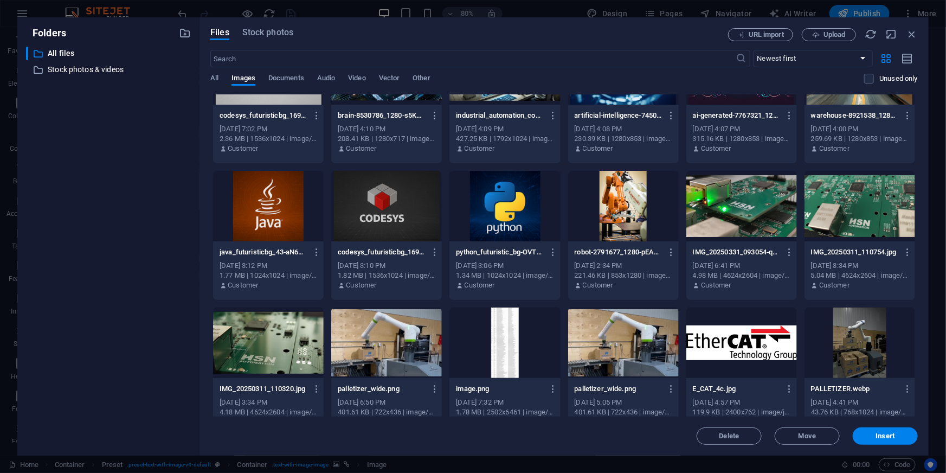
scroll to position [1443, 0]
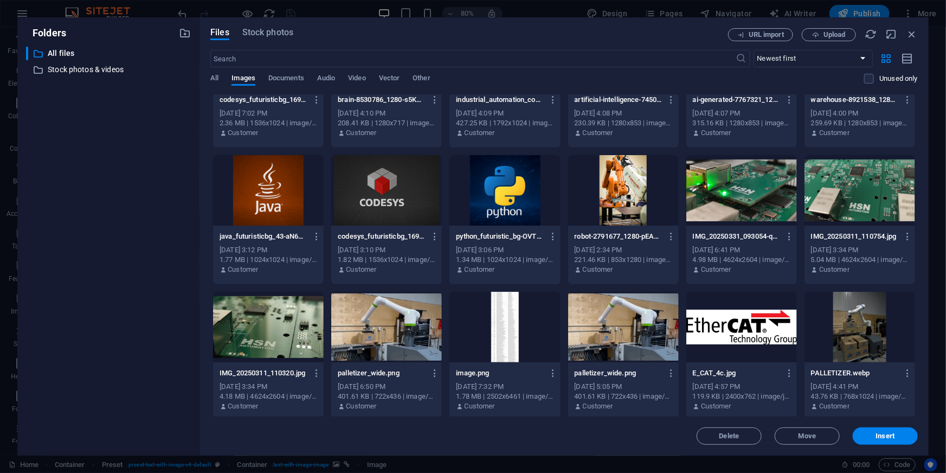
click at [748, 197] on div at bounding box center [741, 190] width 111 height 70
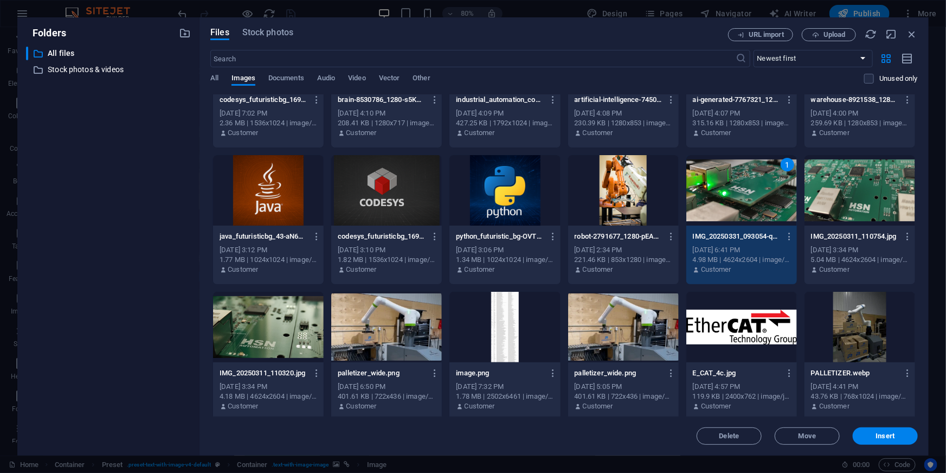
click at [748, 197] on div "1" at bounding box center [741, 190] width 111 height 70
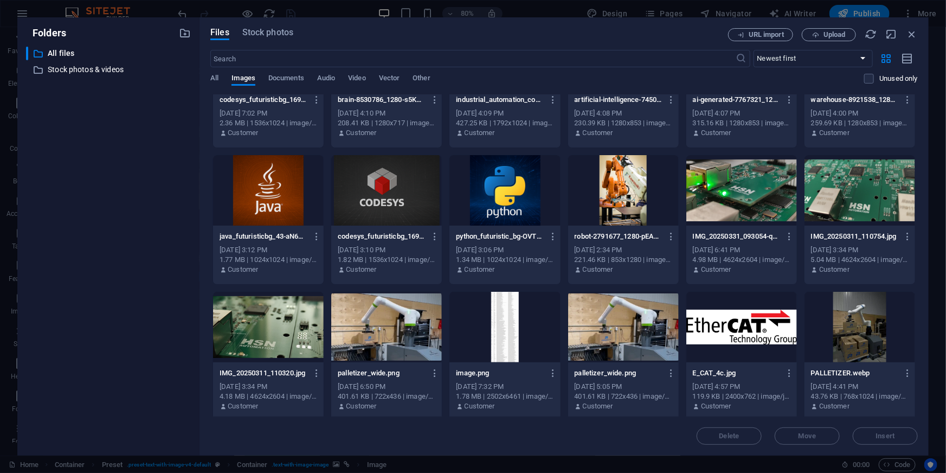
click at [748, 197] on div at bounding box center [741, 190] width 111 height 70
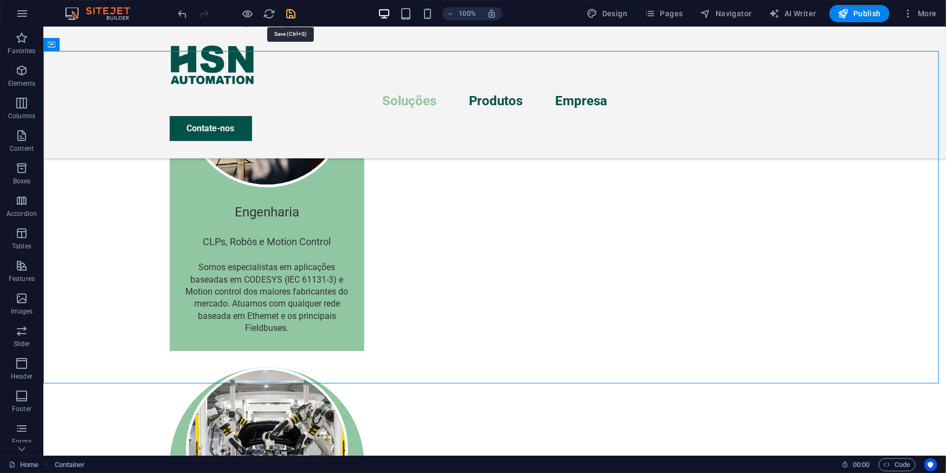
click at [291, 13] on icon "save" at bounding box center [291, 14] width 12 height 12
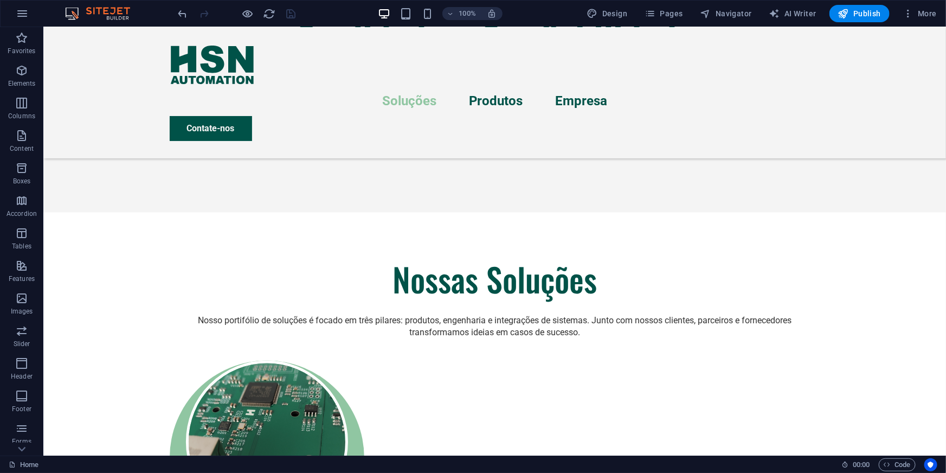
scroll to position [661, 0]
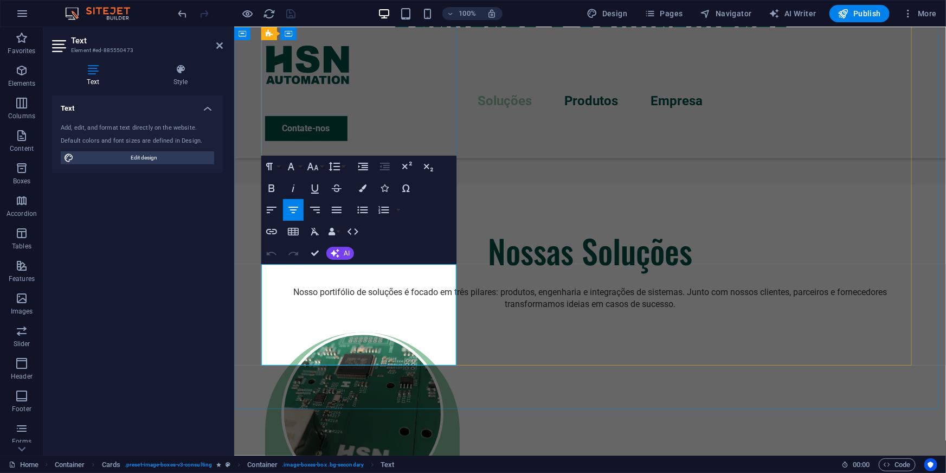
drag, startPoint x: 351, startPoint y: 280, endPoint x: 277, endPoint y: 268, distance: 74.7
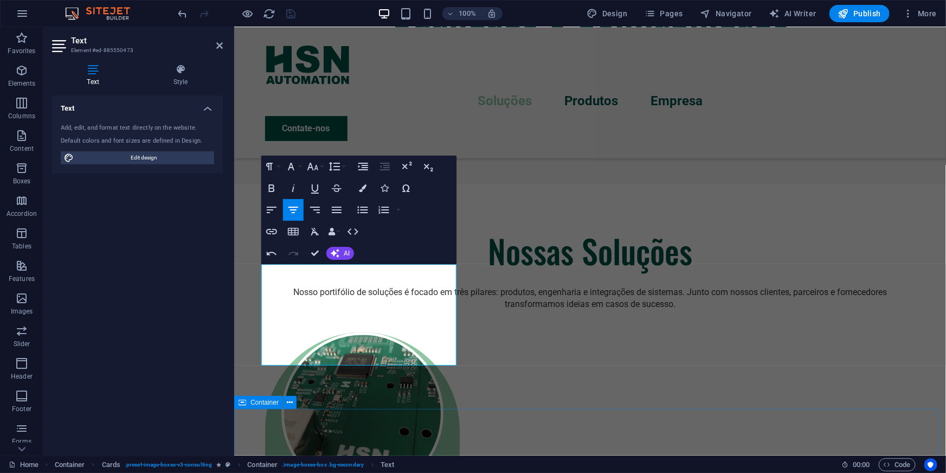
scroll to position [667, 0]
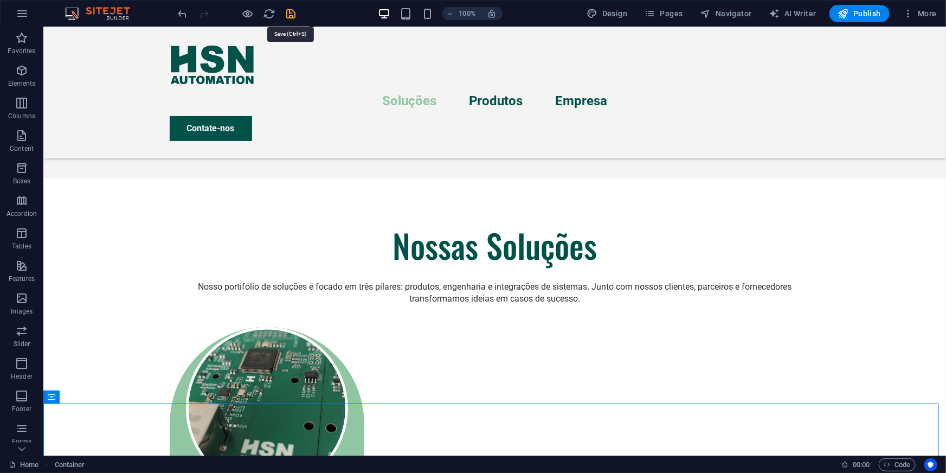
click at [296, 11] on icon "save" at bounding box center [291, 14] width 12 height 12
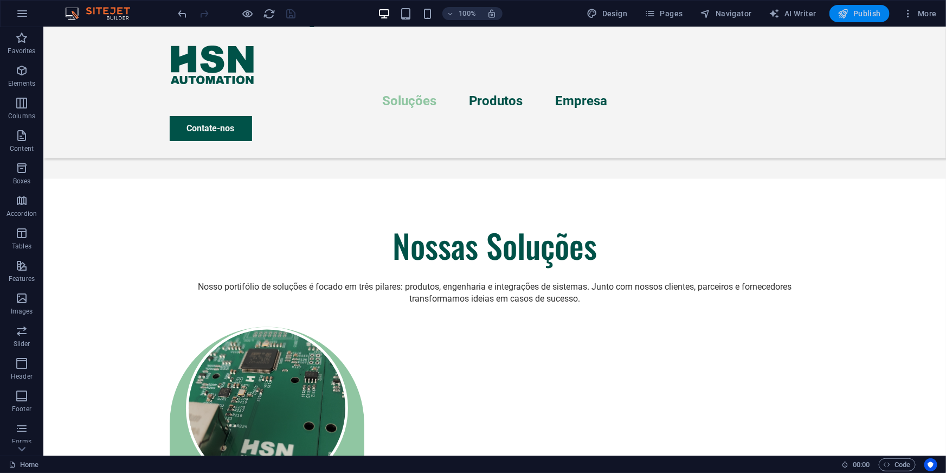
click at [866, 13] on span "Publish" at bounding box center [859, 13] width 43 height 11
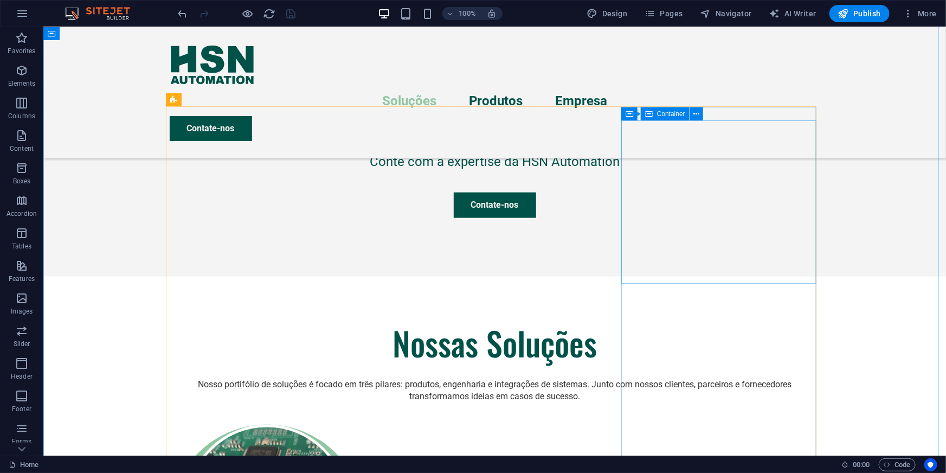
scroll to position [569, 0]
